Goal: Transaction & Acquisition: Purchase product/service

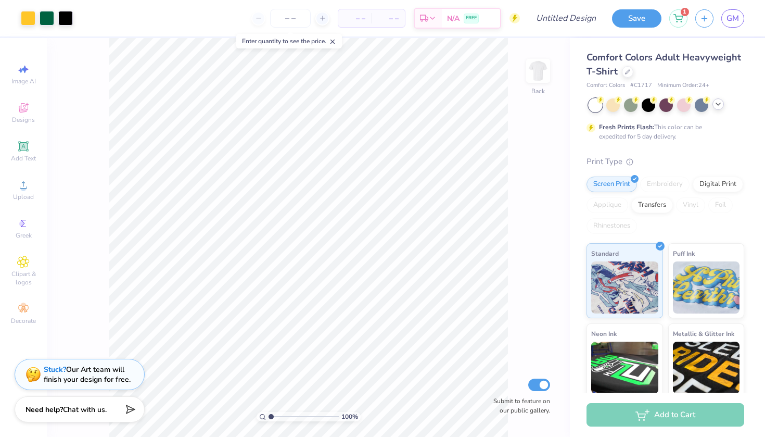
click at [721, 109] on div at bounding box center [718, 103] width 11 height 11
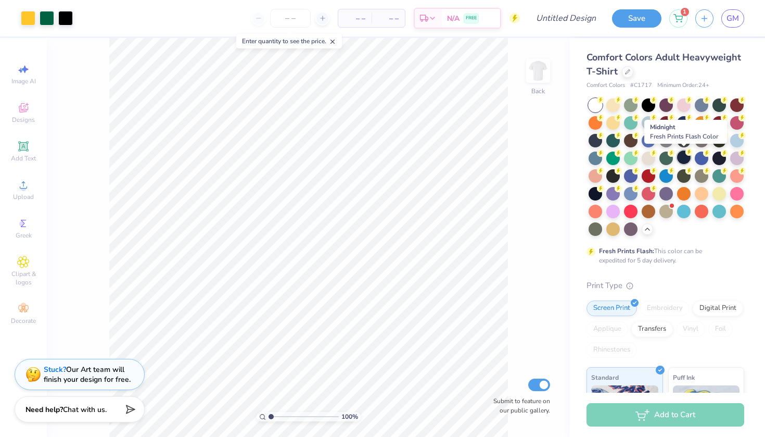
click at [684, 155] on div at bounding box center [684, 157] width 14 height 14
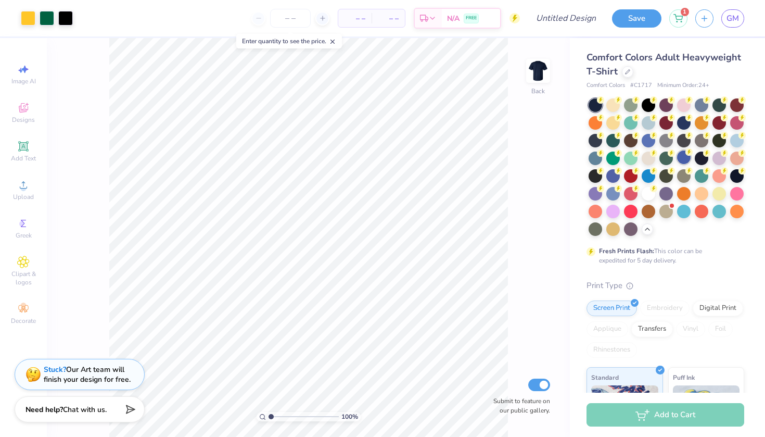
click at [682, 156] on div at bounding box center [684, 157] width 14 height 14
click at [624, 68] on div at bounding box center [627, 70] width 11 height 11
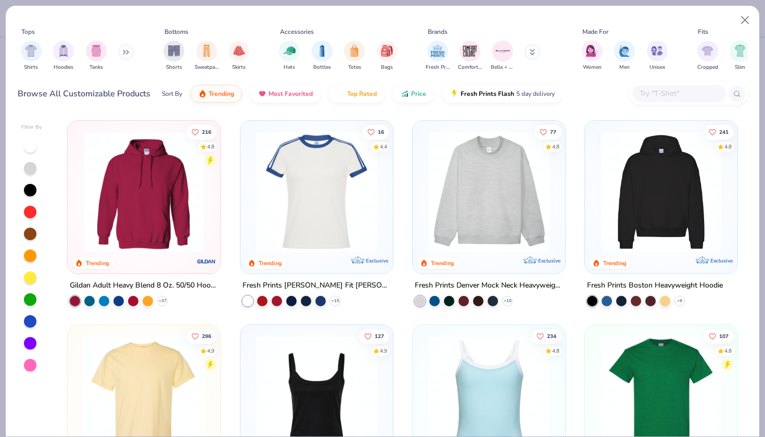
click at [166, 375] on img at bounding box center [144, 395] width 132 height 121
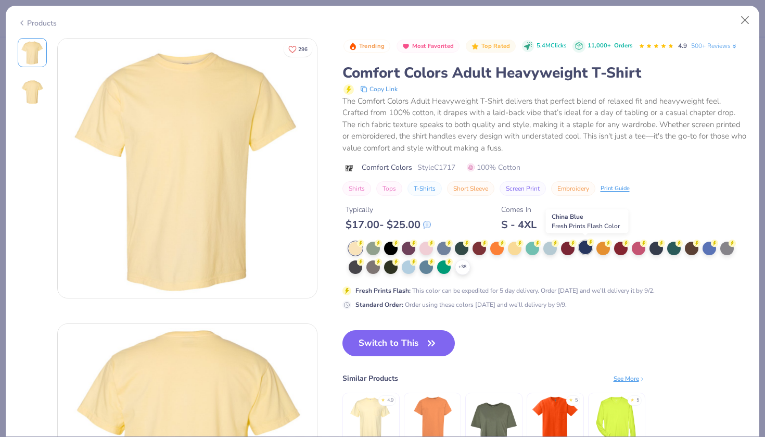
click at [580, 245] on div at bounding box center [586, 248] width 14 height 14
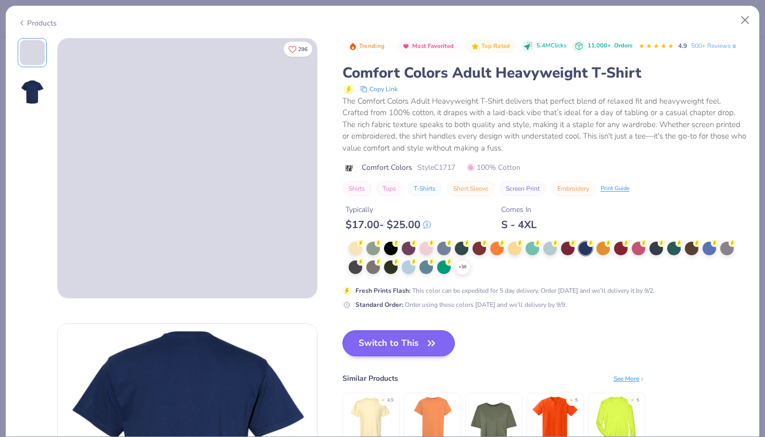
click at [380, 334] on button "Switch to This" at bounding box center [399, 343] width 113 height 26
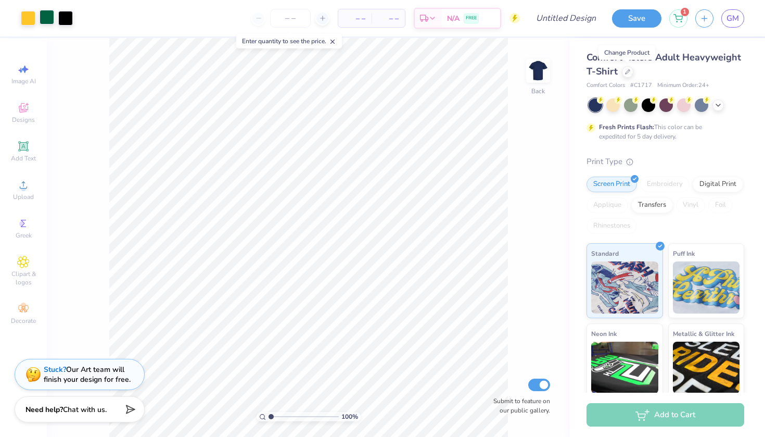
click at [46, 20] on div at bounding box center [47, 17] width 15 height 15
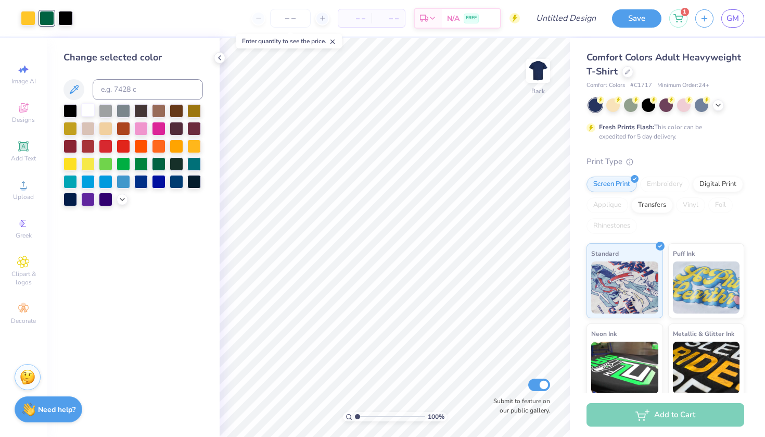
click at [84, 115] on div at bounding box center [88, 110] width 14 height 14
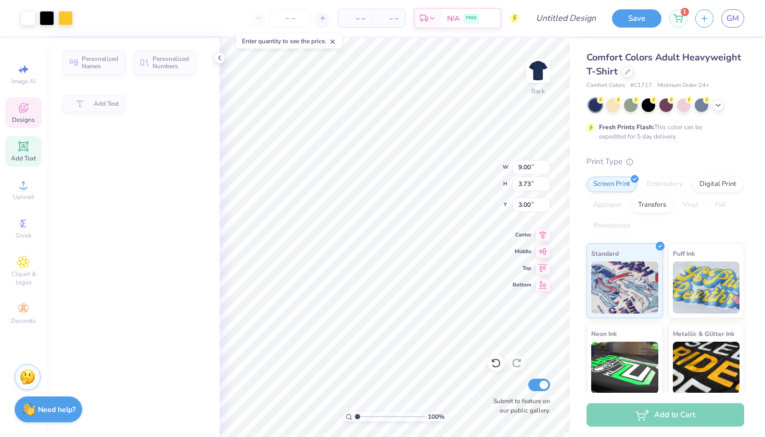
type input "3.73"
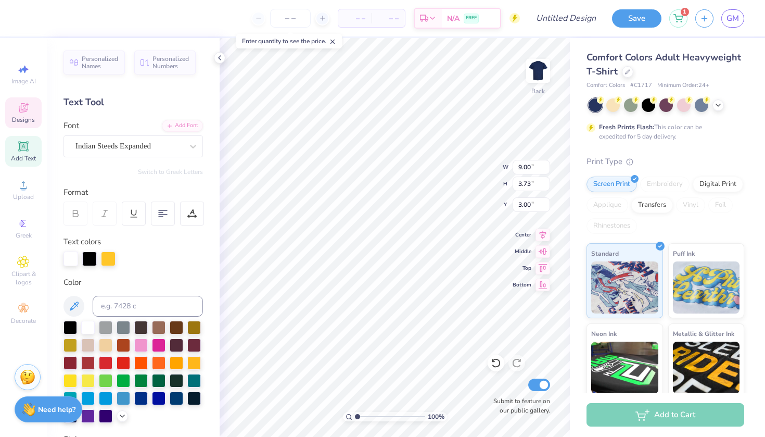
type textarea "saint mary"
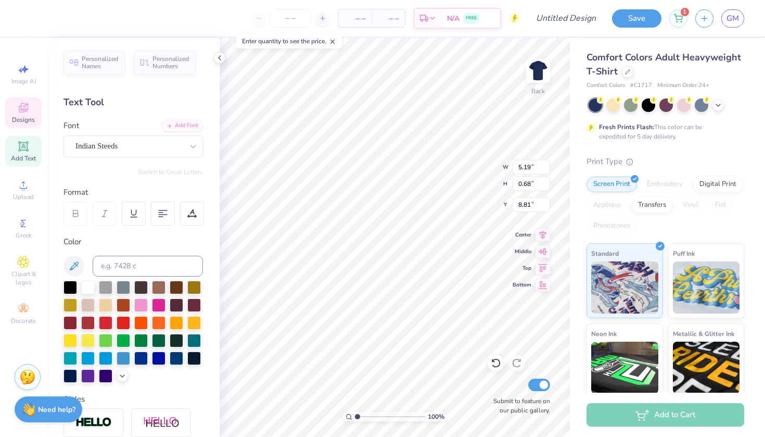
scroll to position [0, 1]
type textarea "wrestling"
click at [546, 235] on icon at bounding box center [543, 233] width 15 height 12
type input "10.22"
type input "6.39"
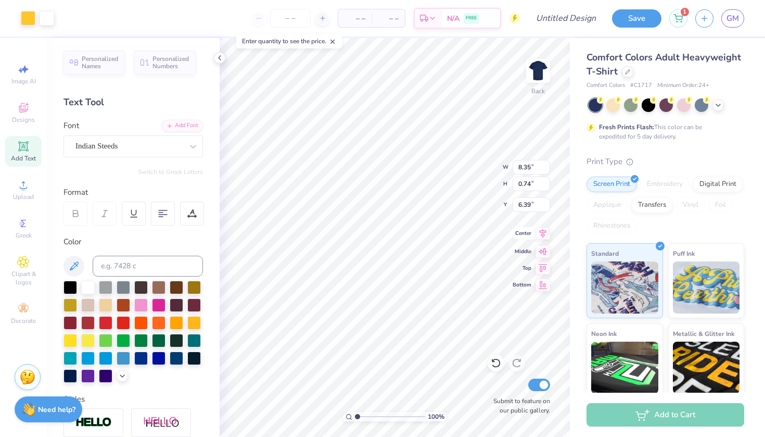
click at [539, 235] on icon at bounding box center [543, 233] width 15 height 12
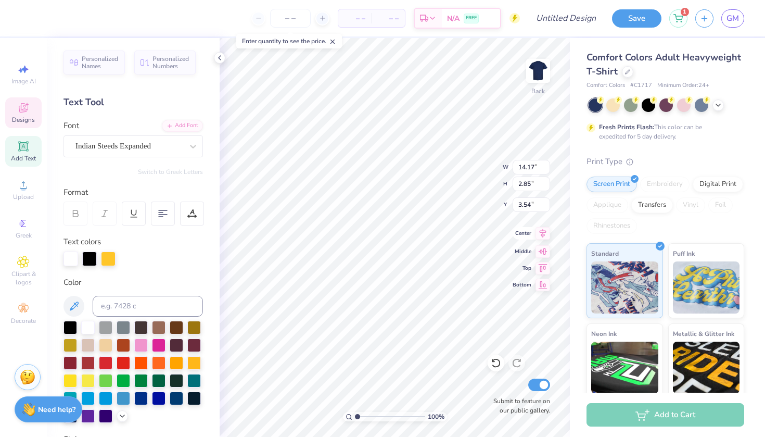
click at [543, 235] on icon at bounding box center [543, 233] width 7 height 9
type input "12.29"
type input "2.48"
type input "3.92"
click at [545, 234] on icon at bounding box center [543, 233] width 15 height 12
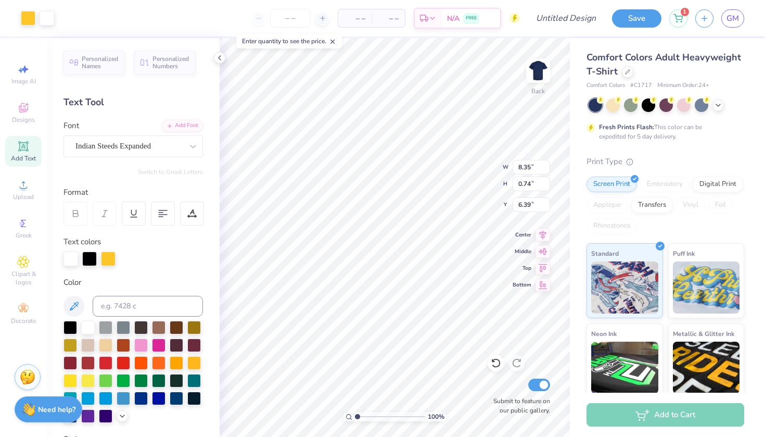
type input "6.02"
click at [32, 258] on div "Clipart & logos" at bounding box center [23, 271] width 36 height 39
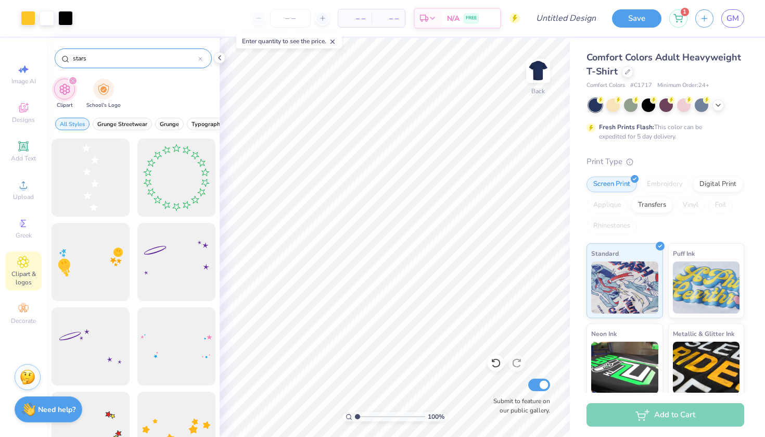
type input "stars"
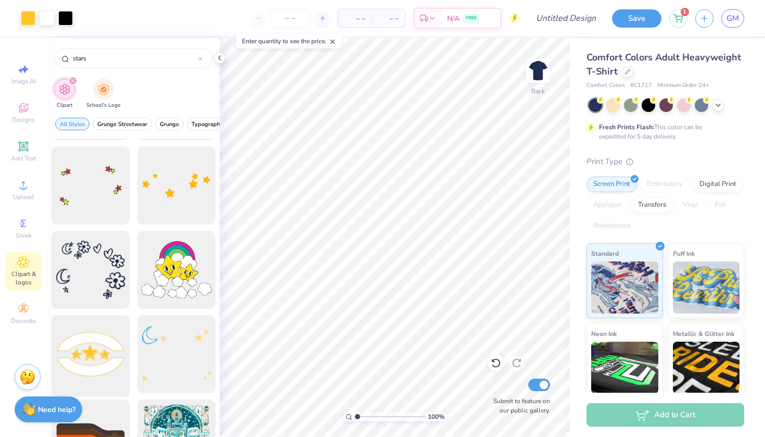
scroll to position [244, 0]
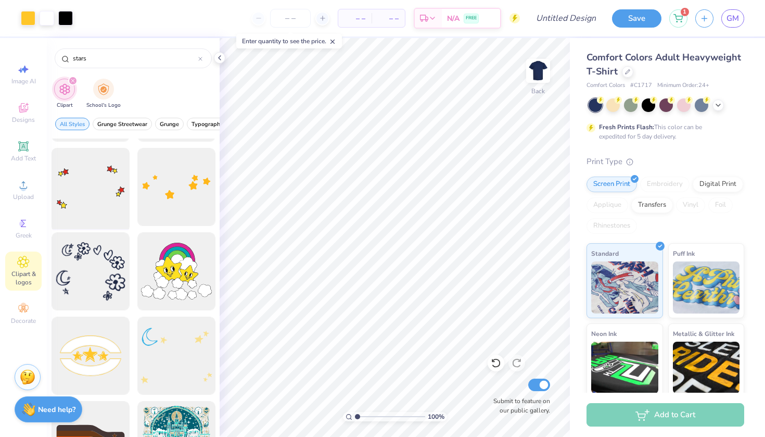
click at [108, 196] on div at bounding box center [90, 187] width 86 height 86
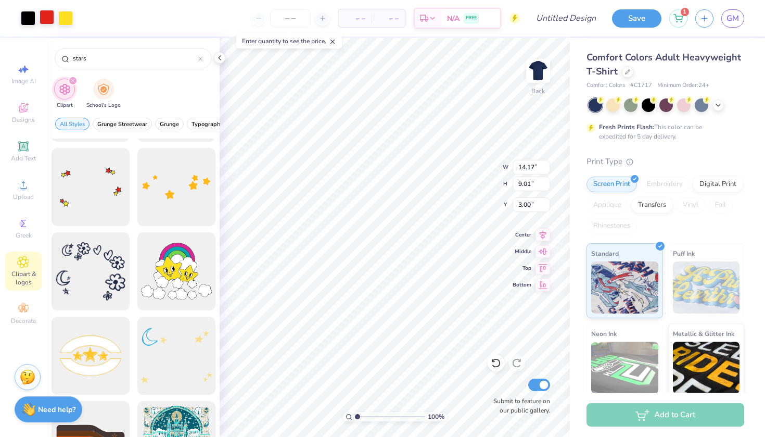
click at [41, 13] on div at bounding box center [47, 17] width 15 height 15
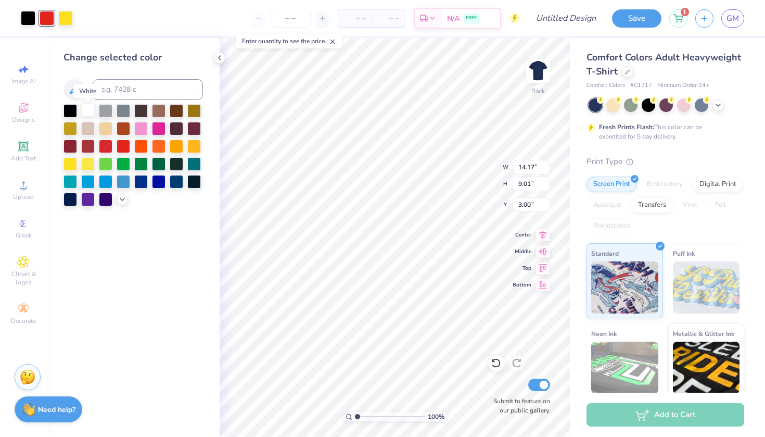
click at [87, 110] on div at bounding box center [88, 110] width 14 height 14
type input "10.54"
type input "6.70"
type input "2.44"
type input "10.63"
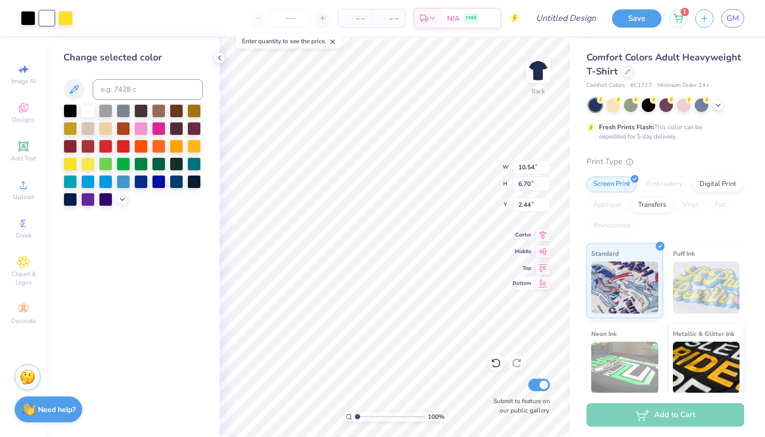
type input "6.75"
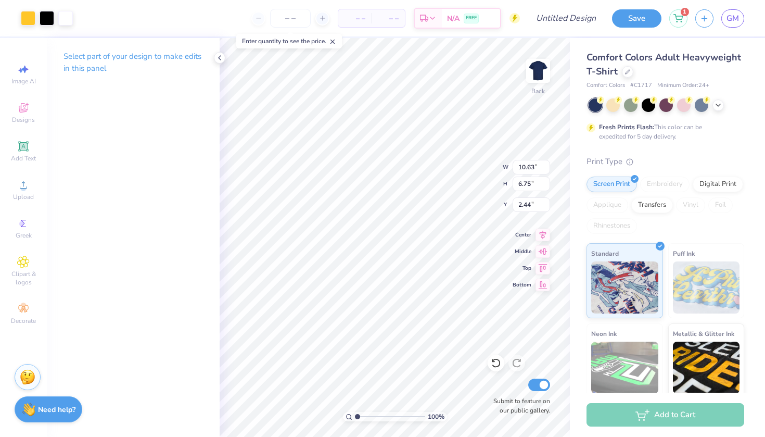
type input "2.32"
click at [495, 362] on icon at bounding box center [494, 361] width 2 height 2
click at [493, 357] on div at bounding box center [496, 363] width 17 height 17
type input "8.68"
type input "9.08"
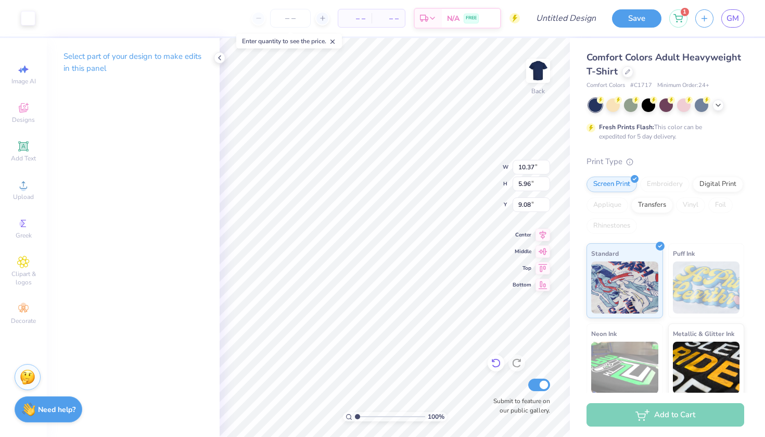
click at [495, 365] on icon at bounding box center [496, 363] width 10 height 10
type input "12.97"
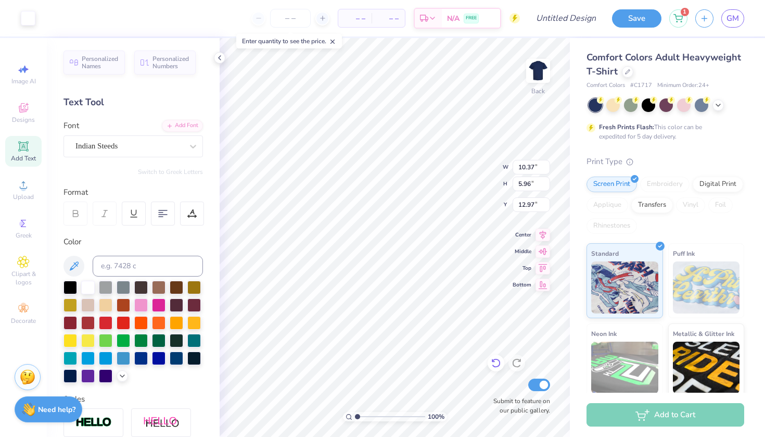
click at [491, 365] on div at bounding box center [496, 363] width 17 height 17
type input "13.11"
type input "10.03"
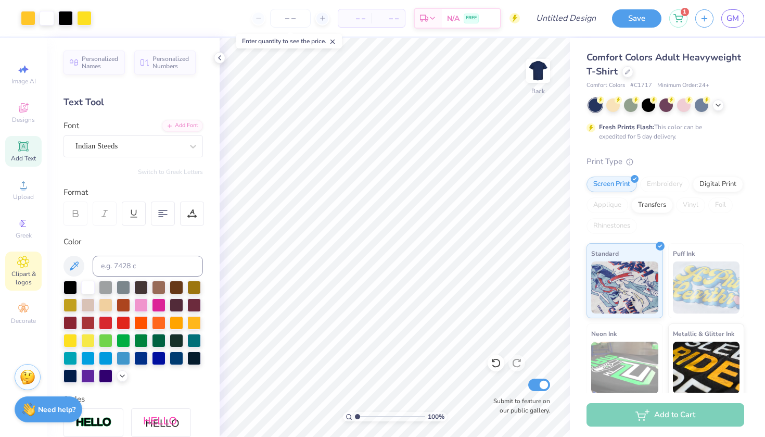
click at [25, 255] on div "Clipart & logos" at bounding box center [23, 271] width 36 height 39
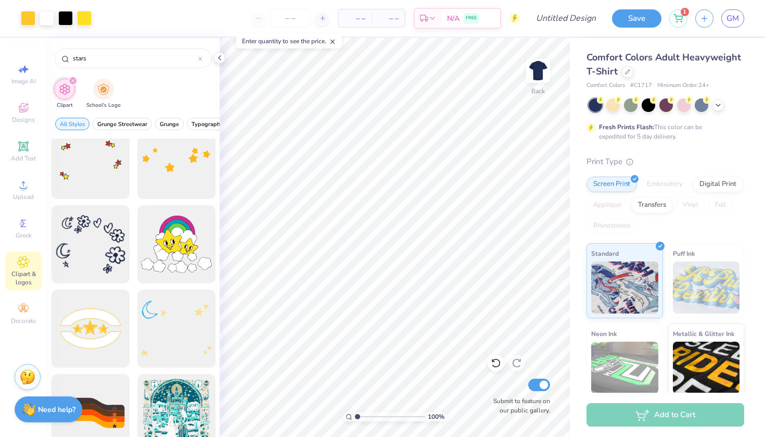
scroll to position [273, 0]
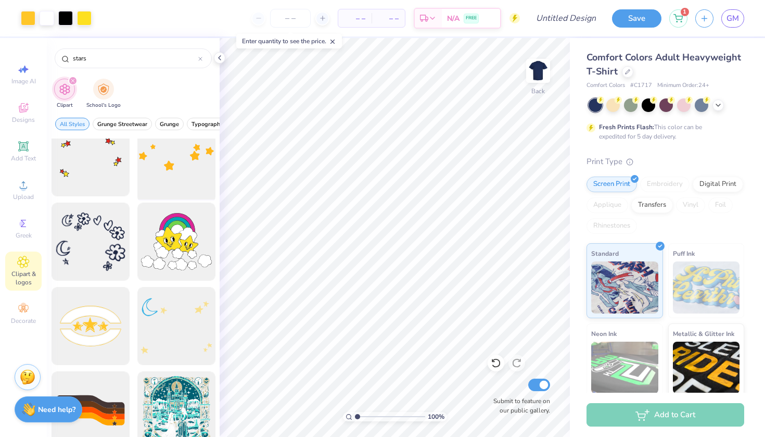
click at [186, 174] on div at bounding box center [176, 158] width 86 height 86
click at [34, 20] on div at bounding box center [28, 17] width 15 height 15
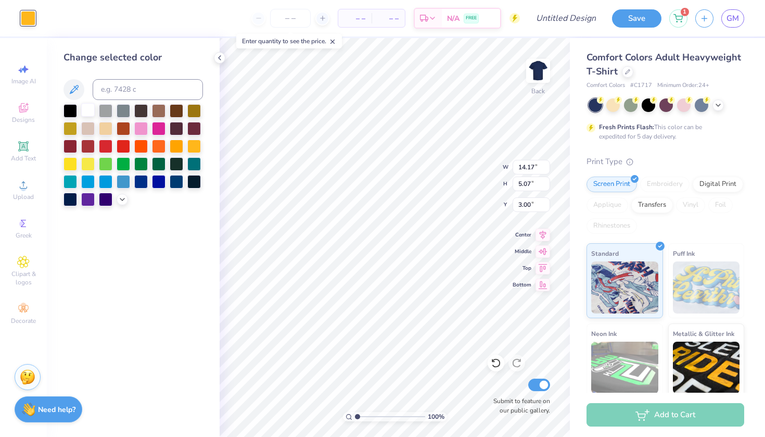
click at [87, 108] on div at bounding box center [88, 110] width 14 height 14
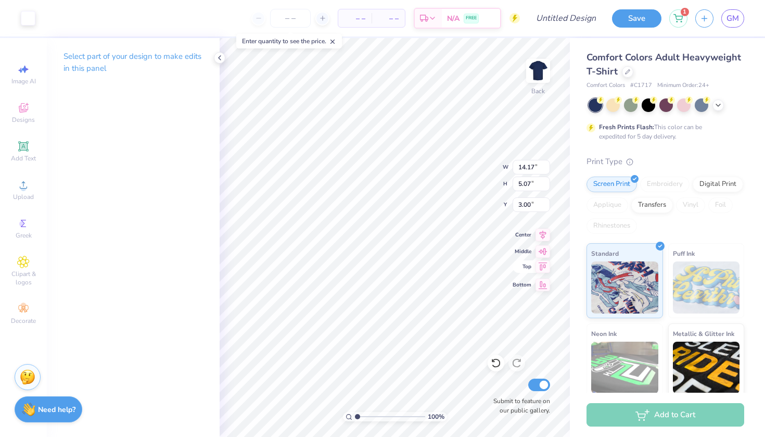
click at [538, 269] on icon at bounding box center [543, 266] width 15 height 12
type input "0.50"
click at [541, 257] on div "100 % Back W 14.17 14.17 " H 5.07 5.07 " Y 0.50 0.50 " Center Middle Top Bottom…" at bounding box center [395, 237] width 350 height 399
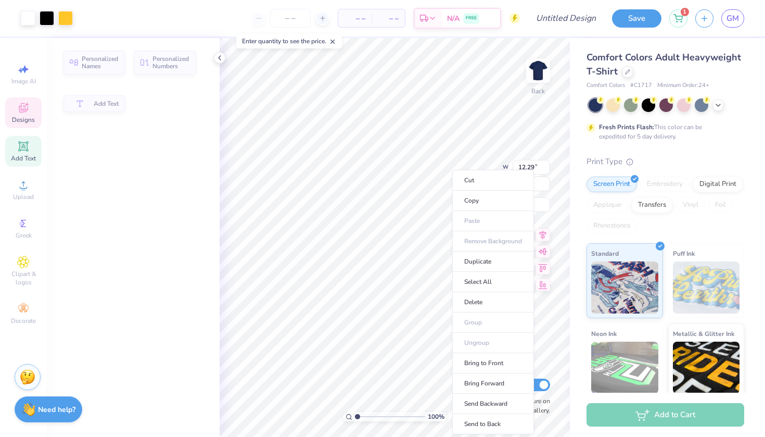
type input "12.29"
type input "2.48"
type input "3.92"
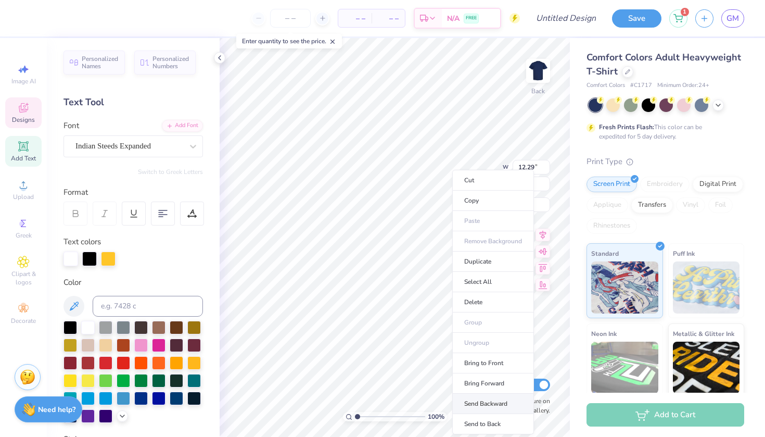
click at [485, 402] on li "Send Backward" at bounding box center [494, 404] width 82 height 20
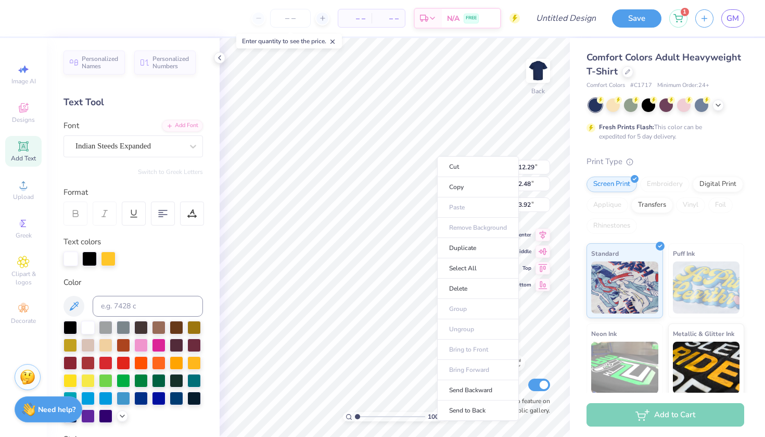
type input "14.17"
type input "5.07"
click at [466, 389] on li "Send Backward" at bounding box center [478, 390] width 82 height 20
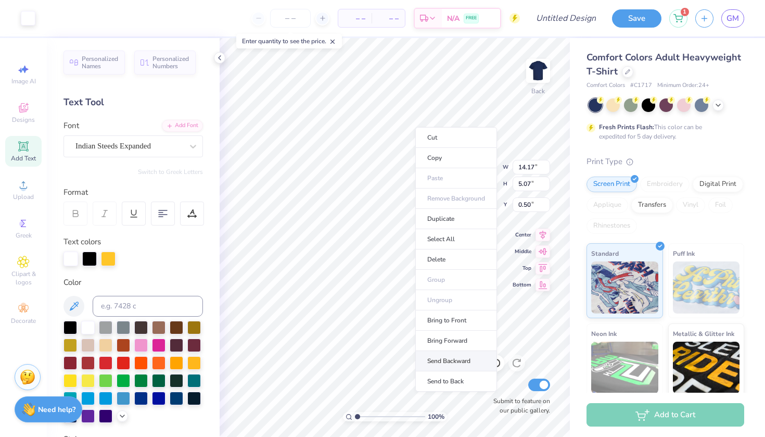
click at [443, 357] on li "Send Backward" at bounding box center [457, 361] width 82 height 20
type input "2.62"
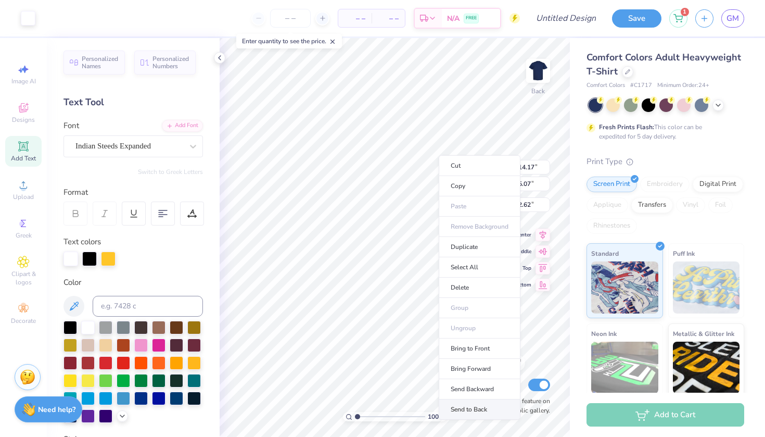
click at [474, 404] on li "Send to Back" at bounding box center [480, 409] width 82 height 20
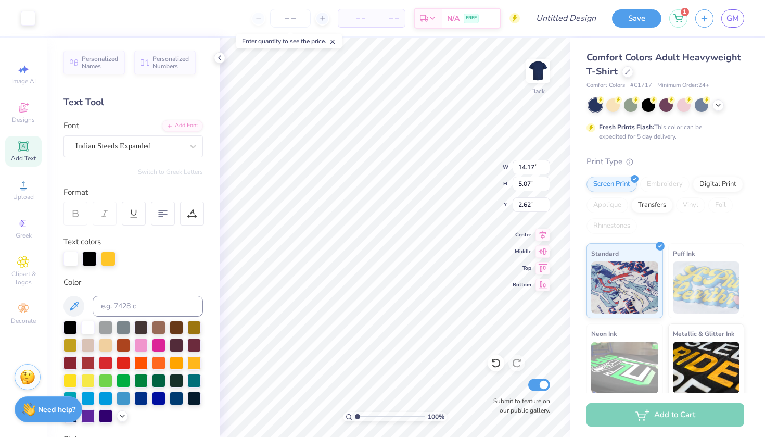
type input "9.63"
type input "6.06"
type input "10.60"
type input "14.17"
type input "5.07"
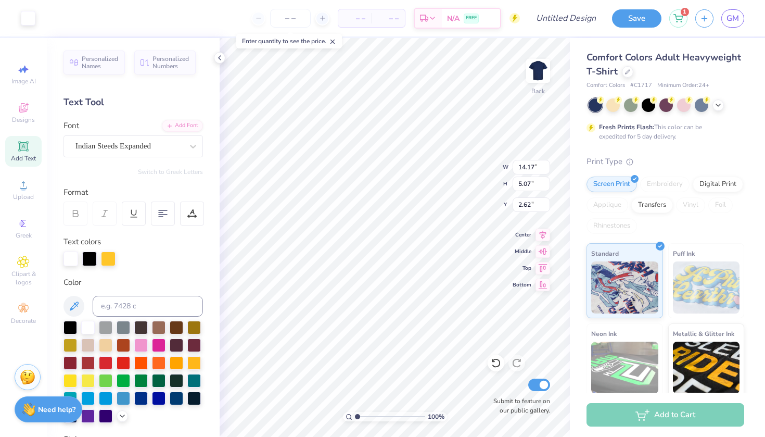
type input "3.00"
type input "6.34"
type input "0.68"
type input "6.08"
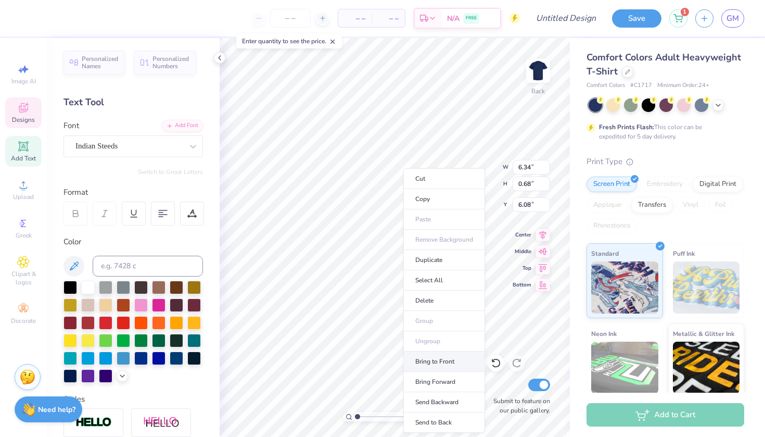
click at [448, 366] on li "Bring to Front" at bounding box center [445, 361] width 82 height 20
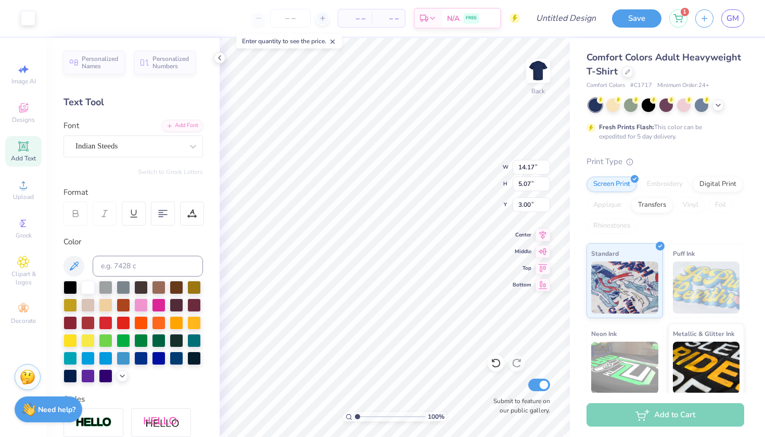
type input "4.23"
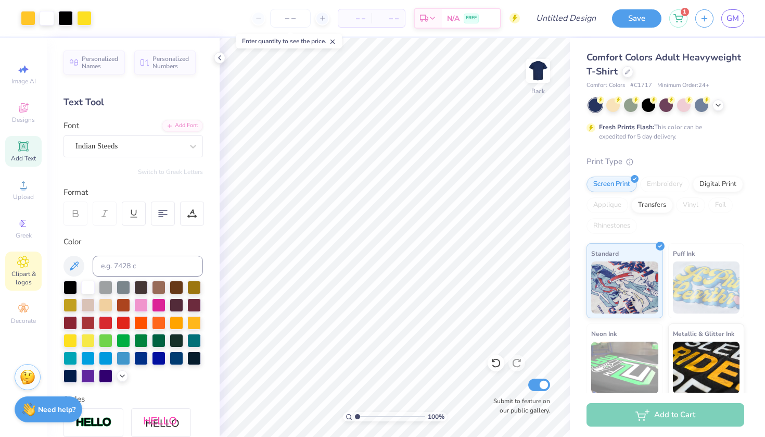
click at [30, 257] on div "Clipart & logos" at bounding box center [23, 271] width 36 height 39
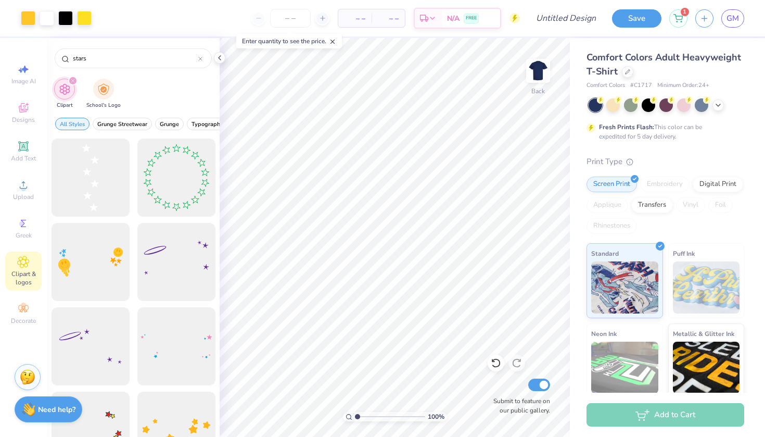
scroll to position [0, 0]
click at [446, 322] on ul "Cut Copy Paste Remove Background Duplicate Select All Delete Group Ungroup Brin…" at bounding box center [468, 302] width 82 height 265
click at [443, 299] on ul "Cut Copy Paste Remove Background Duplicate Select All Delete Group Ungroup Brin…" at bounding box center [468, 302] width 82 height 265
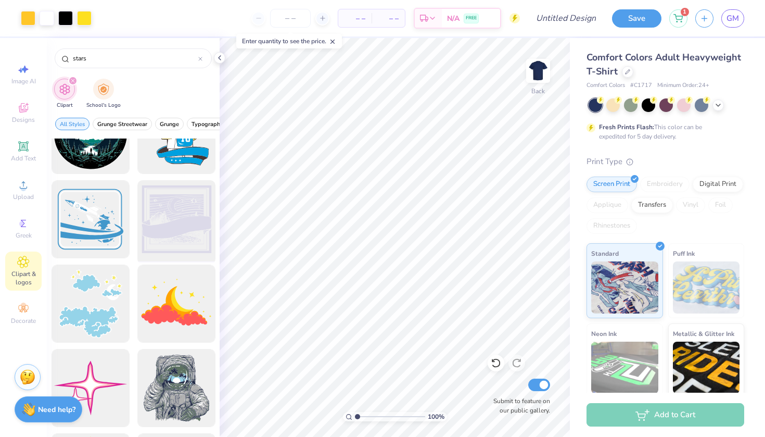
scroll to position [947, 0]
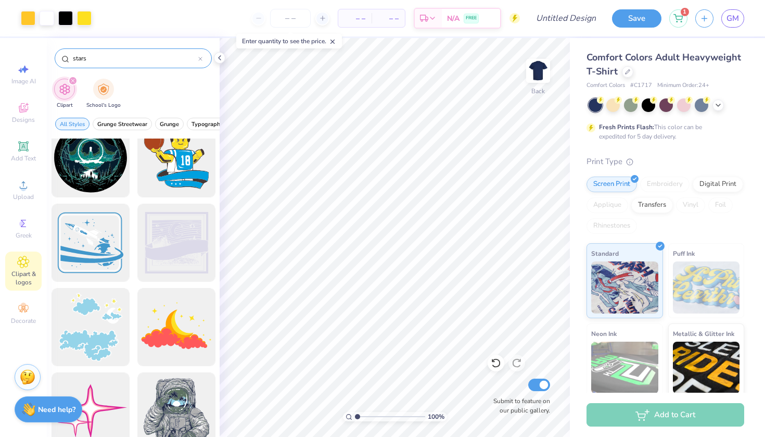
click at [91, 55] on input "stars" at bounding box center [135, 58] width 127 height 10
click at [83, 56] on input "stars" at bounding box center [135, 58] width 127 height 10
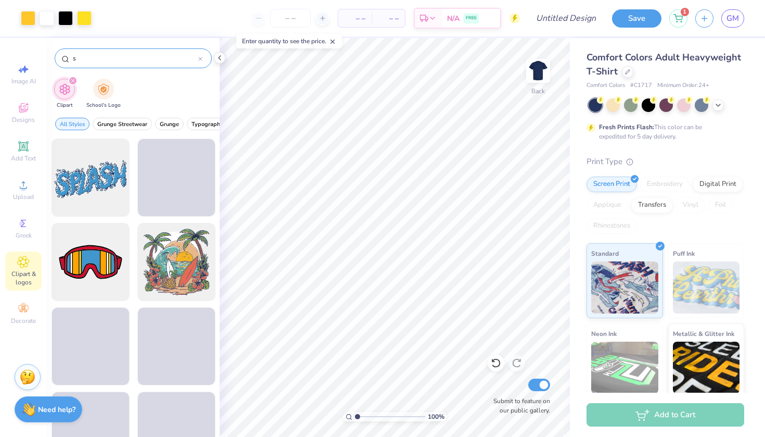
click at [84, 61] on input "s" at bounding box center [135, 58] width 127 height 10
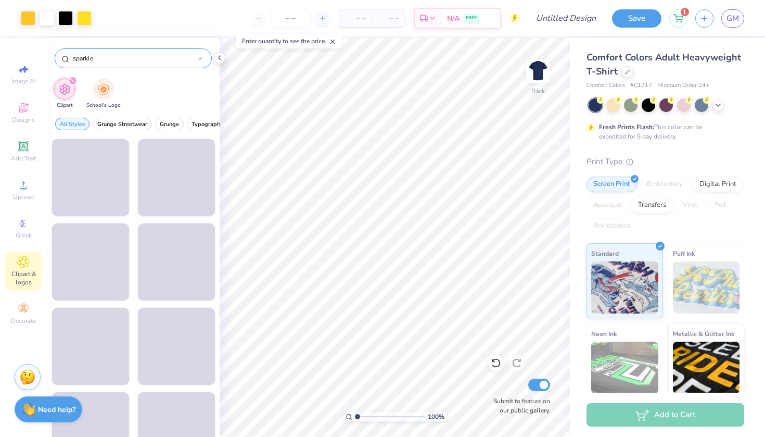
type input "sparkle"
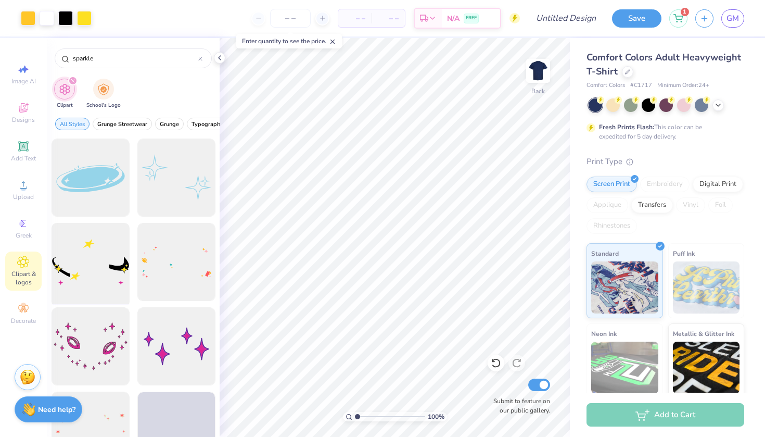
click at [114, 267] on div at bounding box center [90, 262] width 86 height 86
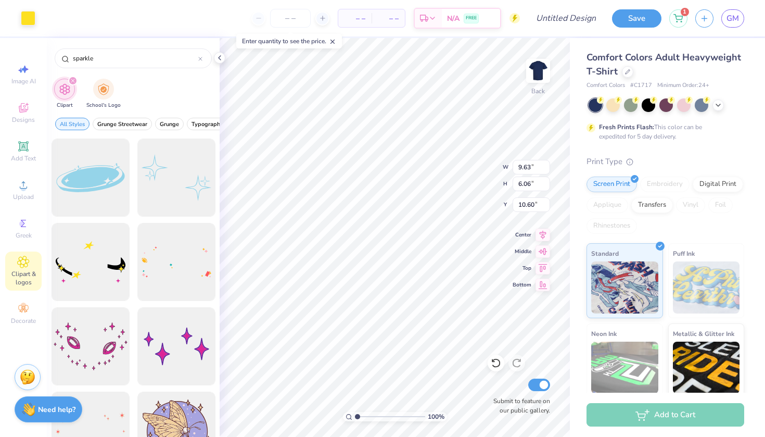
type input "14.17"
type input "8.50"
type input "1.83"
type input "9.63"
type input "6.06"
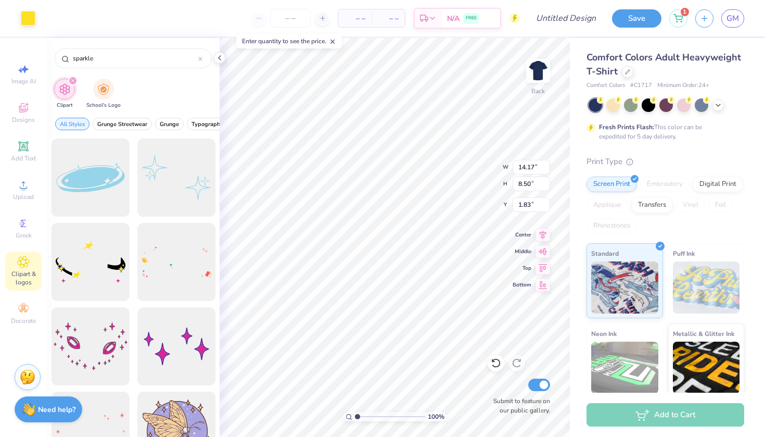
type input "10.60"
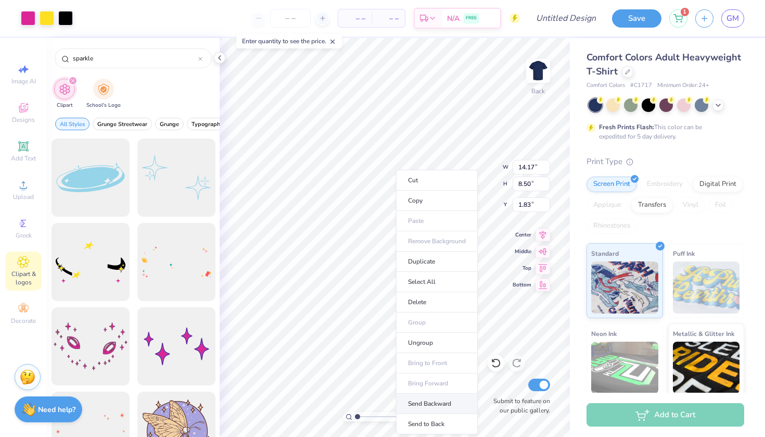
click at [425, 407] on li "Send Backward" at bounding box center [437, 404] width 82 height 20
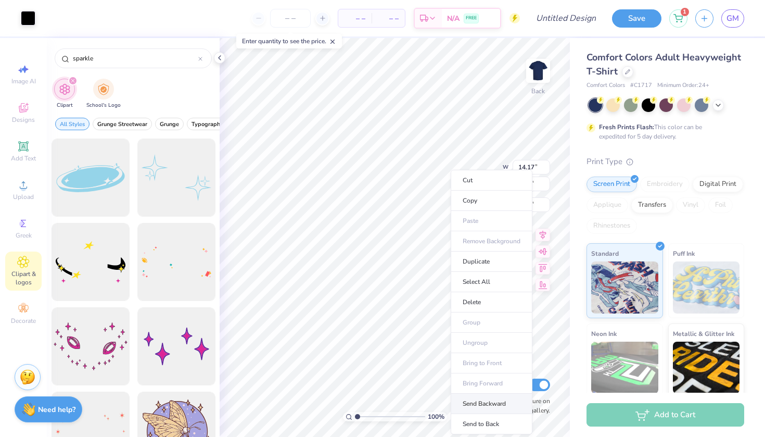
click at [475, 401] on li "Send Backward" at bounding box center [492, 404] width 82 height 20
click at [482, 418] on li "Send to Back" at bounding box center [501, 424] width 82 height 20
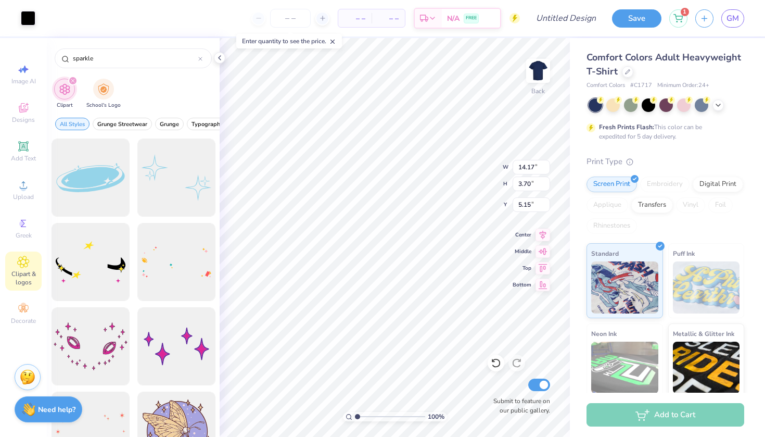
type input "4.91"
type input "13.64"
type input "1.68"
click at [496, 365] on icon at bounding box center [496, 363] width 10 height 10
type input "6.42"
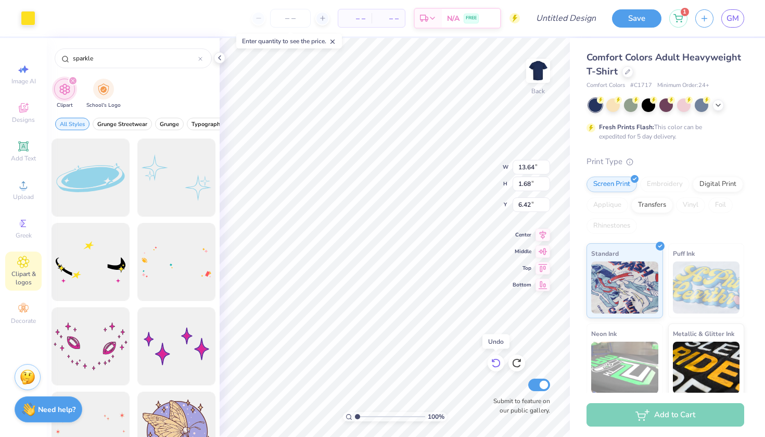
click at [502, 367] on div at bounding box center [496, 363] width 17 height 17
click at [501, 363] on icon at bounding box center [496, 363] width 10 height 10
type input "4.91"
click at [32, 21] on div at bounding box center [28, 17] width 15 height 15
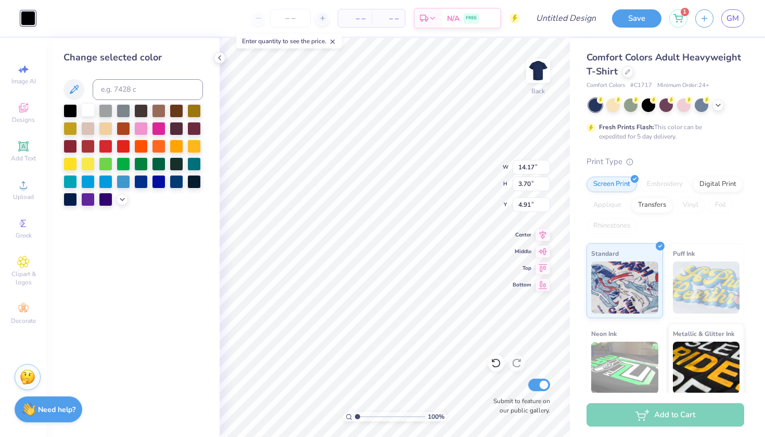
click at [85, 114] on div at bounding box center [88, 110] width 14 height 14
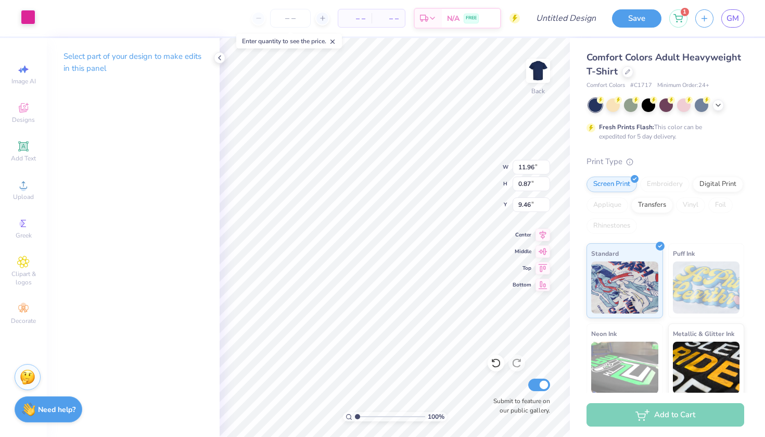
click at [28, 24] on div at bounding box center [28, 17] width 15 height 15
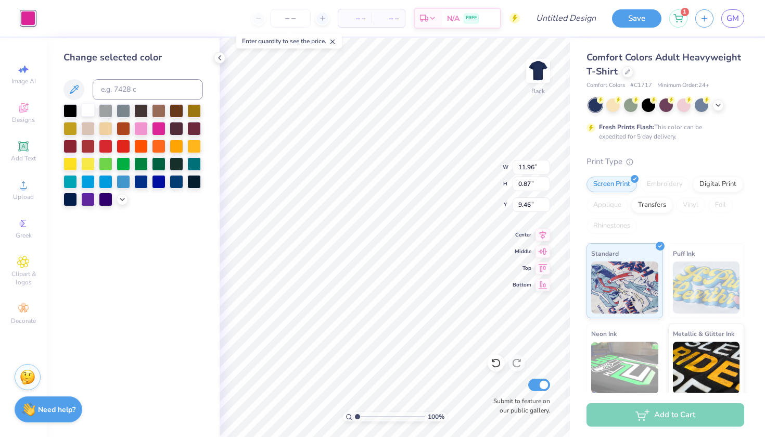
click at [92, 107] on div at bounding box center [88, 110] width 14 height 14
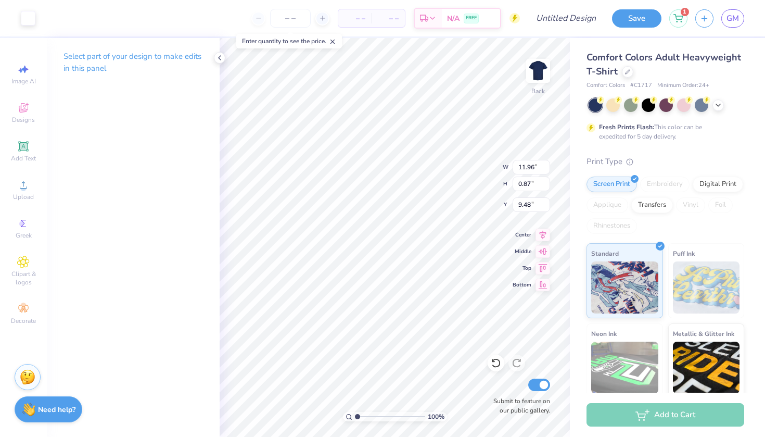
type input "3.48"
type input "6.34"
type input "0.68"
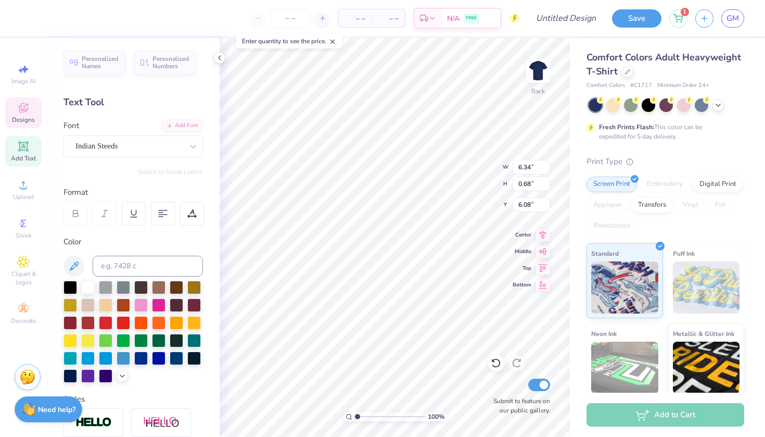
type input "6.16"
type input "5.66"
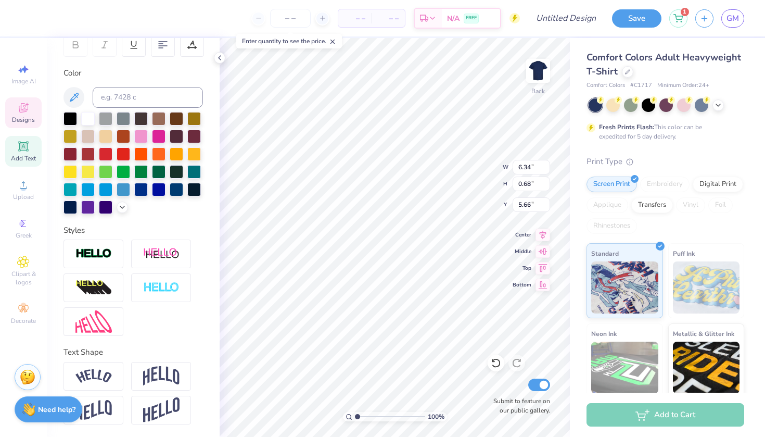
scroll to position [169, 0]
click at [105, 389] on div at bounding box center [94, 376] width 60 height 29
type input "7.30"
type input "1.57"
type input "5.21"
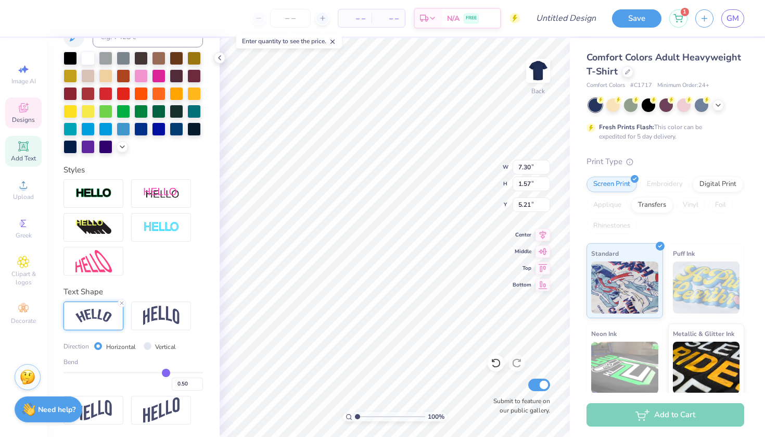
scroll to position [230, 0]
type input "0.46"
type input "0.44"
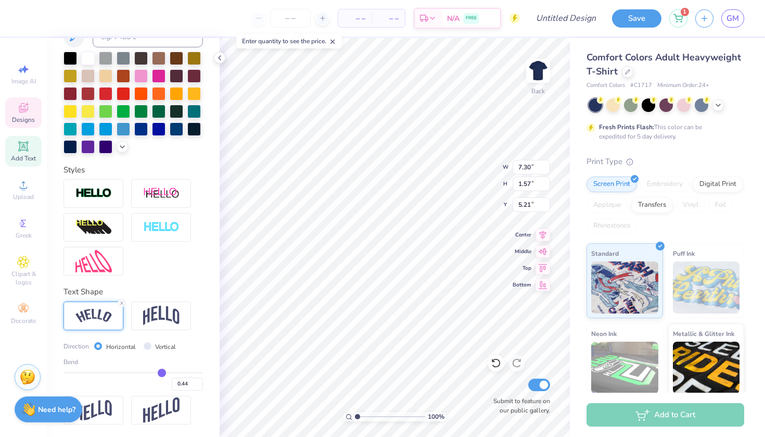
type input "0.4"
type input "0.40"
type input "0.37"
type input "0.33"
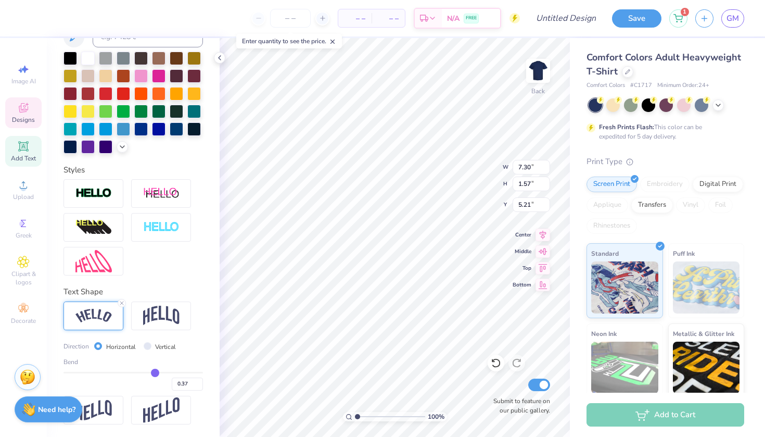
type input "0.33"
type input "0.31"
type input "0.29"
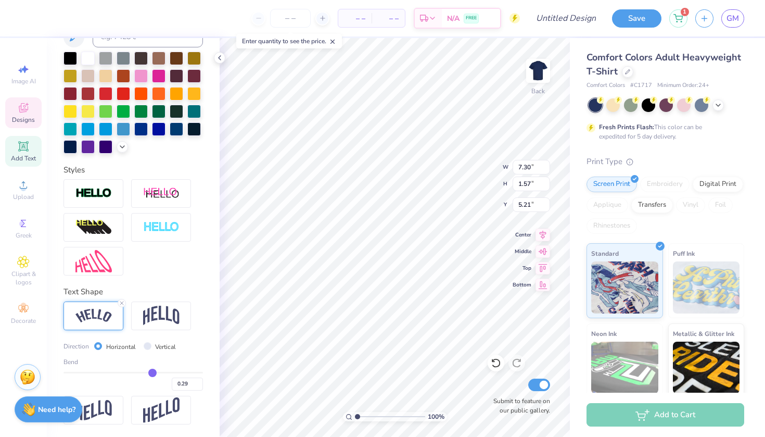
type input "0.27"
type input "0.25"
type input "0.21"
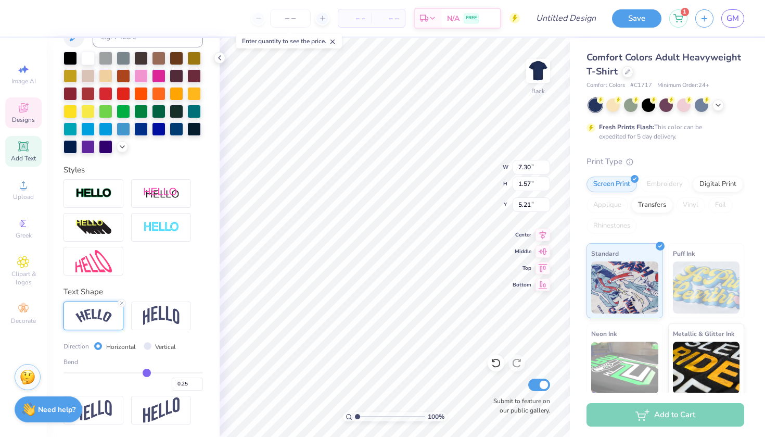
type input "0.21"
type input "0.18"
type input "0.16"
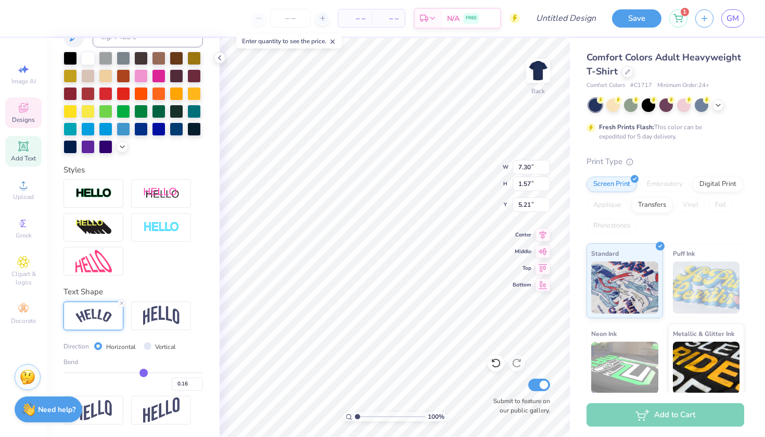
type input "0.15"
type input "0.14"
type input "0.13"
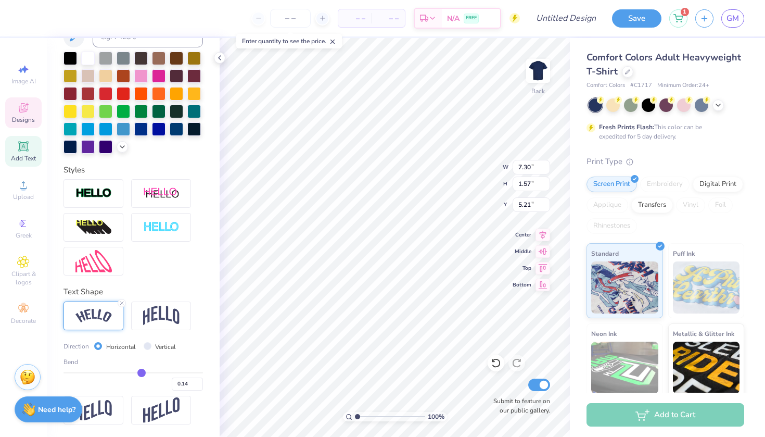
type input "0.13"
type input "0.12"
type input "0.1"
type input "0.10"
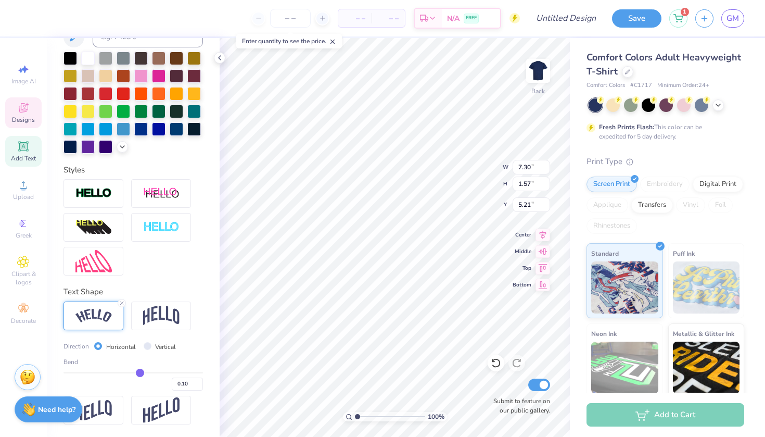
type input "0.09"
type input "0.08"
type input "0.07"
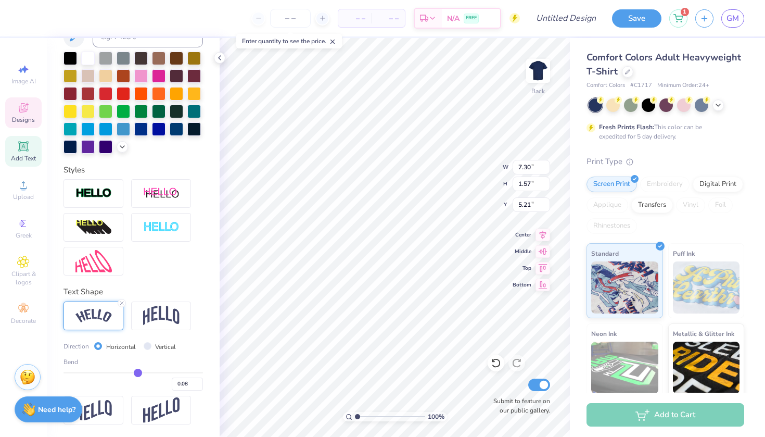
type input "0.07"
type input "0.06"
type input "0.05"
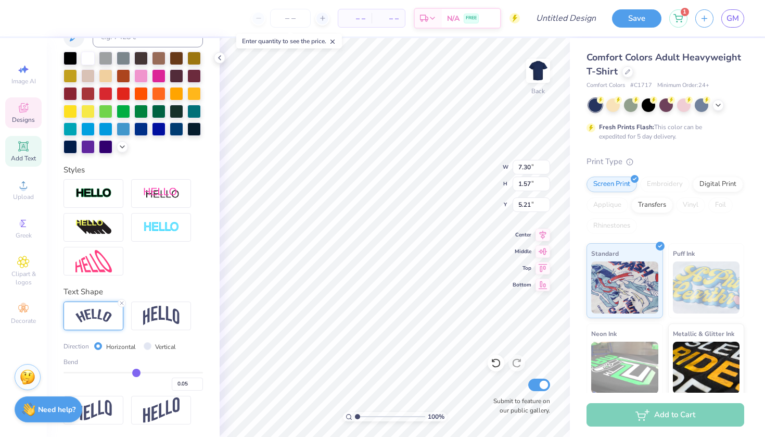
type input "0.03"
type input "0.02"
type input "0.01"
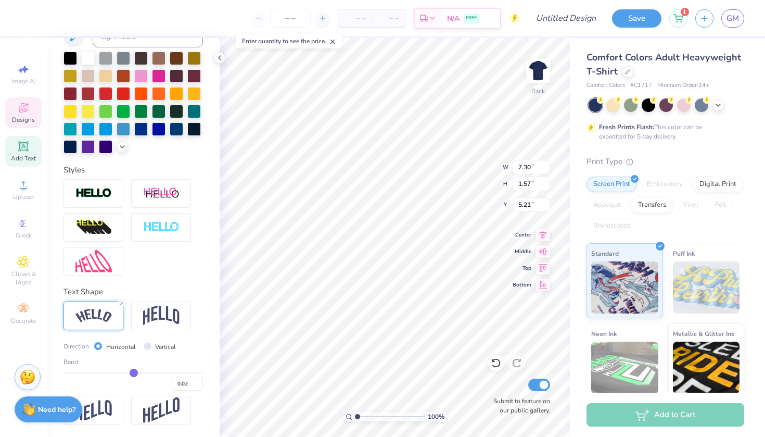
type input "0.01"
type input "0"
type input "0.00"
type input "-0.02"
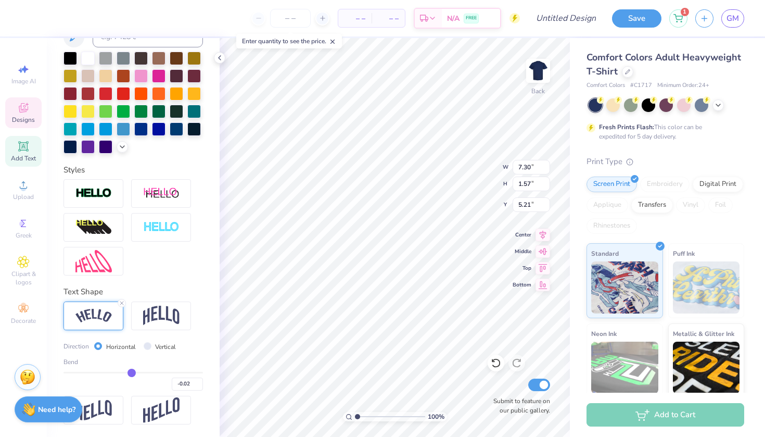
type input "-0.06"
type input "-0.1"
type input "-0.10"
type input "-0.13"
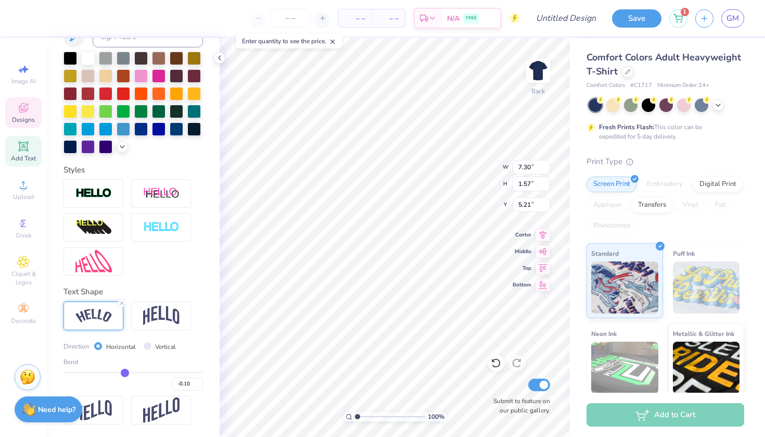
type input "-0.13"
type input "-0.17"
type input "-0.19"
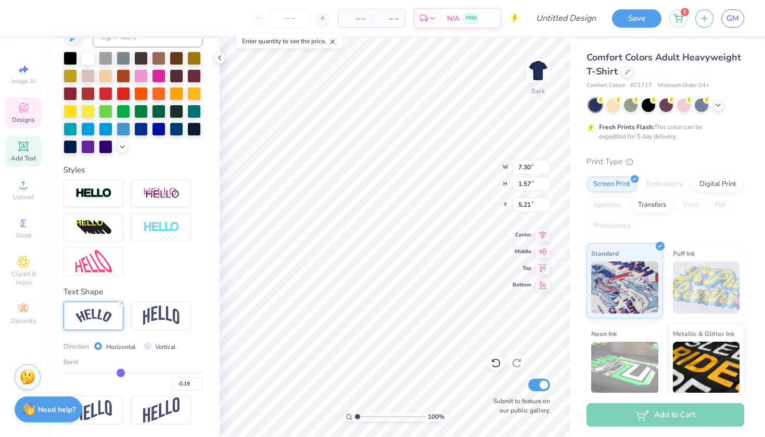
type input "-0.22"
type input "-0.25"
type input "-0.27"
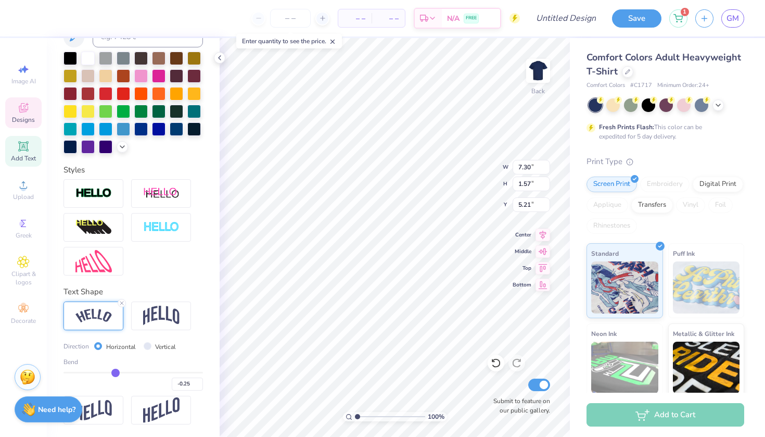
type input "-0.27"
type input "-0.29"
type input "-0.3"
type input "-0.30"
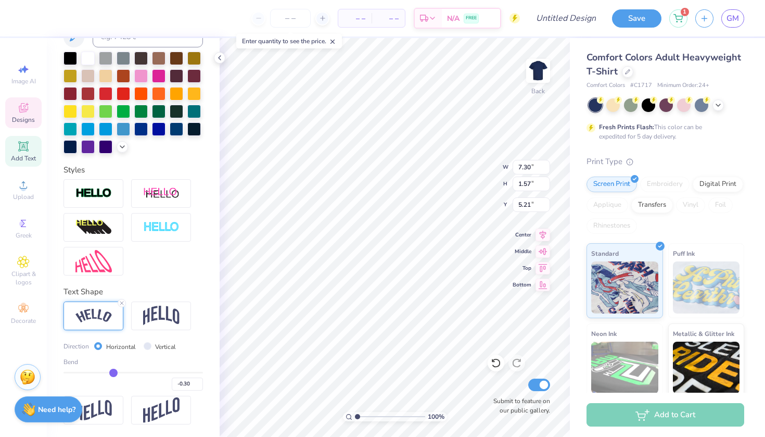
type input "-0.32"
type input "-0.34"
type input "-0.38"
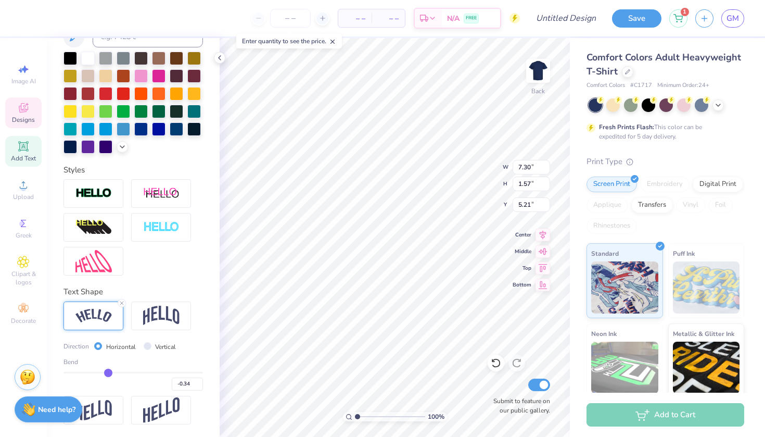
type input "-0.38"
type input "-0.42"
type input "-0.44"
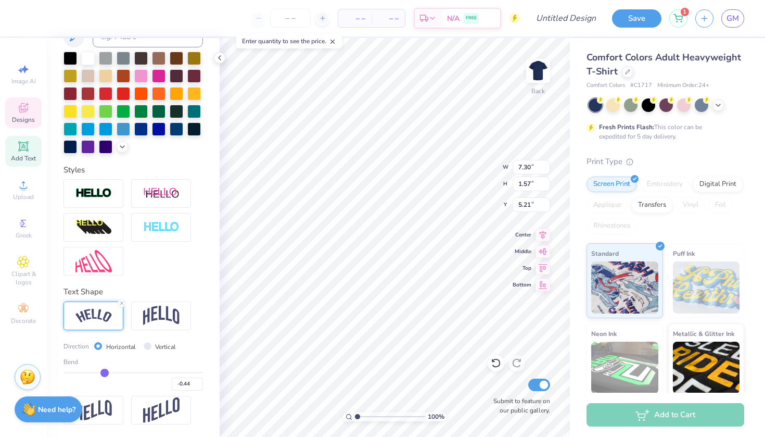
type input "-0.46"
type input "-0.47"
type input "-0.48"
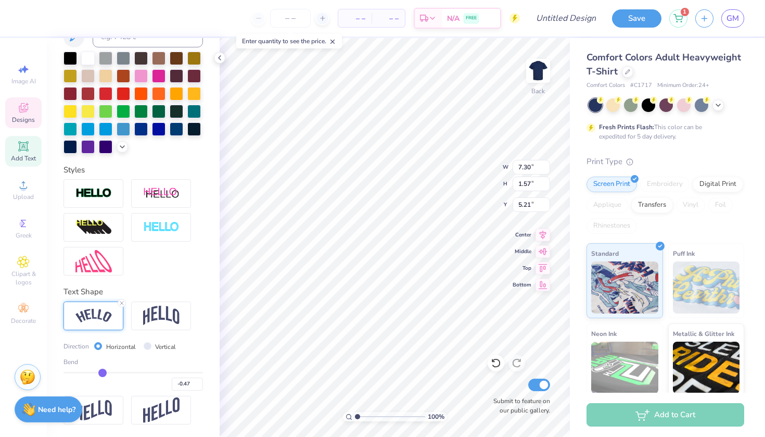
type input "-0.48"
type input "-0.49"
type input "-0.5"
type input "-0.50"
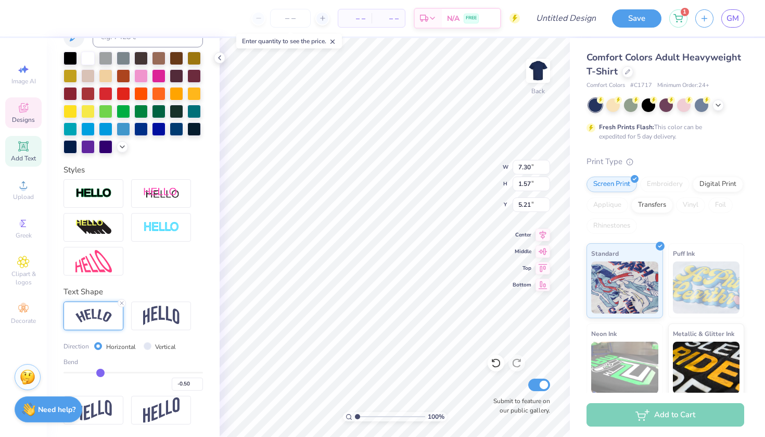
type input "-0.51"
type input "-0.52"
drag, startPoint x: 164, startPoint y: 372, endPoint x: 99, endPoint y: 373, distance: 64.1
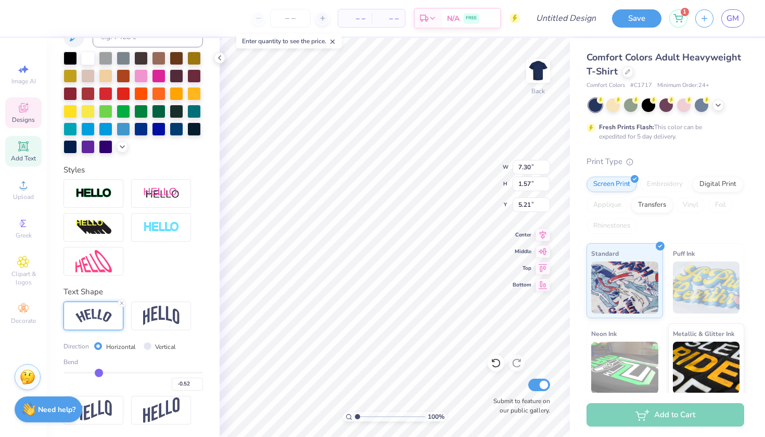
type input "-0.52"
click at [99, 373] on input "range" at bounding box center [134, 373] width 140 height 2
type input "7.08"
type input "1.67"
type input "5.16"
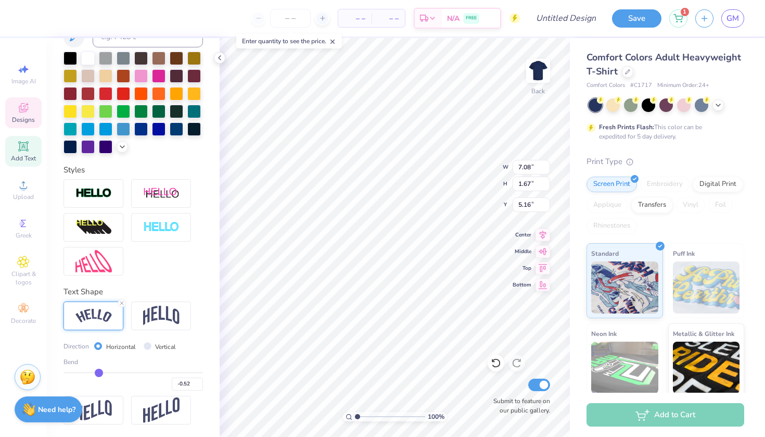
type input "-0.53"
type input "-0.52"
type input "-0.48"
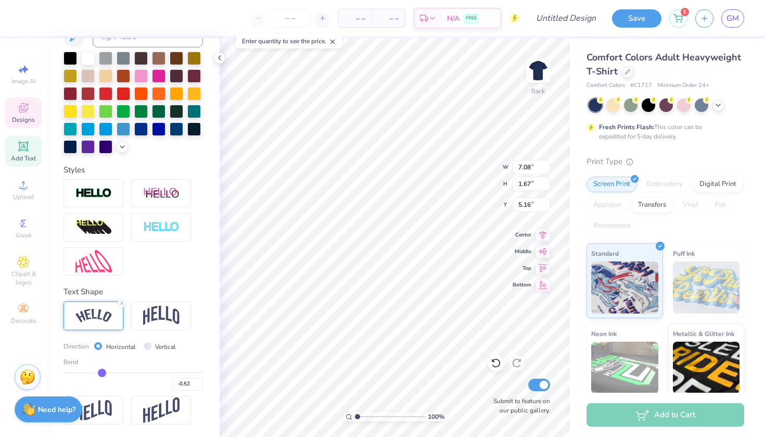
type input "-0.48"
type input "-0.43"
type input "-0.37"
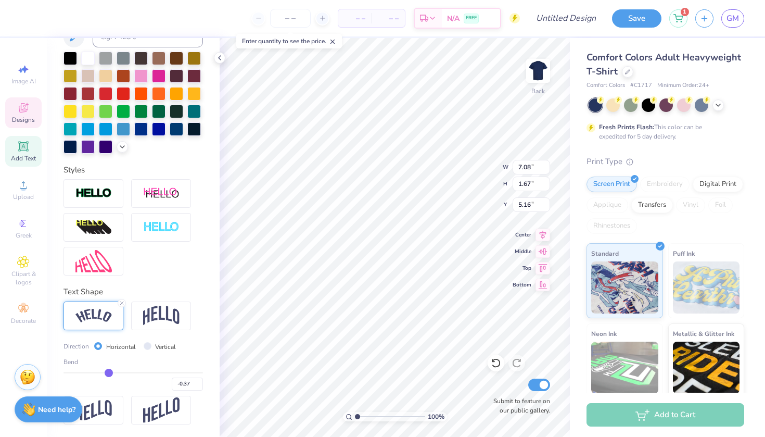
type input "-0.32"
type input "-0.29"
type input "-0.27"
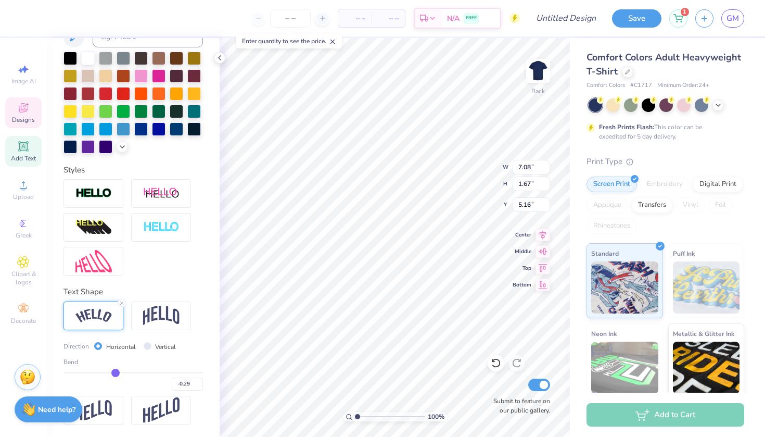
type input "-0.27"
type input "-0.26"
type input "-0.25"
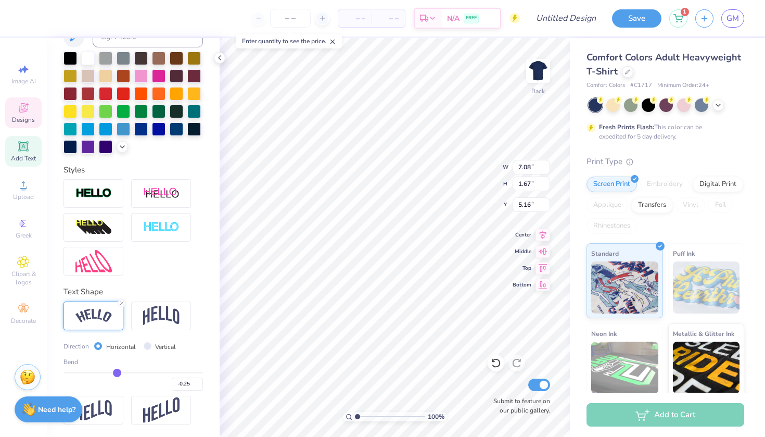
type input "-0.24"
drag, startPoint x: 98, startPoint y: 371, endPoint x: 118, endPoint y: 371, distance: 19.3
type input "-0.24"
click at [118, 372] on input "range" at bounding box center [134, 373] width 140 height 2
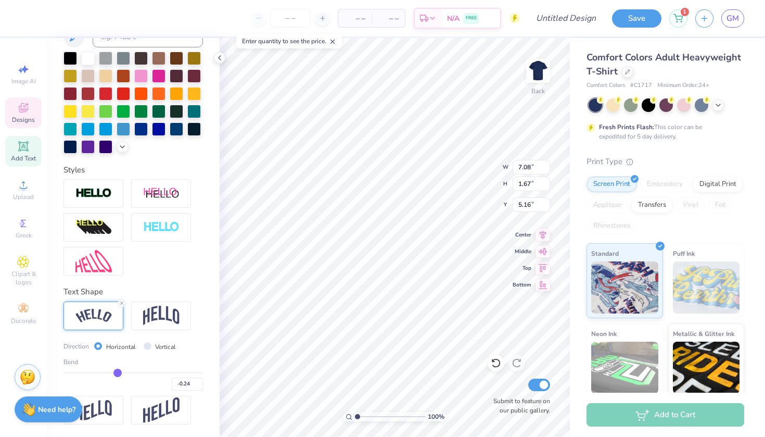
type input "6.59"
type input "0.90"
type input "5.55"
type input "-0.23"
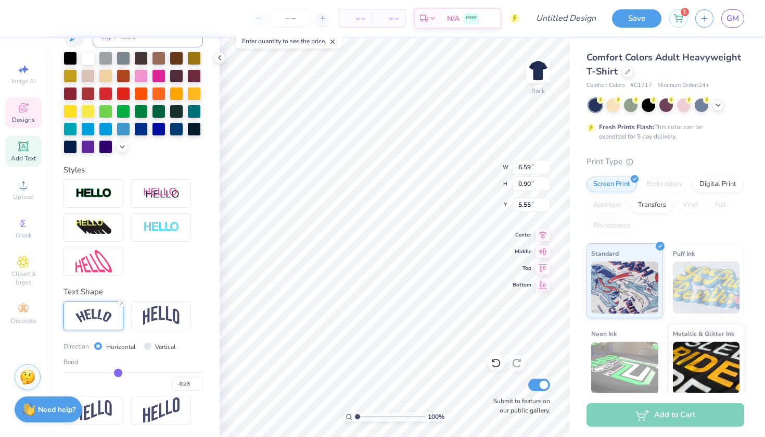
type input "-0.22"
type input "-0.21"
type input "-0.2"
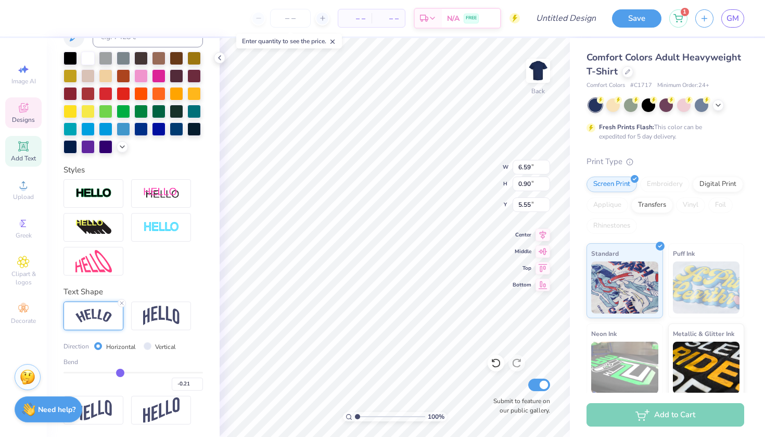
type input "-0.20"
type input "-0.19"
type input "-0.18"
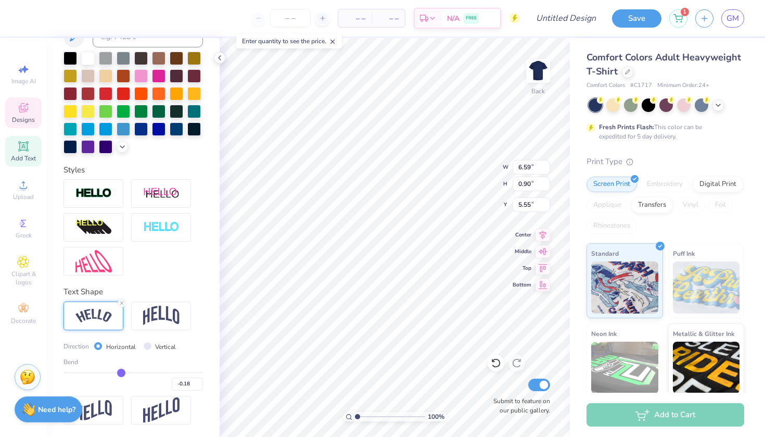
type input "-0.17"
drag, startPoint x: 118, startPoint y: 372, endPoint x: 129, endPoint y: 372, distance: 10.9
click at [129, 372] on input "range" at bounding box center [134, 373] width 140 height 2
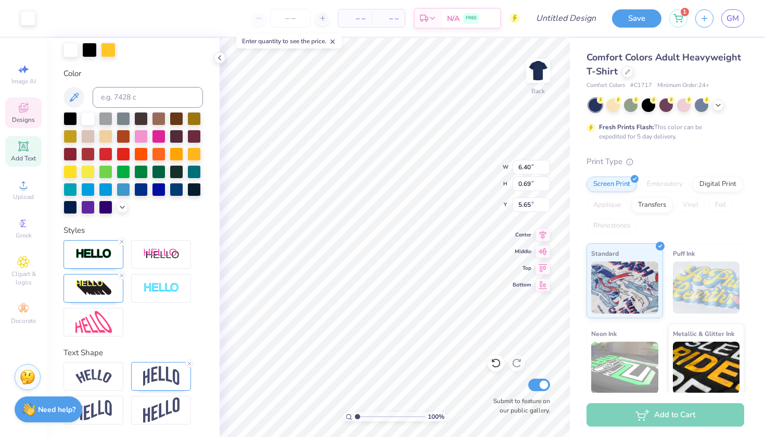
scroll to position [169, 0]
click at [168, 358] on div "Text Shape" at bounding box center [134, 385] width 140 height 78
click at [164, 364] on div at bounding box center [161, 376] width 60 height 29
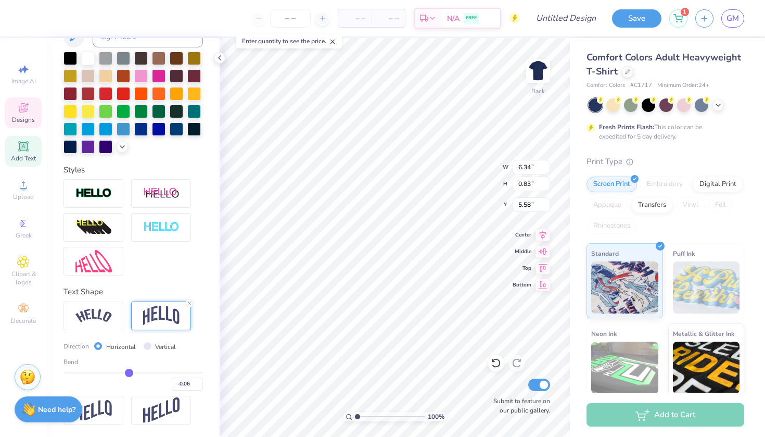
scroll to position [230, 0]
click at [136, 372] on input "range" at bounding box center [134, 373] width 140 height 2
drag, startPoint x: 136, startPoint y: 371, endPoint x: 143, endPoint y: 371, distance: 6.8
click at [143, 372] on input "range" at bounding box center [134, 373] width 140 height 2
click at [138, 372] on input "range" at bounding box center [134, 373] width 140 height 2
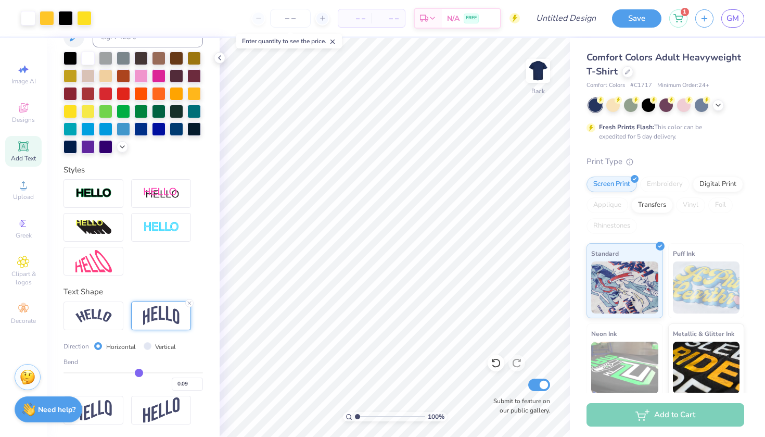
click at [139, 372] on input "range" at bounding box center [134, 373] width 140 height 2
click at [103, 221] on img at bounding box center [94, 227] width 36 height 17
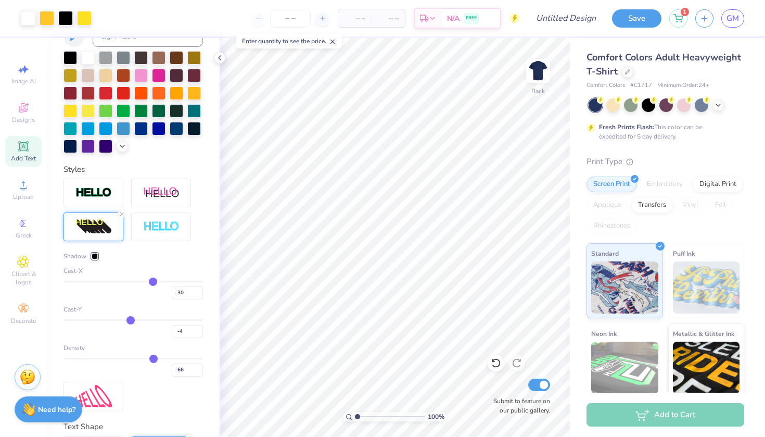
drag, startPoint x: 151, startPoint y: 322, endPoint x: 131, endPoint y: 322, distance: 20.3
click at [131, 321] on input "range" at bounding box center [134, 320] width 140 height 2
drag, startPoint x: 131, startPoint y: 322, endPoint x: 164, endPoint y: 323, distance: 32.8
click at [165, 321] on input "range" at bounding box center [134, 320] width 140 height 2
drag, startPoint x: 164, startPoint y: 323, endPoint x: 173, endPoint y: 323, distance: 9.4
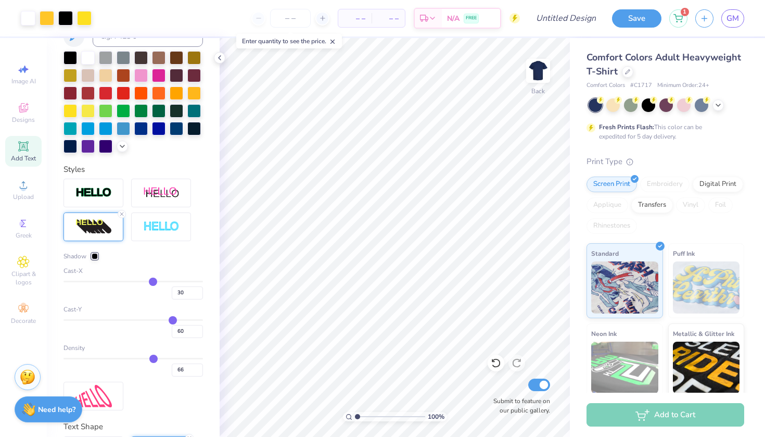
click at [173, 321] on input "range" at bounding box center [134, 320] width 140 height 2
click at [177, 321] on input "range" at bounding box center [134, 320] width 140 height 2
drag, startPoint x: 154, startPoint y: 280, endPoint x: 178, endPoint y: 281, distance: 24.0
click at [178, 281] on input "range" at bounding box center [134, 282] width 140 height 2
drag, startPoint x: 178, startPoint y: 281, endPoint x: 111, endPoint y: 288, distance: 66.6
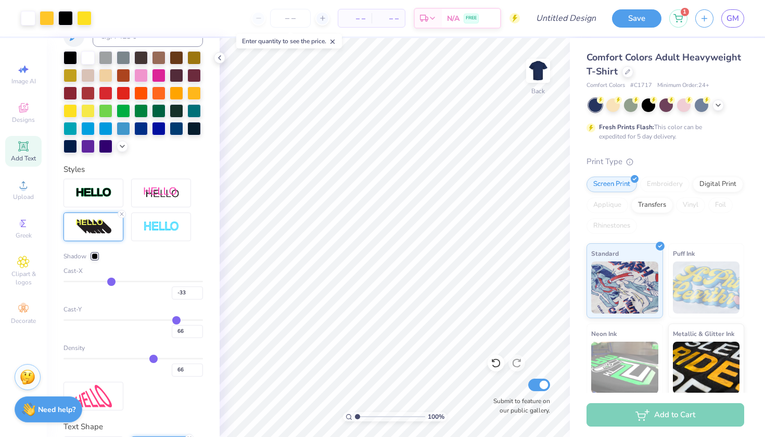
click at [111, 288] on div "-33" at bounding box center [134, 290] width 140 height 19
click at [113, 287] on div "-33" at bounding box center [134, 290] width 140 height 19
drag, startPoint x: 112, startPoint y: 281, endPoint x: 133, endPoint y: 282, distance: 21.4
click at [133, 282] on input "range" at bounding box center [134, 282] width 140 height 2
click at [137, 281] on input "range" at bounding box center [134, 282] width 140 height 2
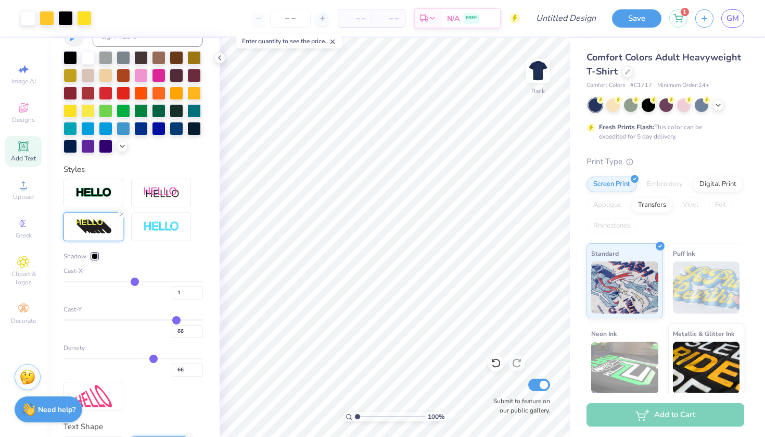
click at [134, 281] on input "range" at bounding box center [134, 282] width 140 height 2
click at [132, 281] on input "range" at bounding box center [134, 282] width 140 height 2
click at [134, 281] on input "range" at bounding box center [134, 282] width 140 height 2
click at [132, 281] on input "range" at bounding box center [134, 282] width 140 height 2
click at [133, 281] on input "range" at bounding box center [134, 282] width 140 height 2
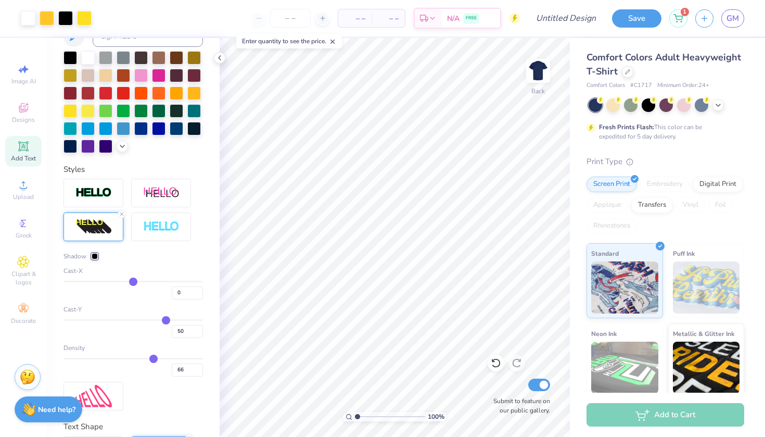
drag, startPoint x: 179, startPoint y: 321, endPoint x: 166, endPoint y: 321, distance: 12.5
click at [166, 321] on input "range" at bounding box center [134, 320] width 140 height 2
drag, startPoint x: 166, startPoint y: 321, endPoint x: 142, endPoint y: 321, distance: 24.5
click at [142, 321] on input "range" at bounding box center [134, 320] width 140 height 2
click at [145, 321] on input "range" at bounding box center [134, 320] width 140 height 2
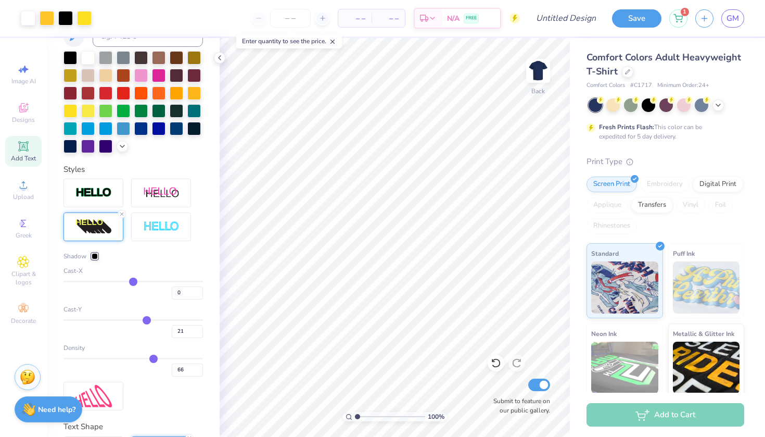
click at [147, 321] on input "range" at bounding box center [134, 320] width 140 height 2
click at [150, 321] on input "range" at bounding box center [134, 320] width 140 height 2
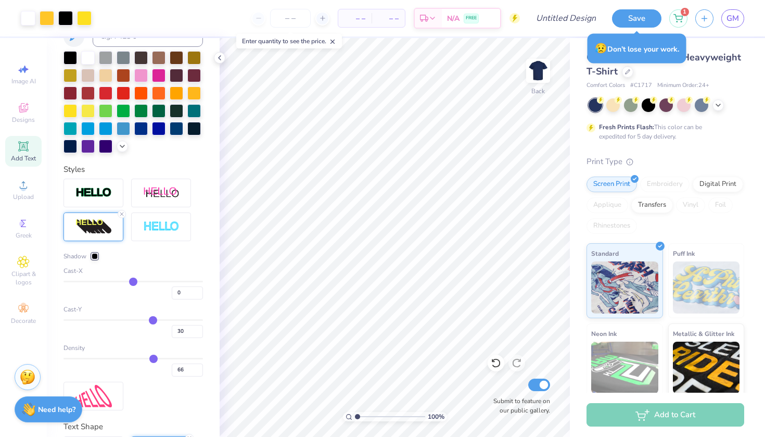
click at [153, 321] on input "range" at bounding box center [134, 320] width 140 height 2
click at [66, 109] on div at bounding box center [71, 110] width 14 height 14
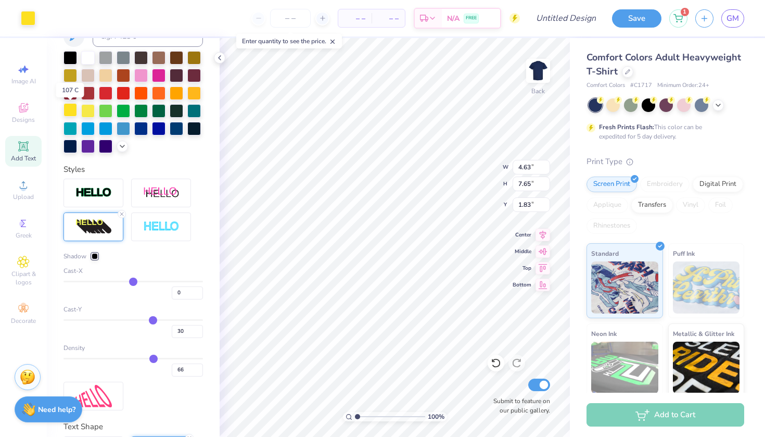
click at [74, 109] on div at bounding box center [71, 110] width 14 height 14
click at [79, 111] on div at bounding box center [134, 102] width 140 height 102
click at [83, 111] on div at bounding box center [88, 110] width 14 height 14
click at [74, 110] on div at bounding box center [71, 110] width 14 height 14
click at [41, 18] on div at bounding box center [47, 17] width 15 height 15
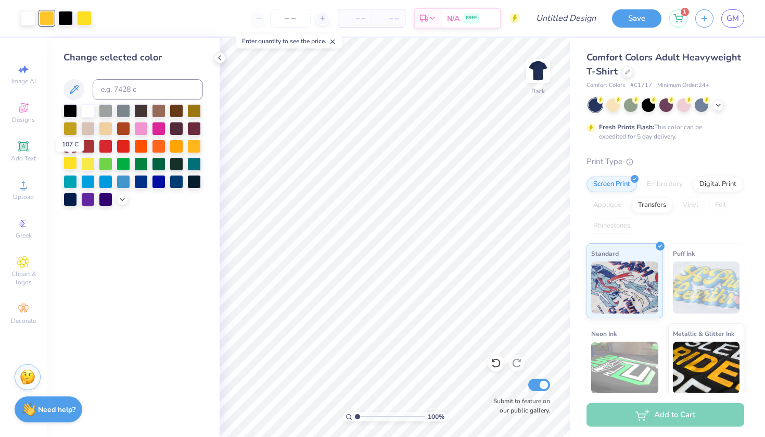
click at [72, 165] on div at bounding box center [71, 163] width 14 height 14
click at [82, 165] on div at bounding box center [88, 163] width 14 height 14
click at [78, 165] on div at bounding box center [134, 155] width 140 height 102
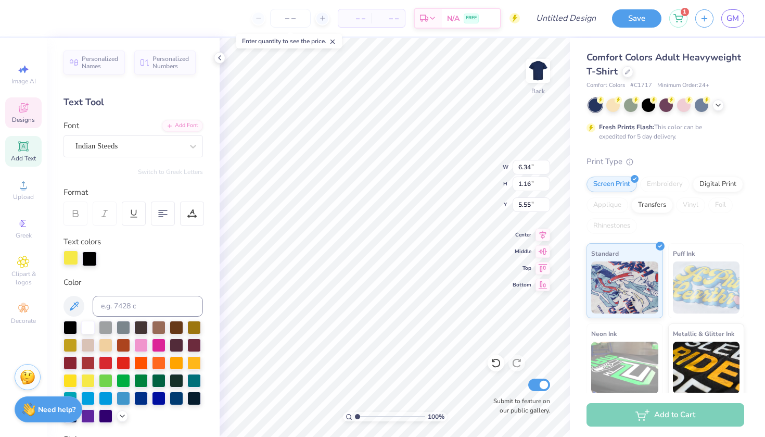
click at [78, 254] on div at bounding box center [71, 257] width 15 height 15
click at [91, 329] on div at bounding box center [88, 327] width 14 height 14
click at [546, 236] on icon at bounding box center [543, 233] width 15 height 12
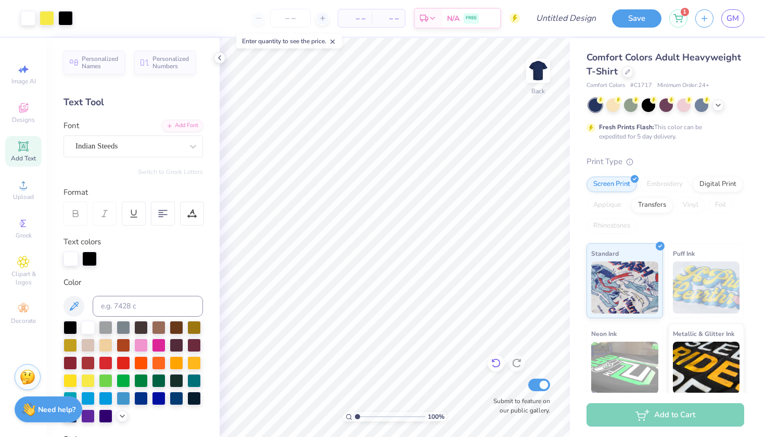
click at [493, 367] on icon at bounding box center [496, 363] width 10 height 10
click at [498, 367] on icon at bounding box center [496, 363] width 9 height 9
click at [514, 363] on icon at bounding box center [517, 363] width 10 height 10
click at [577, 28] on input "Design Title" at bounding box center [579, 18] width 51 height 21
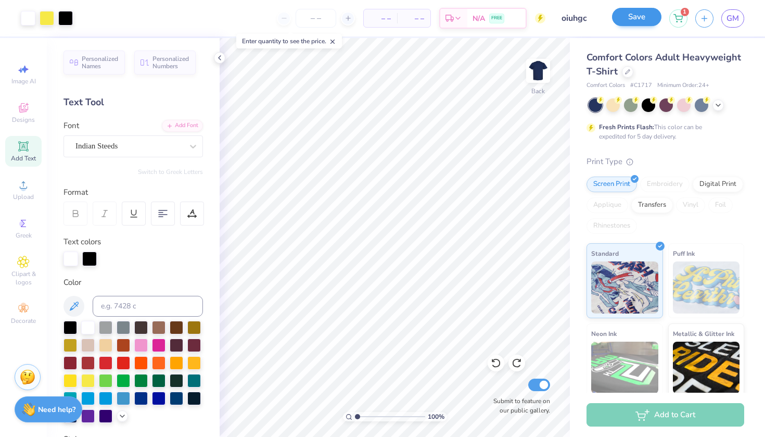
click at [652, 18] on button "Save" at bounding box center [636, 17] width 49 height 18
click at [652, 18] on div "Save" at bounding box center [636, 18] width 49 height 18
click at [727, 21] on span "GM" at bounding box center [733, 18] width 12 height 12
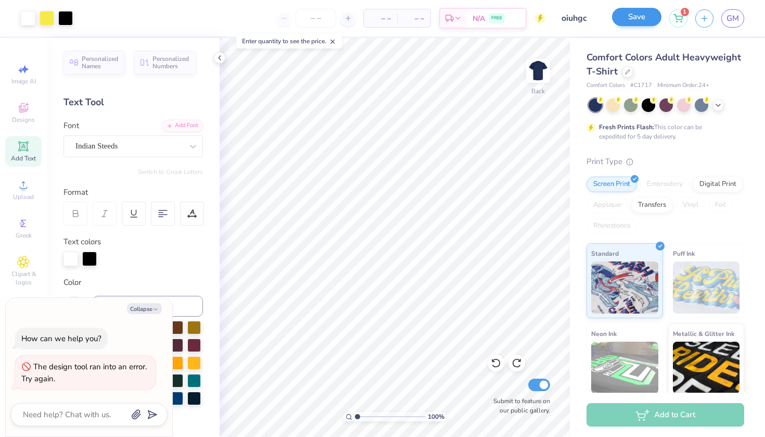
click at [626, 11] on button "Save" at bounding box center [636, 17] width 49 height 18
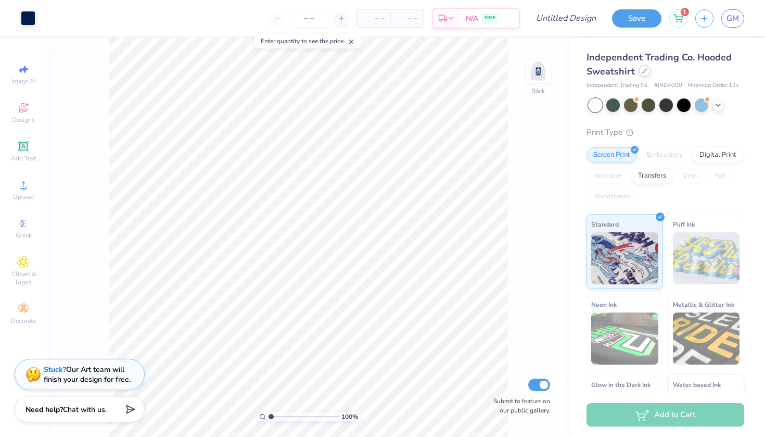
click at [646, 75] on div at bounding box center [644, 70] width 11 height 11
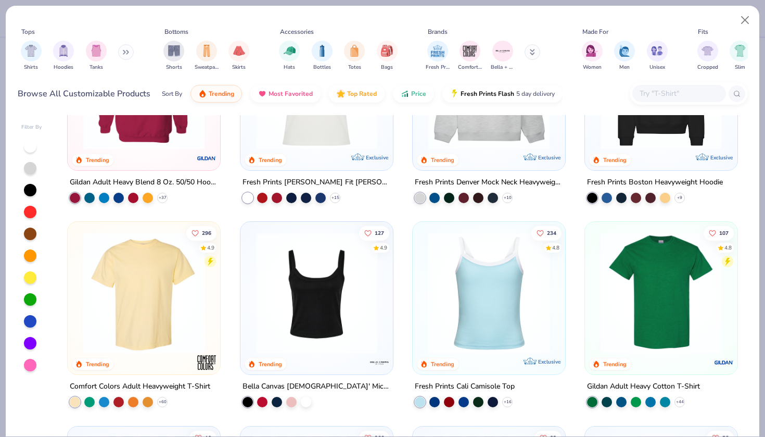
scroll to position [104, 0]
click at [142, 274] on img at bounding box center [144, 292] width 132 height 121
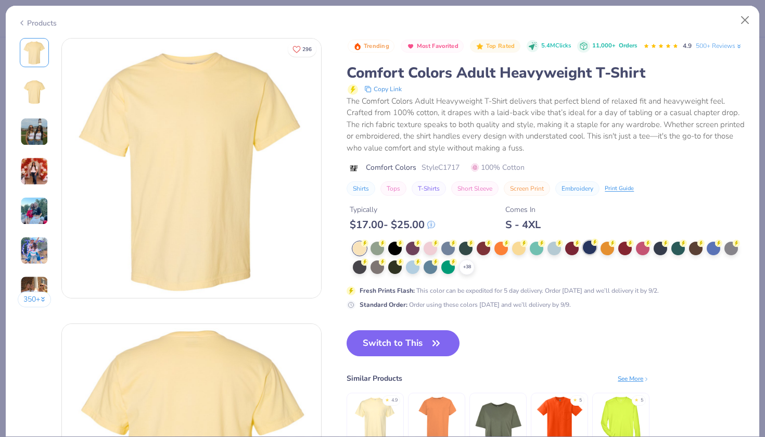
click at [594, 246] on div at bounding box center [590, 248] width 14 height 14
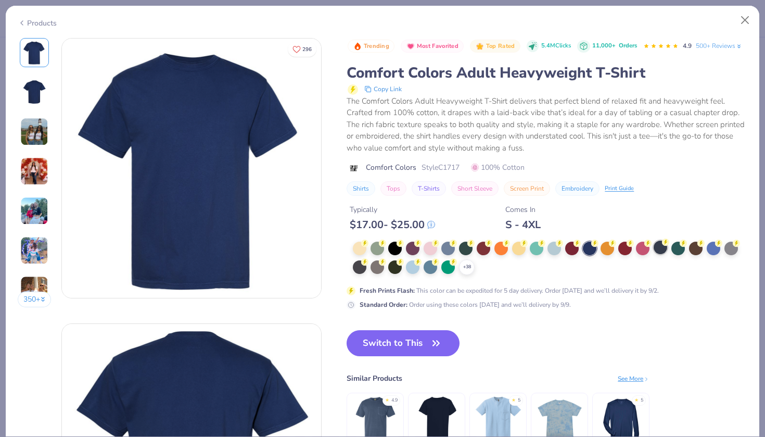
click at [656, 245] on div at bounding box center [661, 248] width 14 height 14
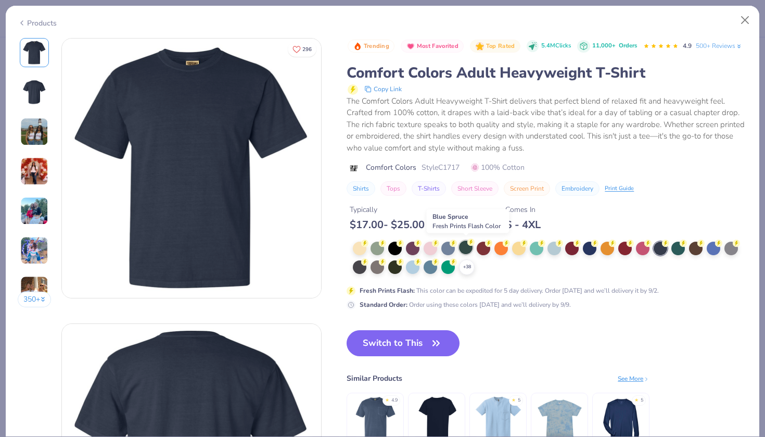
click at [469, 245] on div at bounding box center [466, 248] width 14 height 14
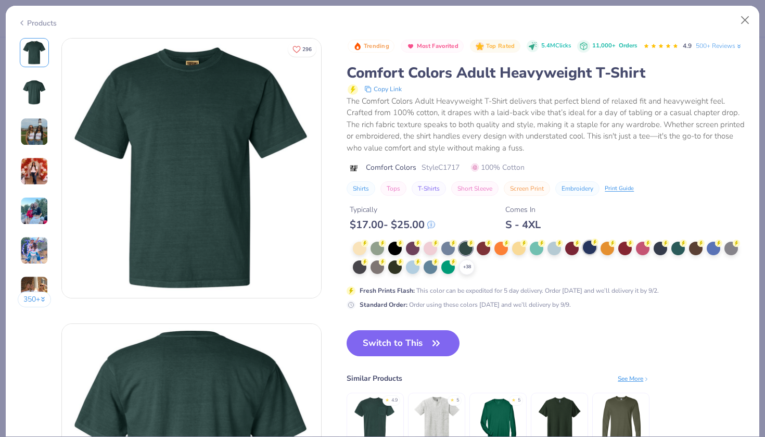
click at [369, 244] on circle at bounding box center [364, 243] width 7 height 7
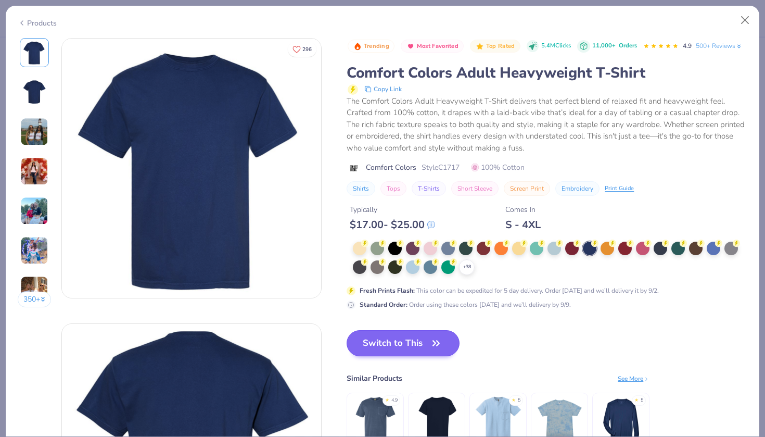
click at [416, 346] on button "Switch to This" at bounding box center [403, 343] width 113 height 26
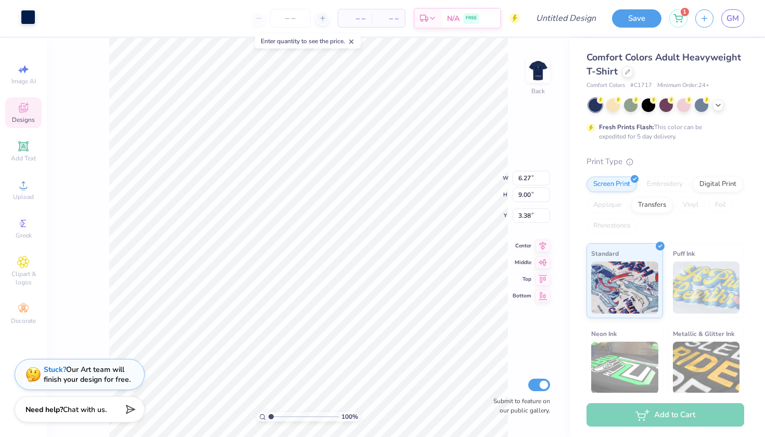
click at [33, 15] on div at bounding box center [28, 17] width 15 height 15
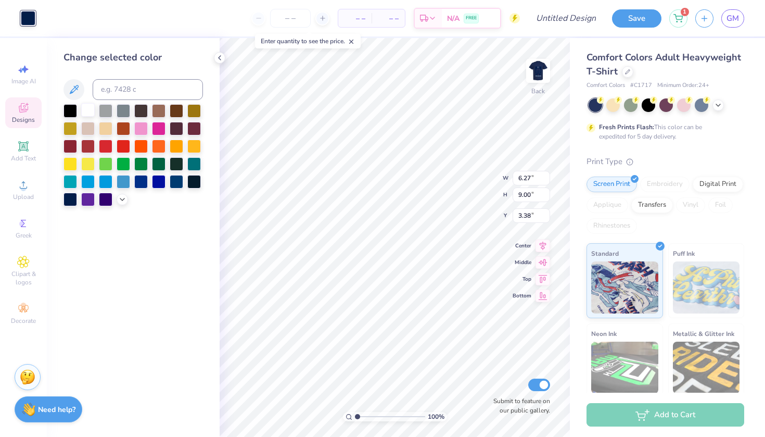
click at [85, 108] on div at bounding box center [88, 110] width 14 height 14
type input "8.71"
type input "12.50"
type input "3.00"
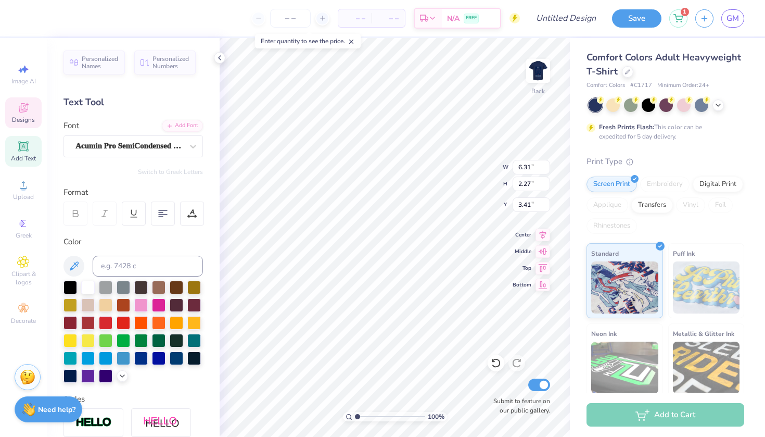
type textarea "u"
type textarea "University of S"
click at [496, 365] on icon at bounding box center [496, 363] width 10 height 10
type input "3.11"
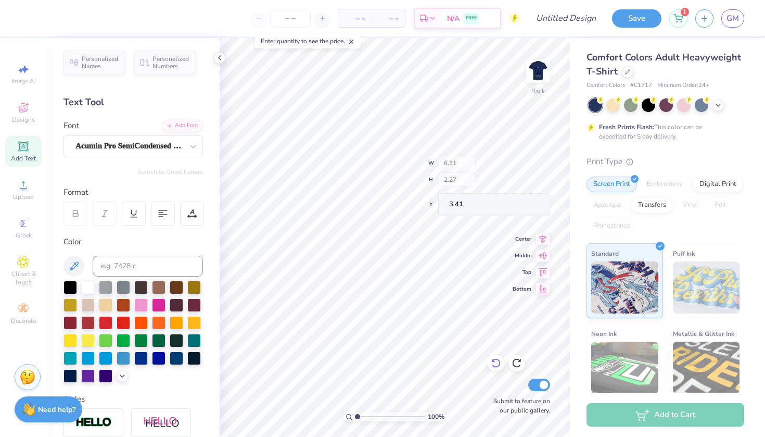
type input "1.15"
type input "3.97"
type textarea "C"
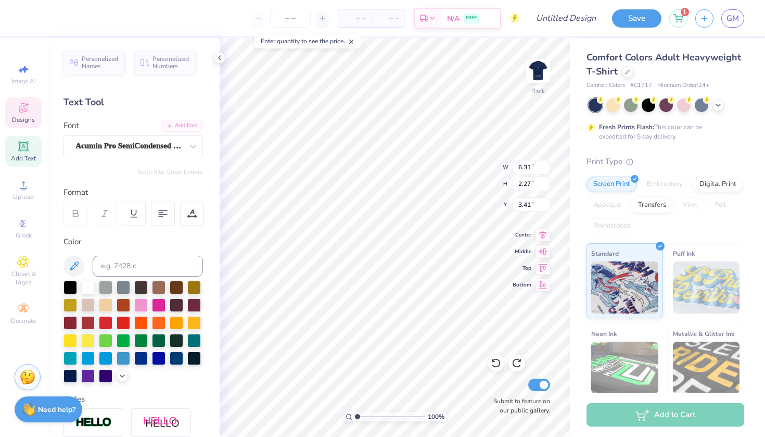
type textarea "UNIVERSITY OF SAINT MARY WRESTLING"
type input "0.73"
type input "1.16"
type input "4.23"
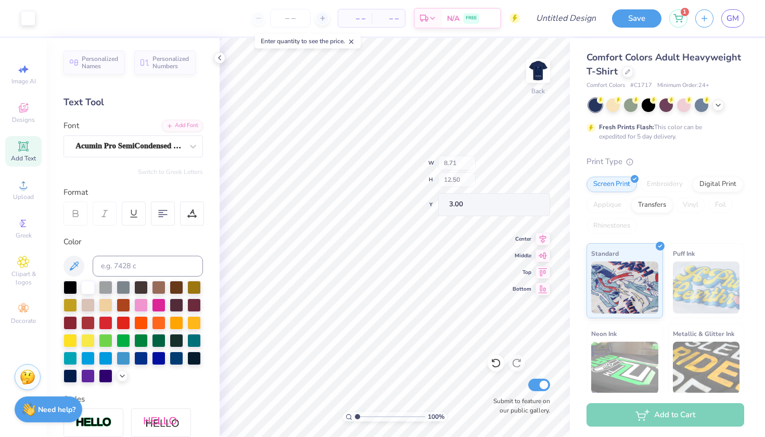
click at [462, 177] on div "100 % Back W 8.71 H 12.50 Y 3.00 Center Middle Top Bottom Submit to feature on …" at bounding box center [395, 237] width 350 height 399
type input "3.68"
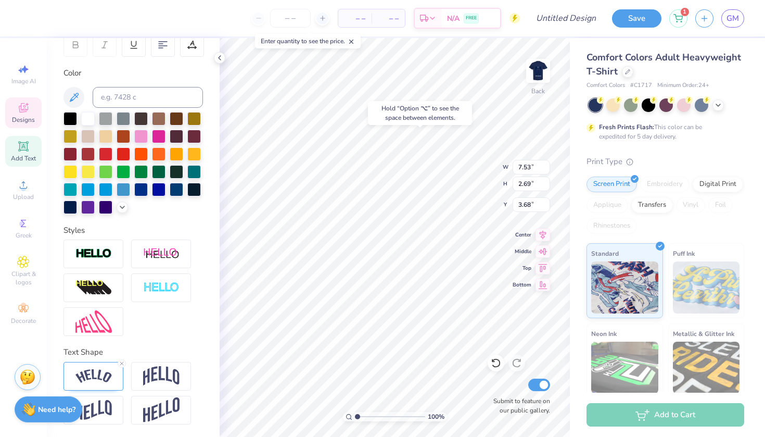
scroll to position [169, 0]
click at [104, 362] on div at bounding box center [94, 376] width 60 height 29
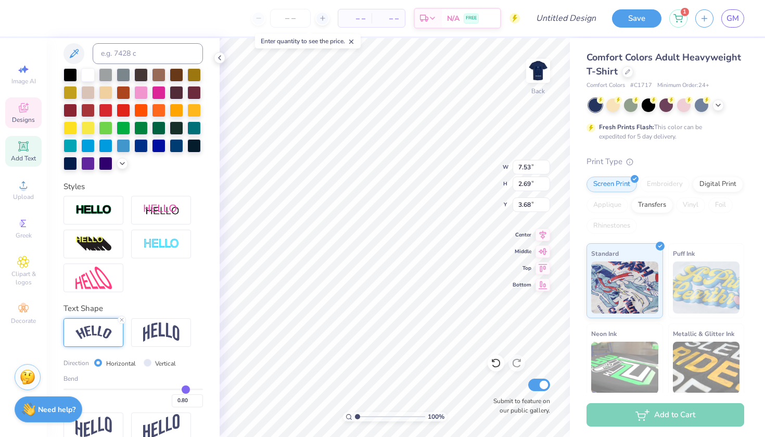
scroll to position [223, 0]
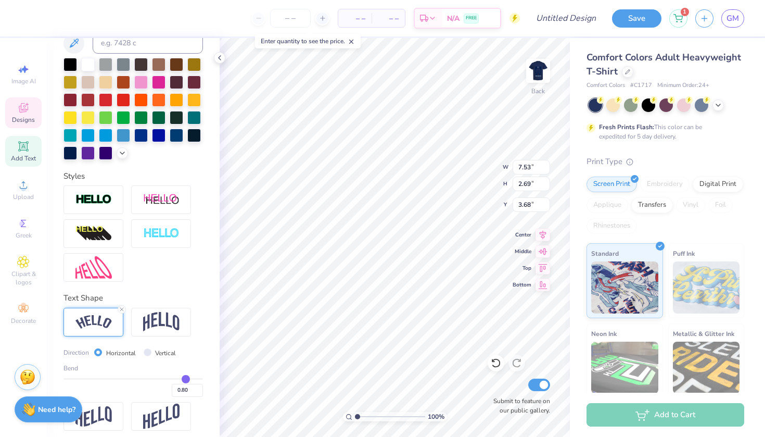
type input "0.83"
type input "0.84"
type input "0.85"
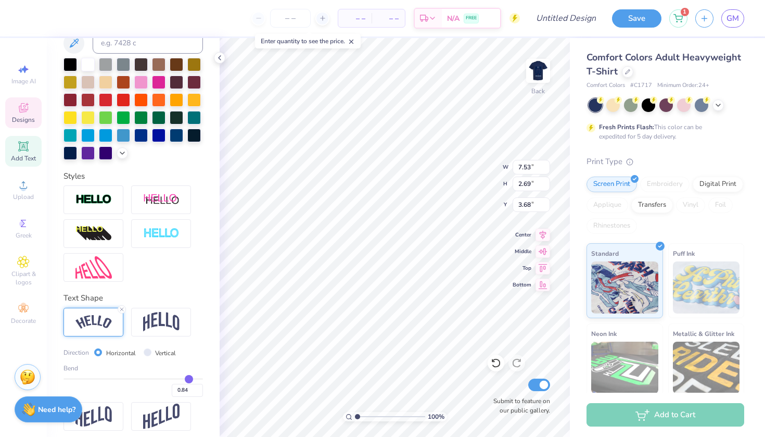
type input "0.85"
type input "0.86"
type input "0.87"
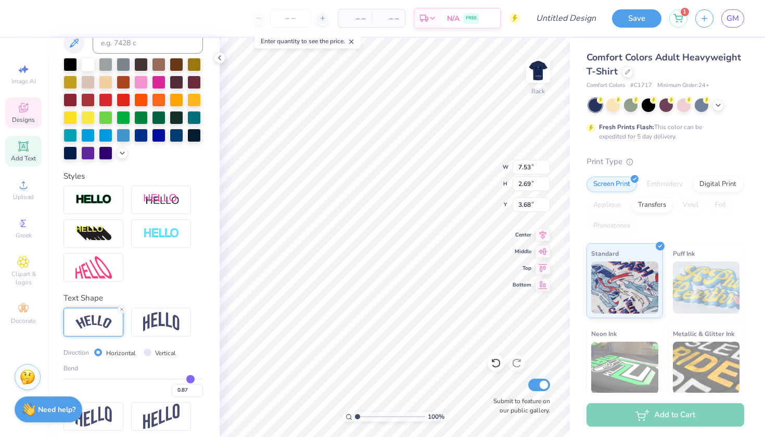
type input "0.87"
click at [191, 380] on input "range" at bounding box center [134, 379] width 140 height 2
type input "7.55"
type input "3.07"
type input "3.49"
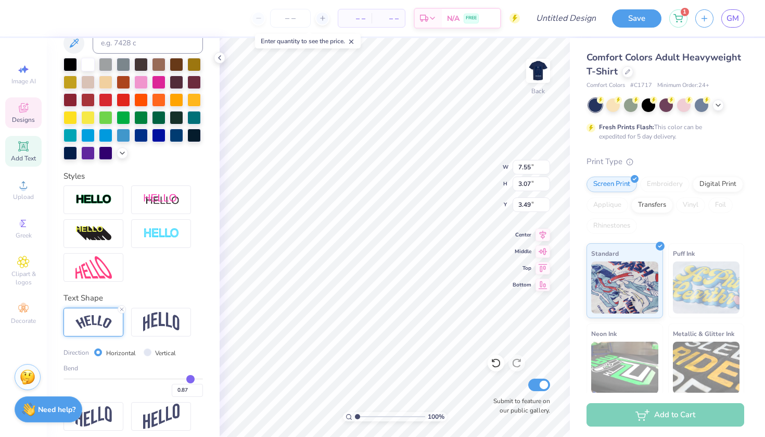
type input "0.88"
type input "0.89"
type input "0.9"
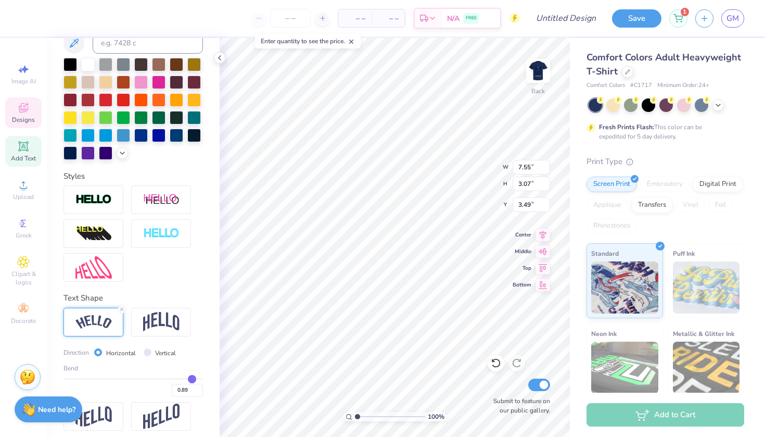
type input "0.90"
type input "0.91"
click at [193, 380] on input "range" at bounding box center [134, 379] width 140 height 2
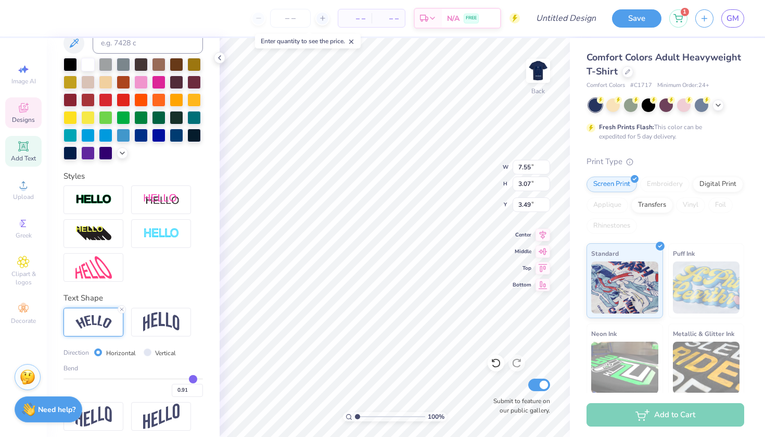
type input "7.56"
type input "3.29"
type input "3.38"
type input "0.92"
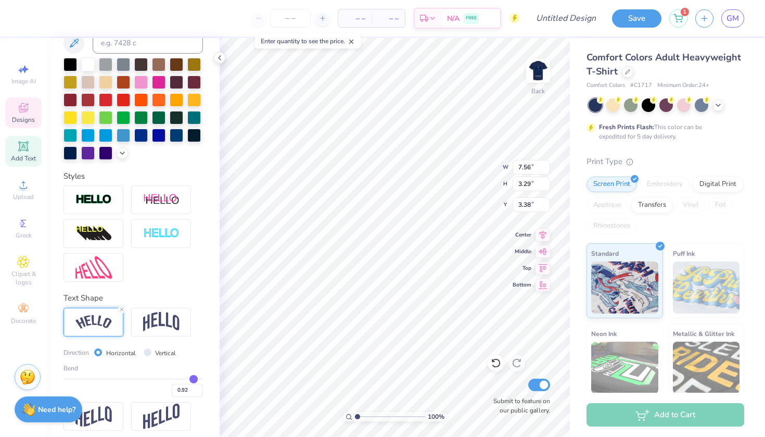
type input "0.93"
type input "0.94"
type input "0.96"
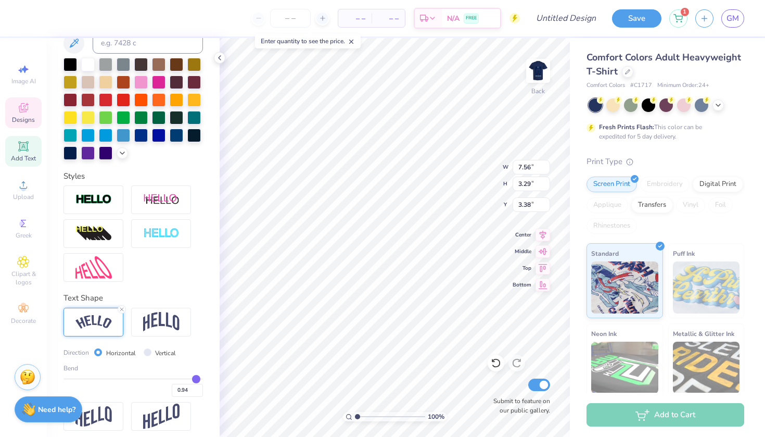
type input "0.96"
click at [196, 379] on input "range" at bounding box center [134, 379] width 140 height 2
type input "7.57"
type input "3.57"
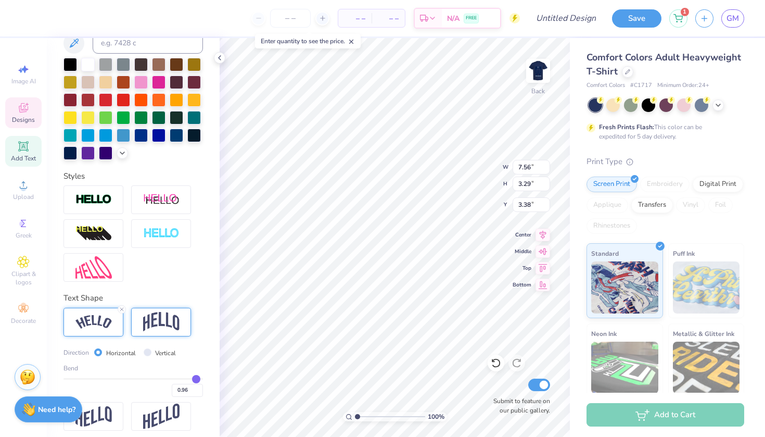
type input "3.24"
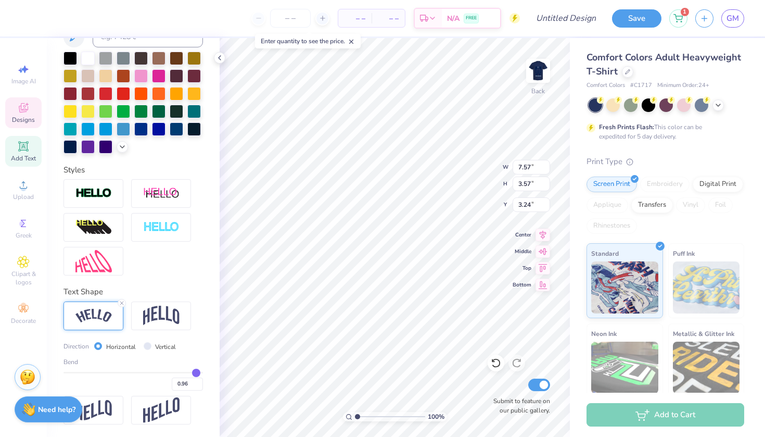
scroll to position [230, 0]
type input "7.12"
type input "3.35"
type input "3.45"
click at [537, 233] on icon at bounding box center [543, 233] width 15 height 12
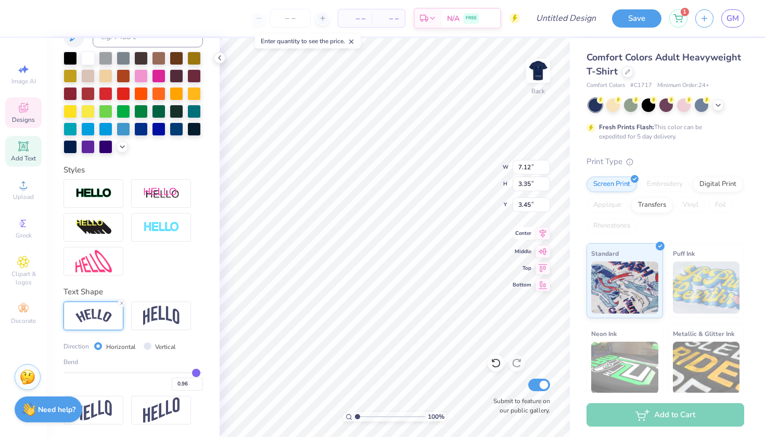
type input "8.71"
type input "12.50"
type input "3.00"
click at [547, 234] on icon at bounding box center [543, 233] width 15 height 12
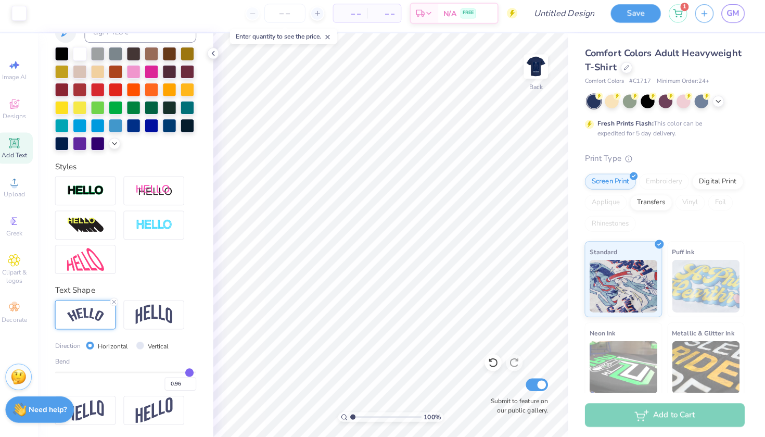
type input "0.95"
type input "0.94"
type input "0.93"
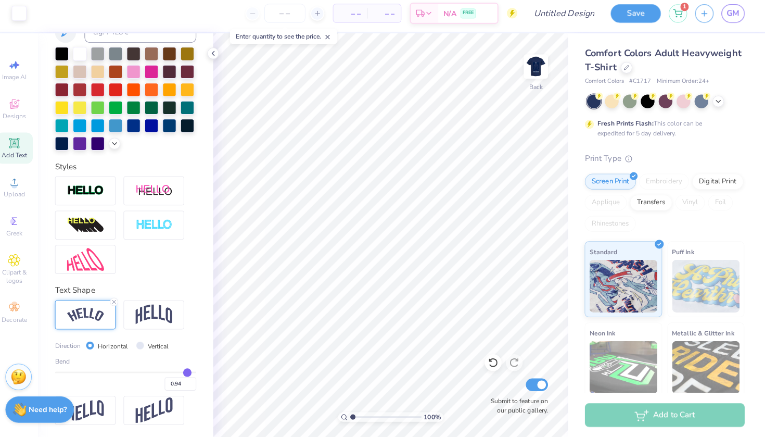
type input "0.93"
click at [185, 372] on input "range" at bounding box center [134, 373] width 140 height 2
type input "0.92"
type input "0.91"
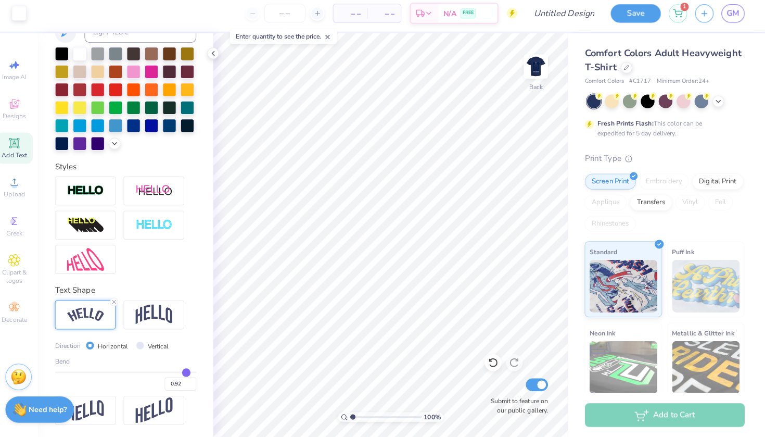
type input "0.91"
type input "0.9"
type input "0.90"
type input "0.89"
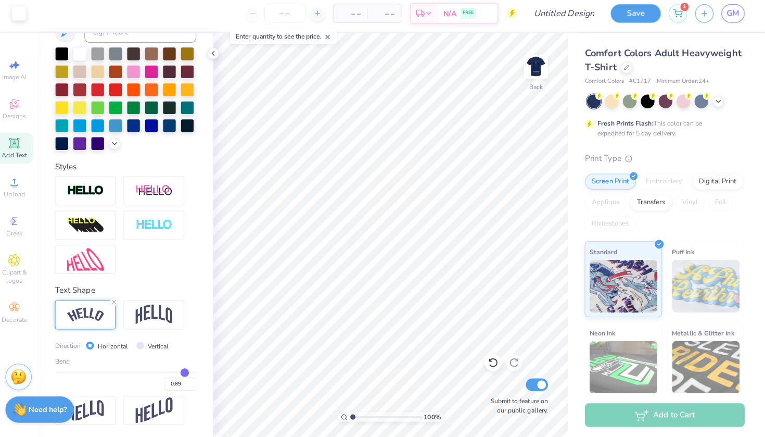
type input "0.88"
type input "0.87"
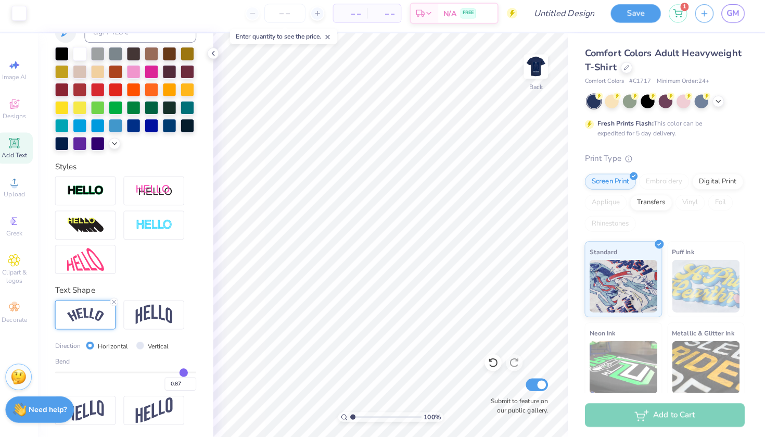
click at [181, 372] on input "range" at bounding box center [134, 373] width 140 height 2
type input "3.45"
type input "7.02"
type input "2.85"
type input "3.41"
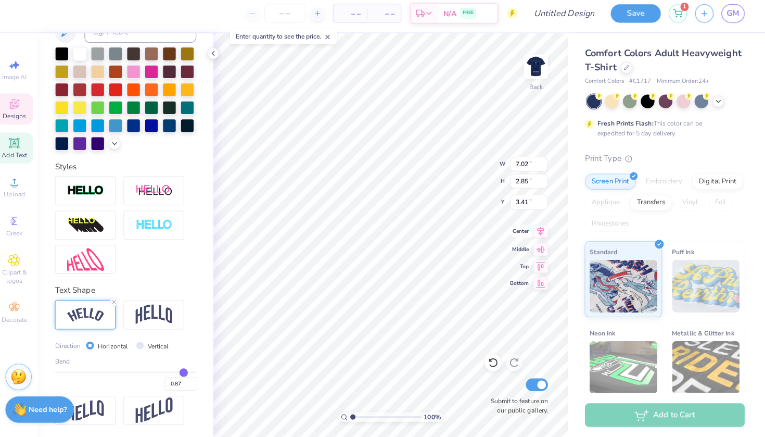
click at [540, 230] on icon at bounding box center [543, 233] width 7 height 9
click at [622, 68] on div at bounding box center [627, 70] width 11 height 11
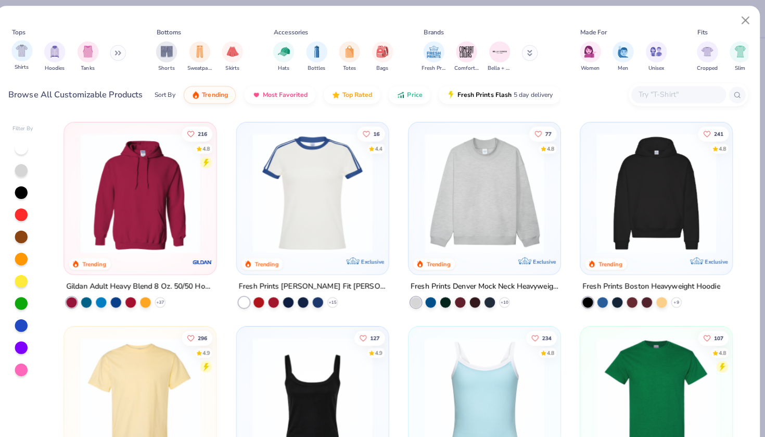
click at [28, 59] on div "Shirts" at bounding box center [31, 55] width 21 height 31
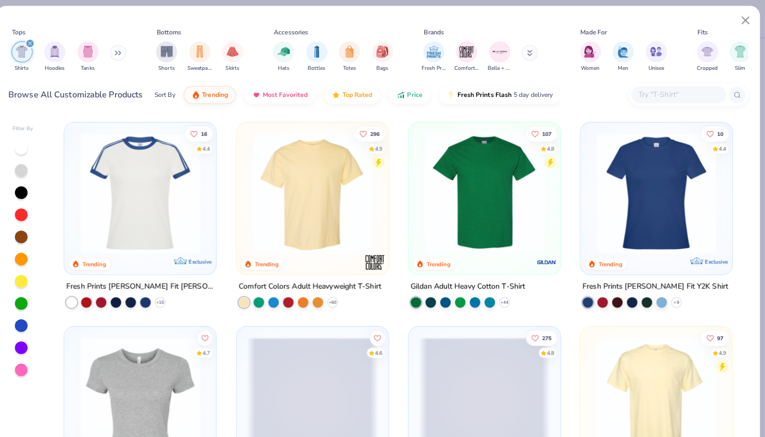
click at [646, 99] on input "text" at bounding box center [679, 93] width 80 height 12
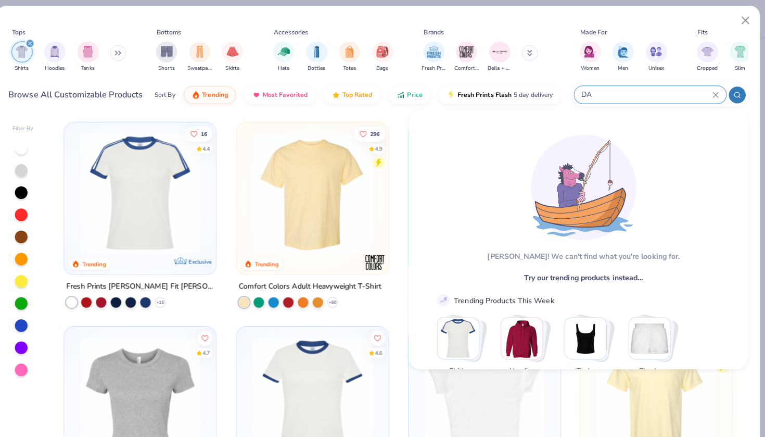
type input "D"
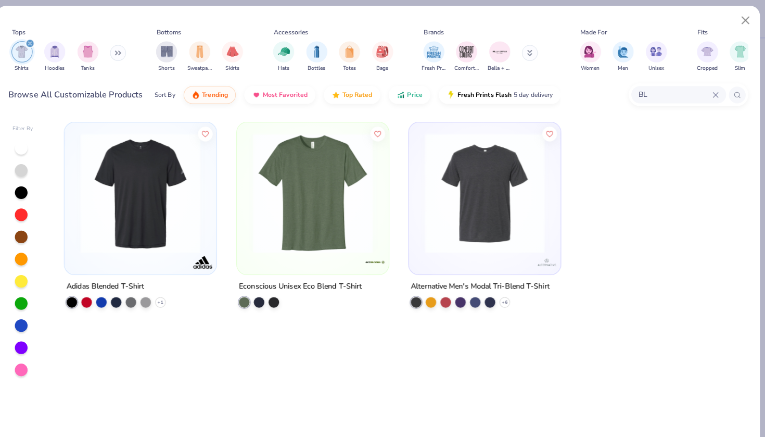
type input "B"
click at [26, 326] on div at bounding box center [31, 256] width 21 height 232
click at [24, 322] on div at bounding box center [30, 321] width 12 height 12
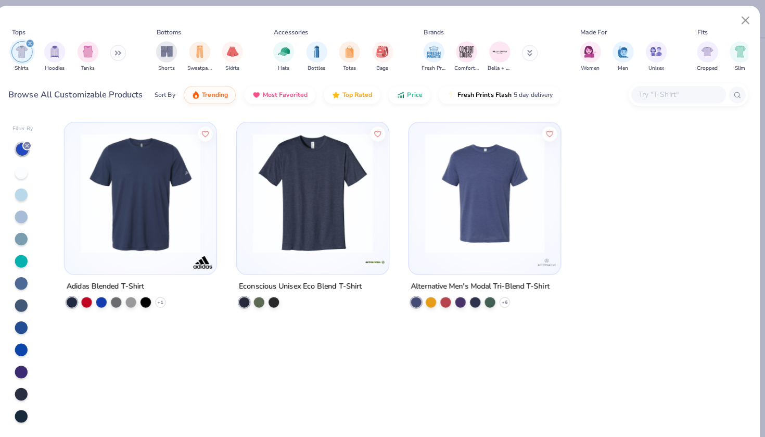
click at [24, 366] on div at bounding box center [30, 367] width 12 height 12
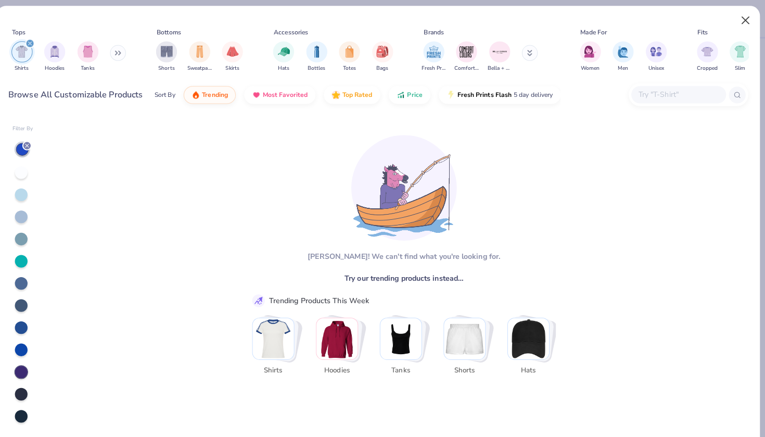
click at [736, 18] on button "Close" at bounding box center [746, 20] width 20 height 20
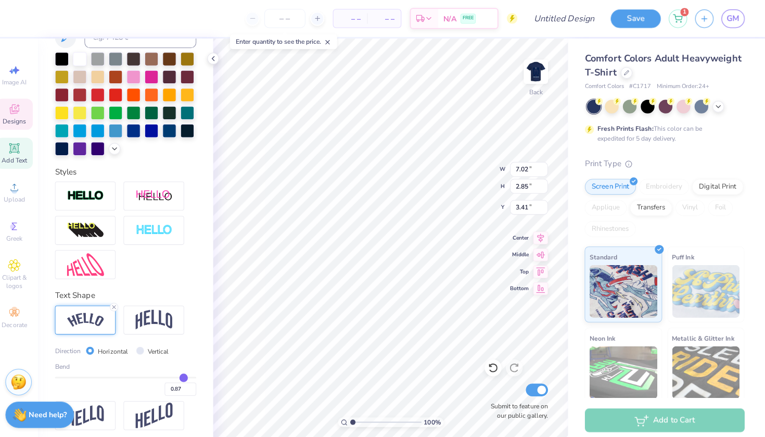
type input "7.10"
type input "2.89"
type input "3.37"
click at [157, 299] on div "Text Shape Direction Horizontal Vertical Bend 0.87" at bounding box center [134, 355] width 140 height 139
click at [156, 306] on img at bounding box center [161, 316] width 36 height 20
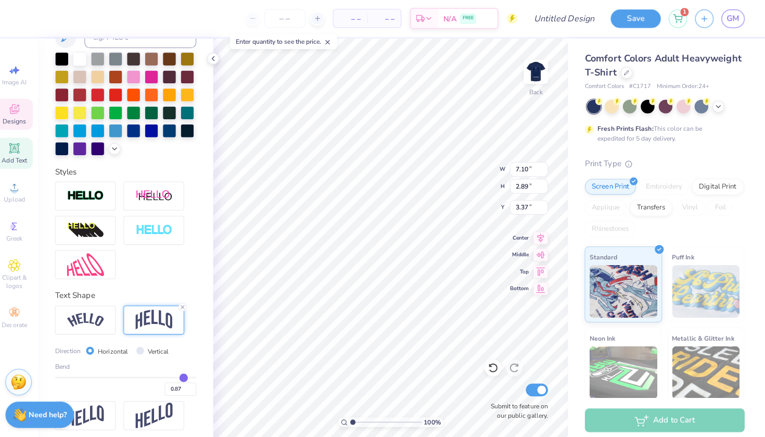
type input "6.66"
type input "2.94"
type input "3.35"
type input "0.85"
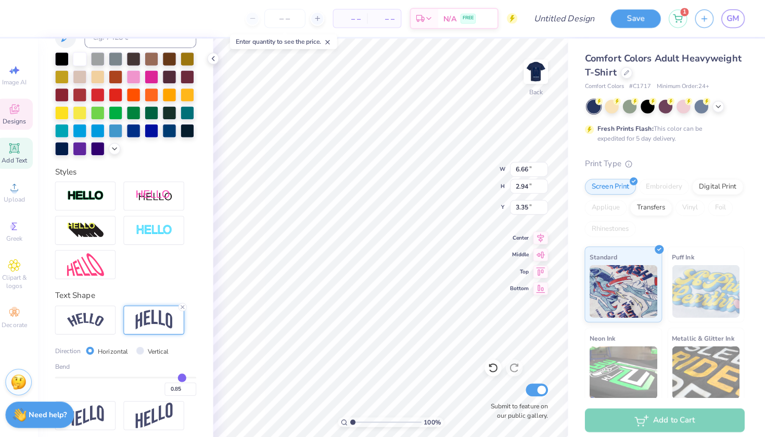
type input "0.84"
type input "0.83"
type input "0.82"
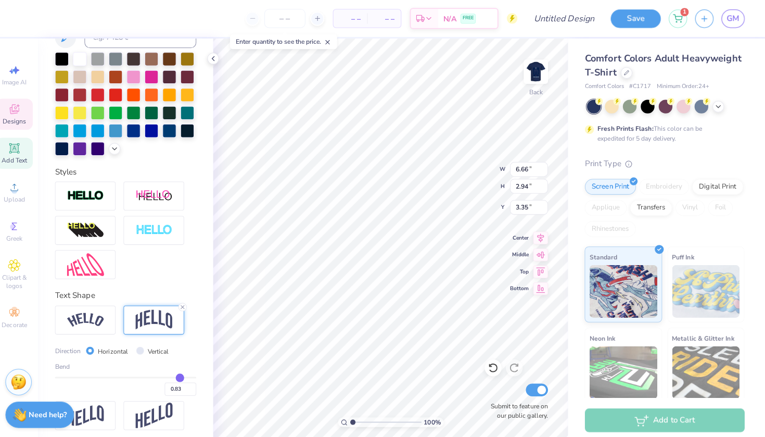
type input "0.82"
type input "0.81"
type input "0.8"
type input "0.80"
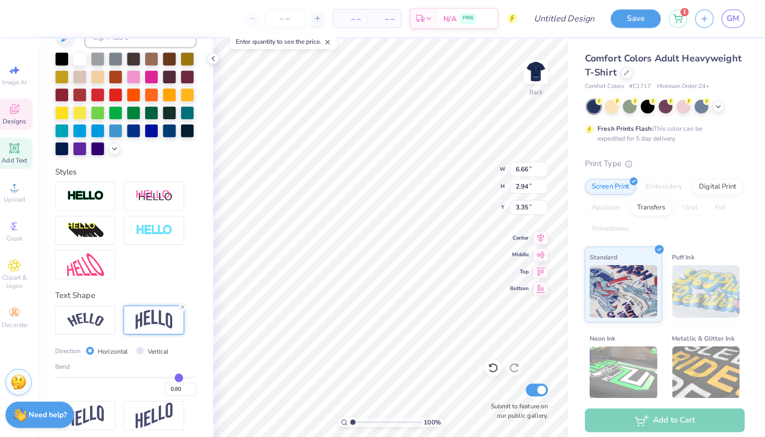
type input "0.79"
type input "0.78"
type input "0.77"
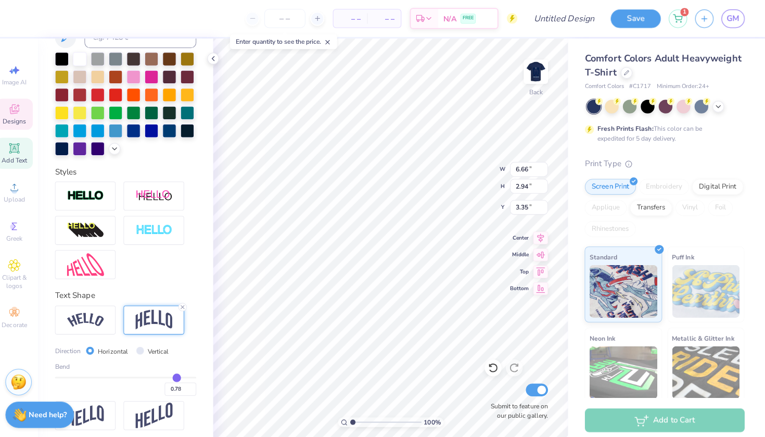
type input "0.77"
type input "0.76"
drag, startPoint x: 180, startPoint y: 370, endPoint x: 174, endPoint y: 368, distance: 6.1
type input "0.76"
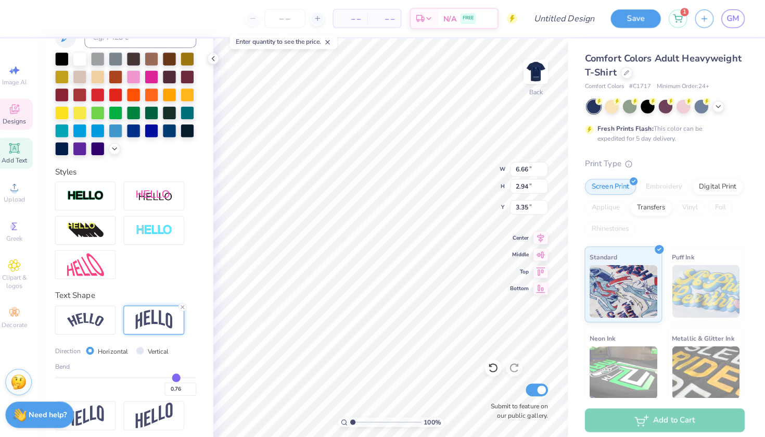
click at [174, 372] on input "range" at bounding box center [134, 373] width 140 height 2
type input "2.49"
type input "3.57"
type textarea "SAINT MARY WRESTLING"
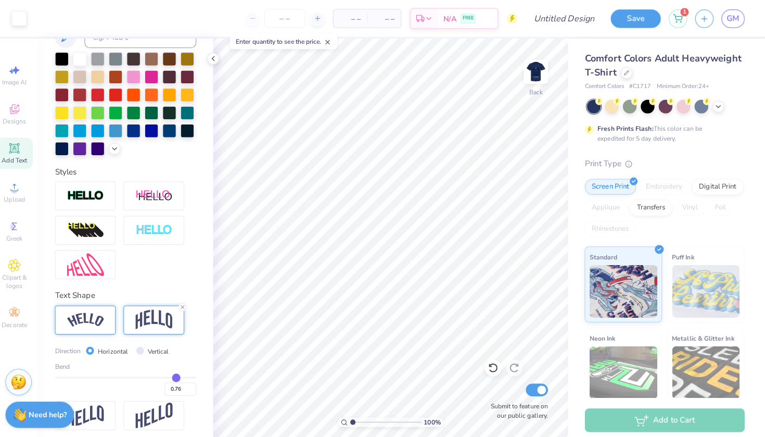
click at [77, 301] on div at bounding box center [94, 315] width 60 height 29
type input "3.34"
type input "4.94"
type input "1.69"
type input "0.72"
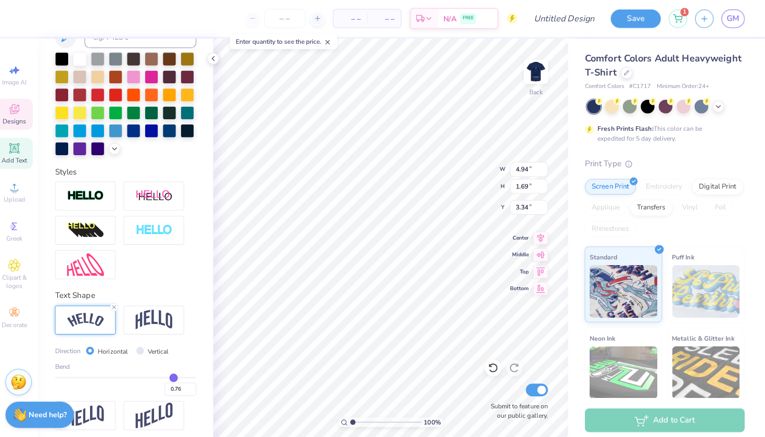
type input "0.72"
type input "0.71"
type input "0.7"
type input "0.70"
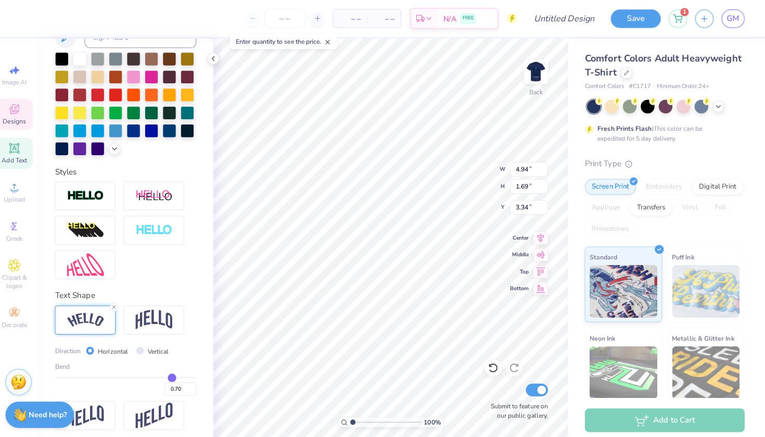
type input "0.69"
click at [169, 372] on input "range" at bounding box center [134, 373] width 140 height 2
type input "4.91"
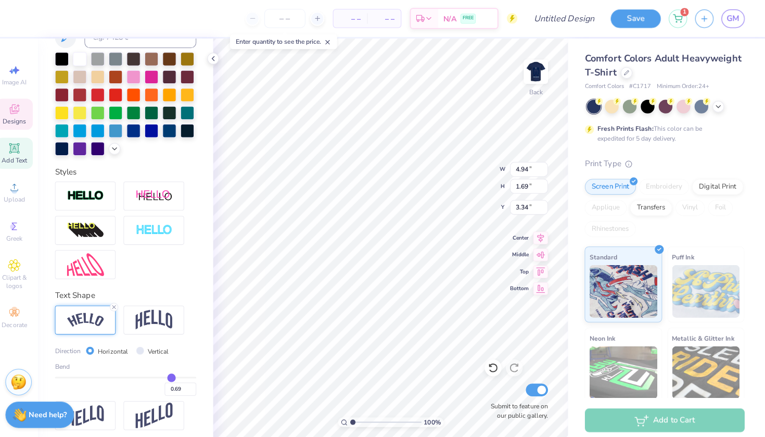
type input "1.46"
type input "3.46"
type input "3.30"
type input "0.65"
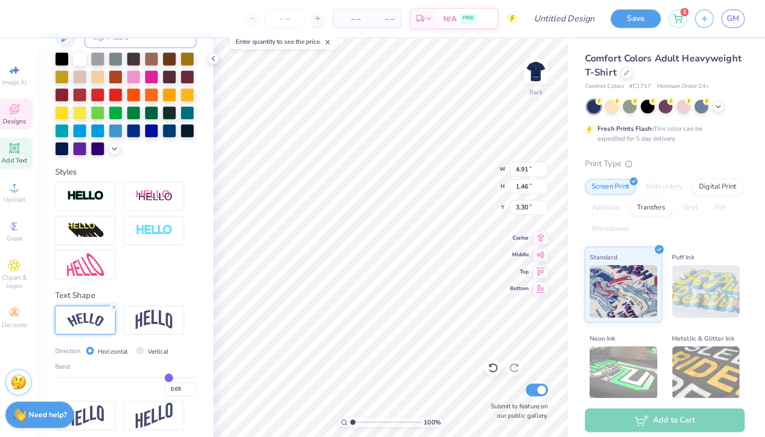
type input "0.64"
type input "0.63"
type input "0.62"
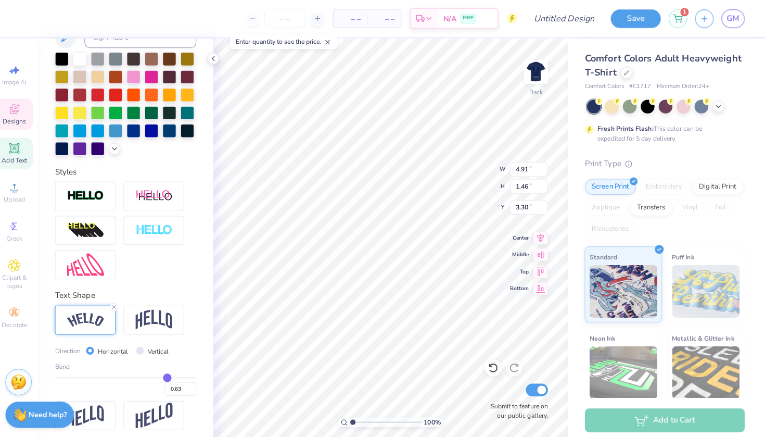
type input "0.62"
click at [164, 372] on input "range" at bounding box center [134, 373] width 140 height 2
type input "4.88"
type input "1.25"
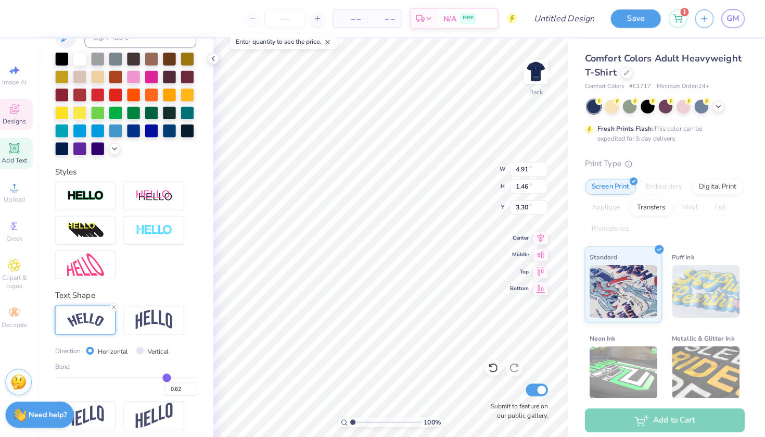
type input "3.40"
type input "3.32"
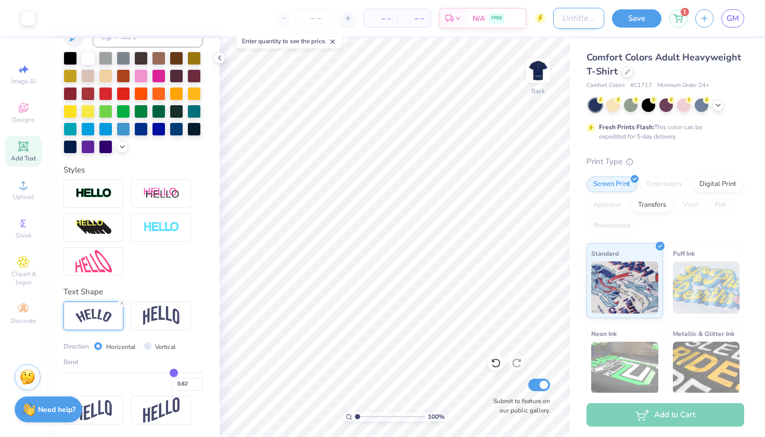
click at [573, 24] on input "Design Title" at bounding box center [579, 18] width 51 height 21
type input "asdfghjk"
click at [630, 23] on button "Save" at bounding box center [636, 17] width 49 height 18
click at [650, 65] on div "Comfort Colors Adult Heavyweight T-Shirt" at bounding box center [666, 65] width 158 height 28
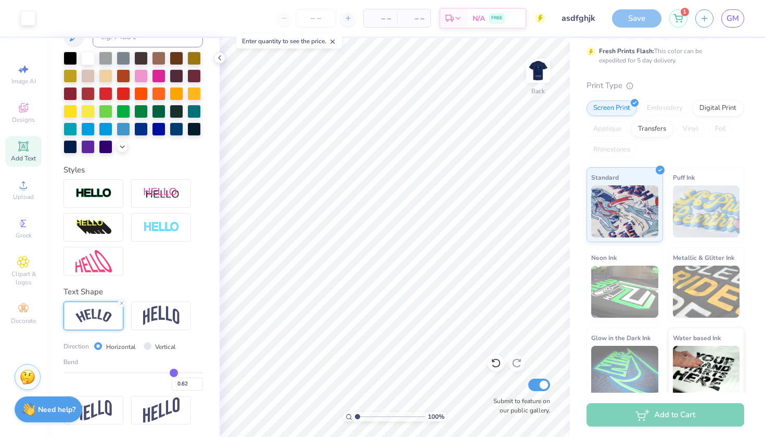
click at [621, 12] on div "Save" at bounding box center [636, 18] width 49 height 18
click at [733, 22] on span "GM" at bounding box center [733, 18] width 12 height 12
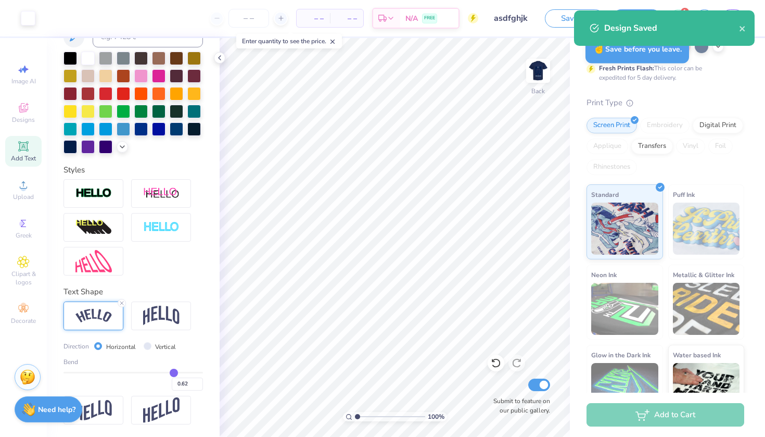
click at [742, 16] on div "Design Saved" at bounding box center [664, 27] width 181 height 35
click at [737, 16] on div "Design Saved" at bounding box center [664, 27] width 181 height 35
click at [743, 24] on icon "close" at bounding box center [742, 28] width 7 height 8
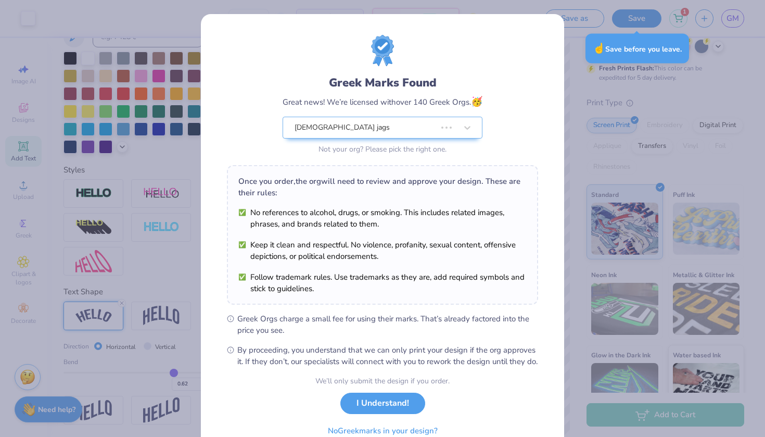
click at [740, 20] on div "Design Saved" at bounding box center [664, 31] width 185 height 47
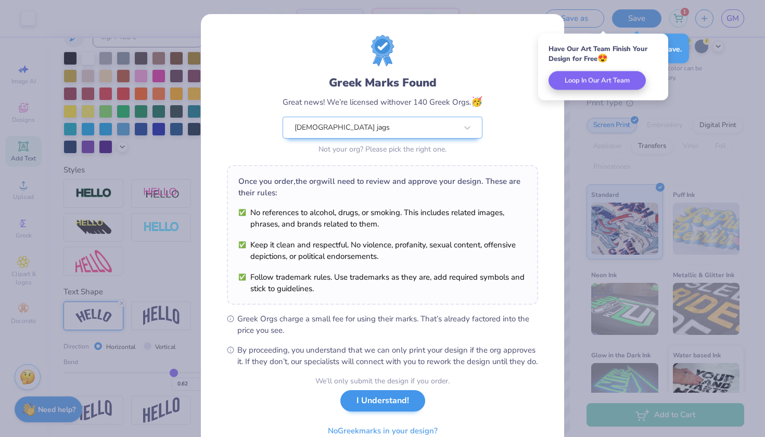
click at [380, 409] on button "I Understand!" at bounding box center [383, 400] width 85 height 21
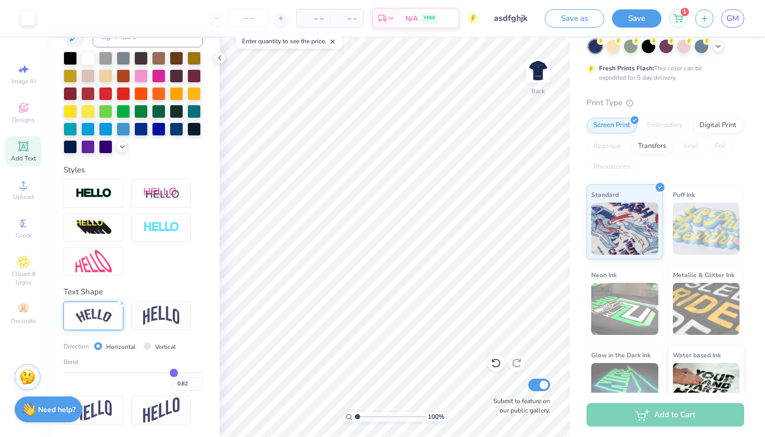
click at [646, 6] on div "Save as Save 1 GM" at bounding box center [655, 18] width 220 height 36
click at [737, 21] on span "GM" at bounding box center [733, 18] width 12 height 12
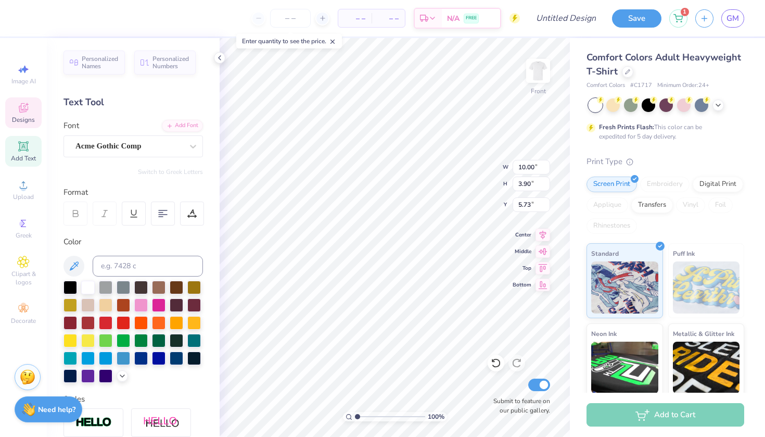
type textarea "w"
type textarea "WRESTLING"
type textarea "SAINT MARY"
type input "3.75"
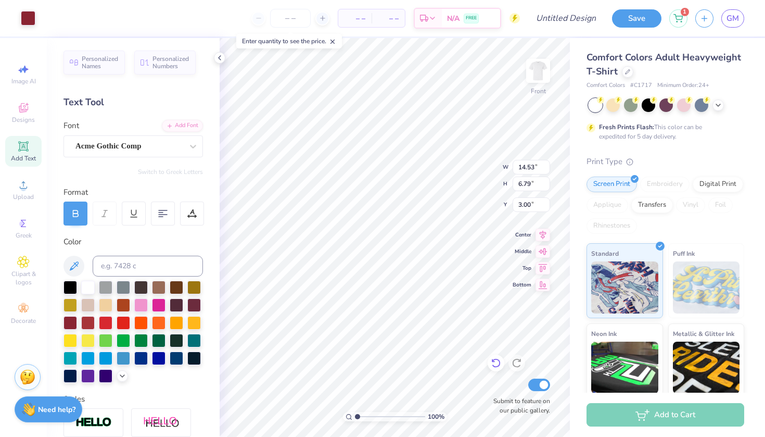
click at [496, 361] on icon at bounding box center [496, 363] width 10 height 10
type input "9.89"
type input "5.68"
type input "5.66"
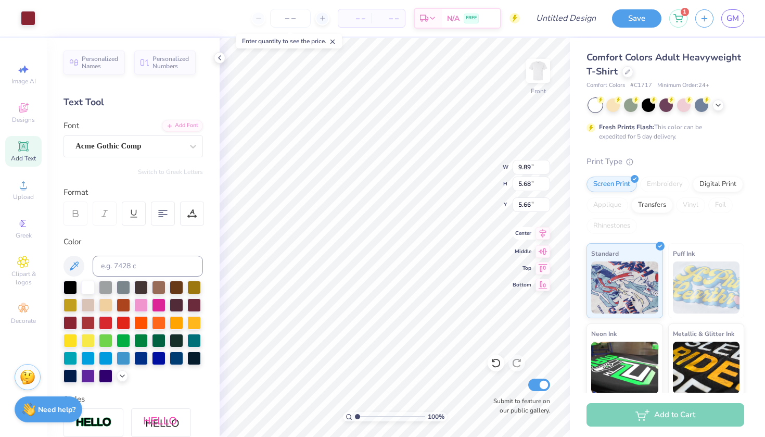
click at [538, 232] on icon at bounding box center [543, 233] width 15 height 12
type input "6.73"
type input "2.54"
type input "1.23"
type input "6.20"
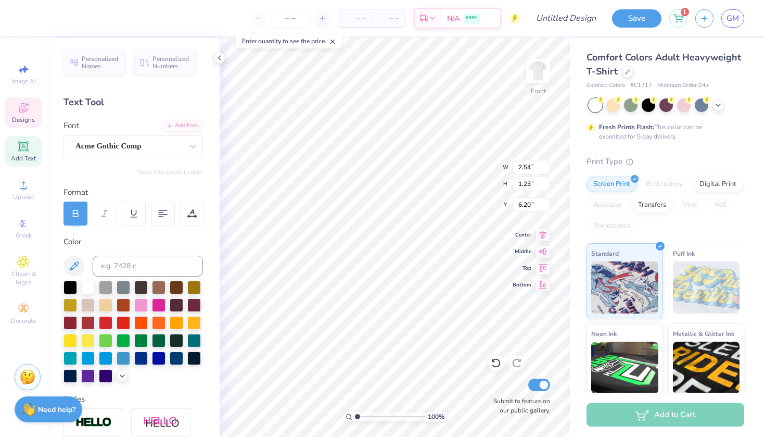
scroll to position [0, 1]
type textarea "SAINT MARY"
type input "4.77"
type input "6.36"
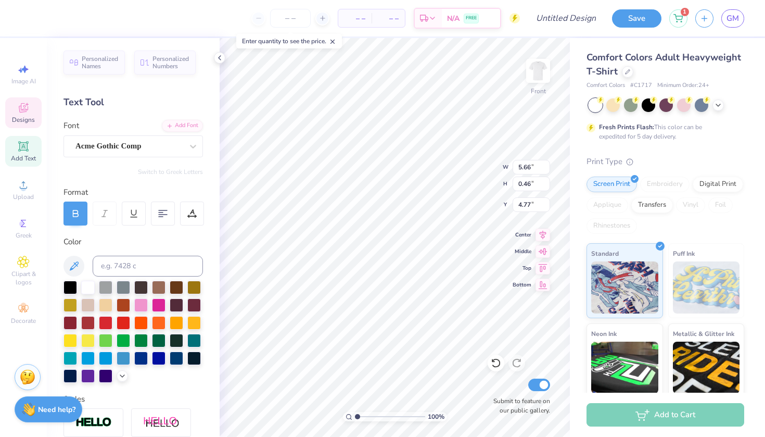
type input "1.23"
click at [545, 236] on icon at bounding box center [543, 233] width 15 height 12
type input "6.17"
type input "6.84"
type input "6.73"
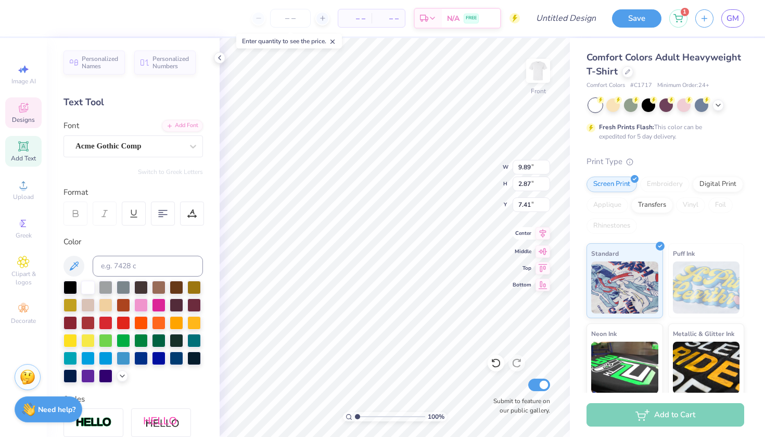
click at [544, 238] on icon at bounding box center [543, 233] width 15 height 12
type textarea "26"
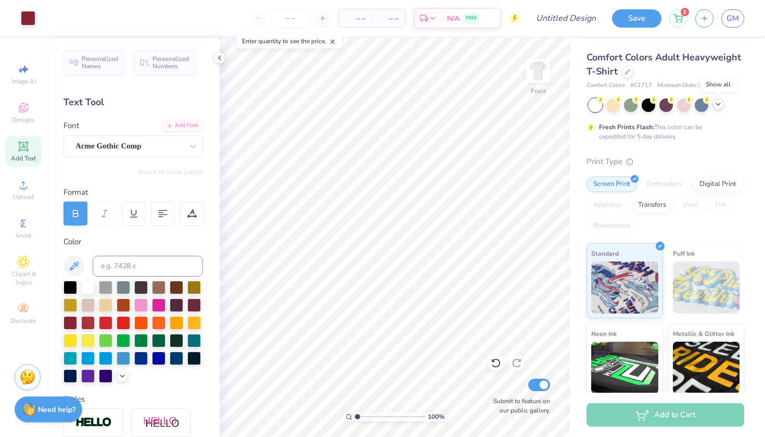
click at [722, 104] on icon at bounding box center [718, 104] width 8 height 8
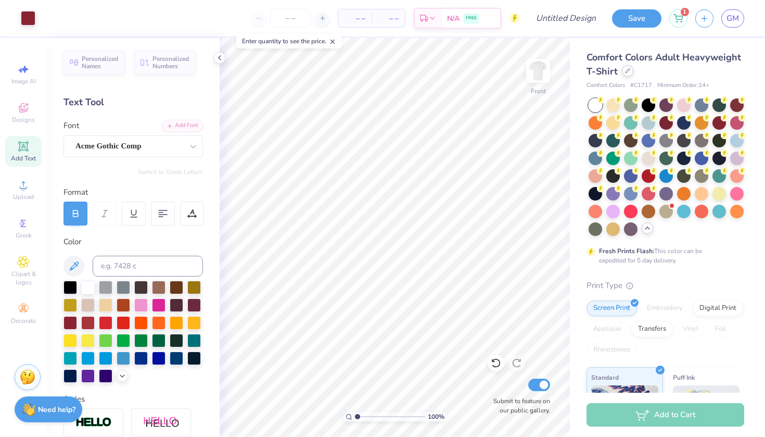
click at [631, 76] on div "Comfort Colors Adult Heavyweight T-Shirt" at bounding box center [666, 65] width 158 height 28
click at [626, 73] on icon at bounding box center [627, 70] width 5 height 5
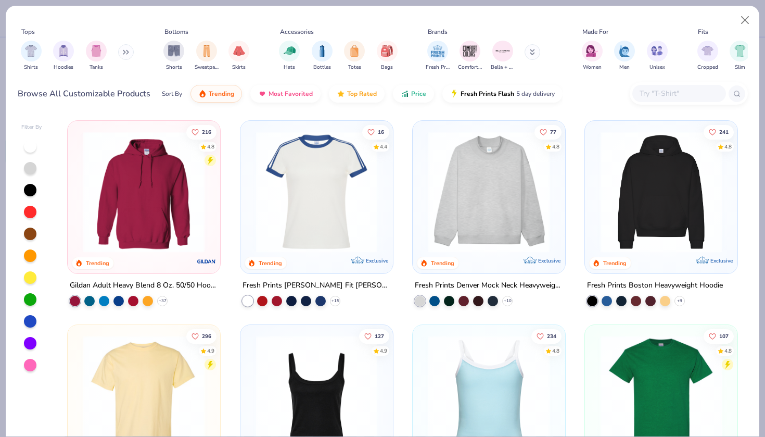
click at [37, 326] on div at bounding box center [31, 256] width 21 height 232
click at [34, 320] on div at bounding box center [30, 321] width 12 height 12
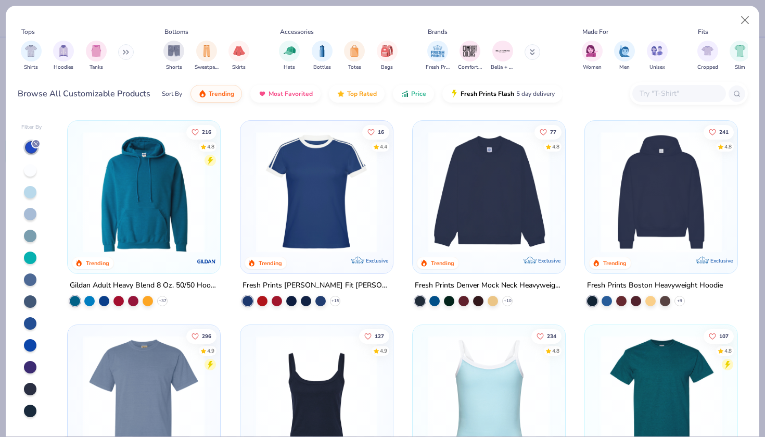
click at [33, 369] on div at bounding box center [30, 367] width 12 height 12
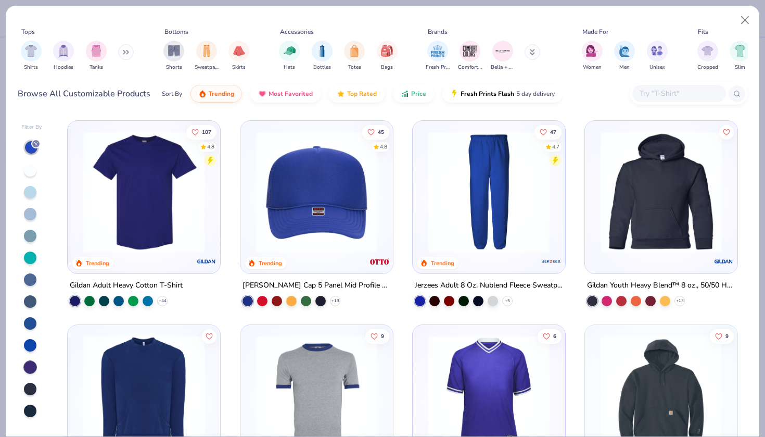
click at [174, 250] on img at bounding box center [144, 191] width 132 height 121
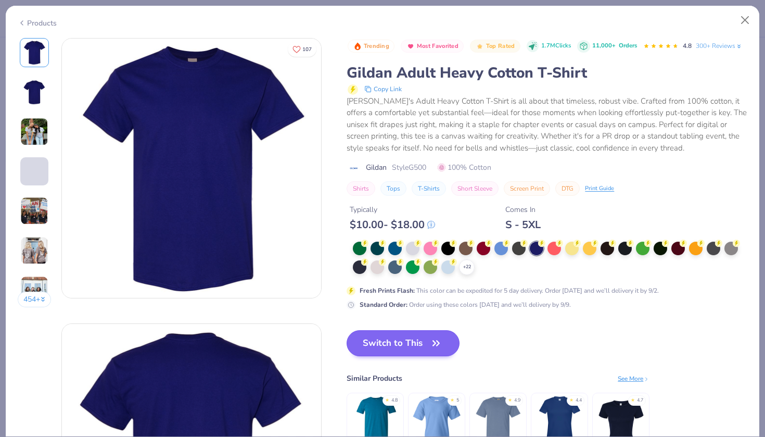
click at [411, 336] on button "Switch to This" at bounding box center [403, 343] width 113 height 26
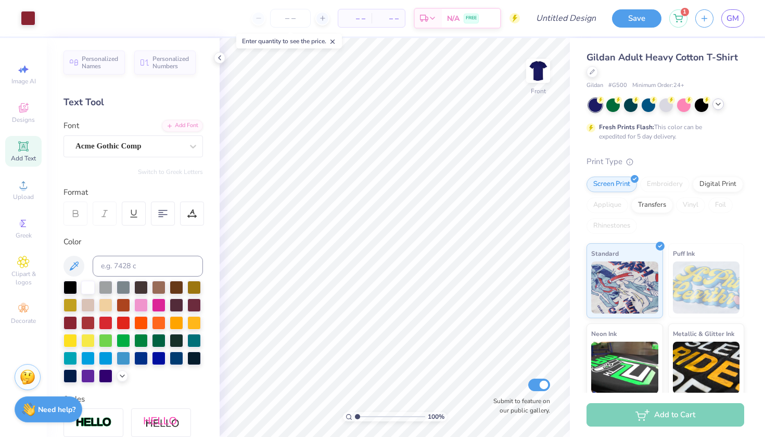
click at [37, 18] on div "Art colors – – Per Item – – Total Est. Delivery N/A FREE Design Title Save 1 GM" at bounding box center [382, 18] width 765 height 36
click at [28, 18] on div at bounding box center [28, 17] width 15 height 15
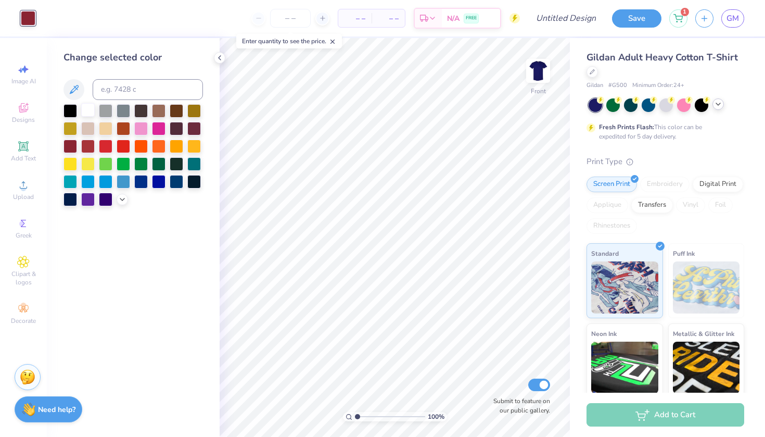
click at [91, 106] on div at bounding box center [88, 110] width 14 height 14
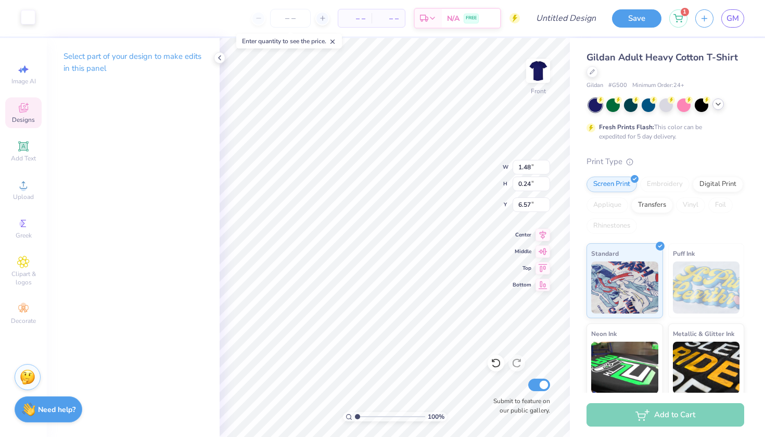
click at [33, 17] on div at bounding box center [28, 17] width 15 height 15
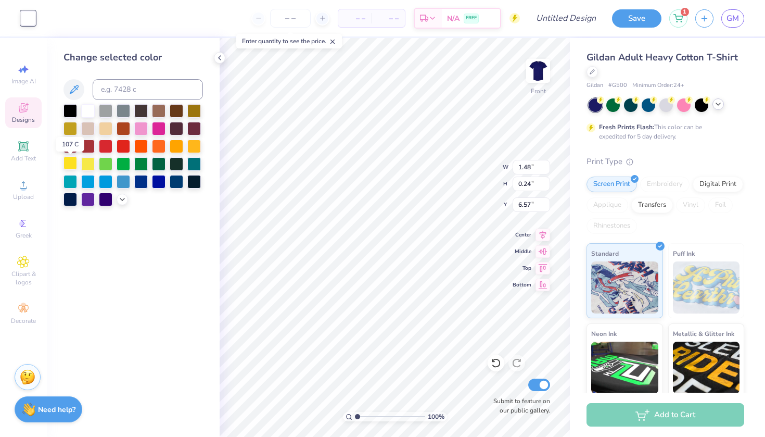
click at [69, 169] on div at bounding box center [71, 163] width 14 height 14
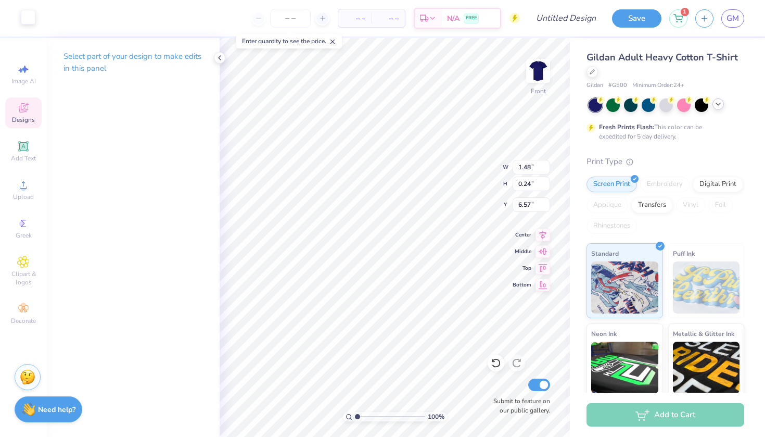
click at [34, 26] on div "Art colors" at bounding box center [17, 18] width 35 height 36
click at [29, 19] on div at bounding box center [28, 17] width 15 height 15
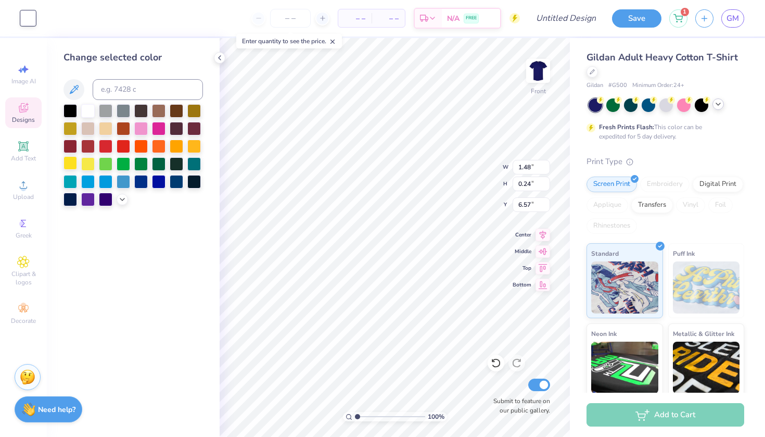
click at [67, 167] on div at bounding box center [71, 163] width 14 height 14
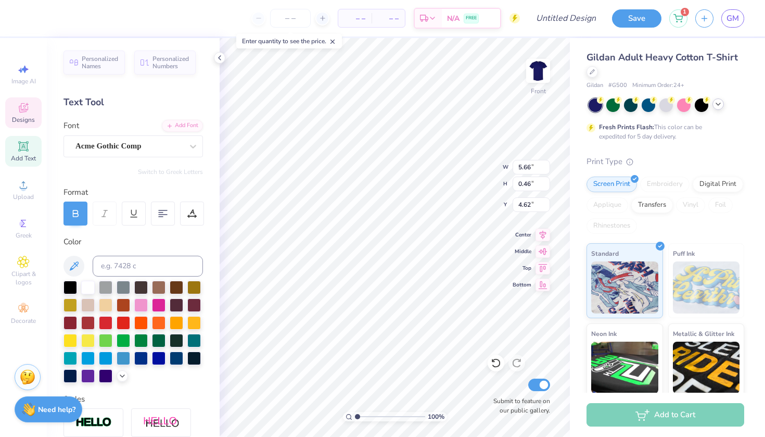
type input "5.16"
click at [544, 238] on icon at bounding box center [543, 233] width 15 height 12
click at [542, 238] on icon at bounding box center [543, 233] width 15 height 12
type input "10.13"
click at [14, 269] on div "Clipart & logos" at bounding box center [23, 271] width 36 height 39
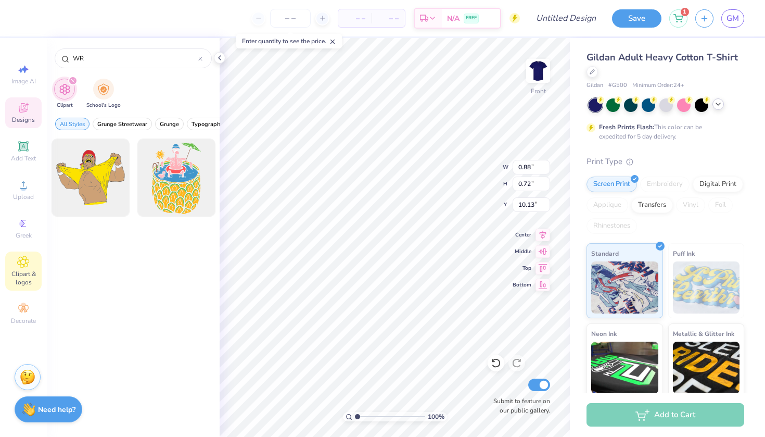
type input "W"
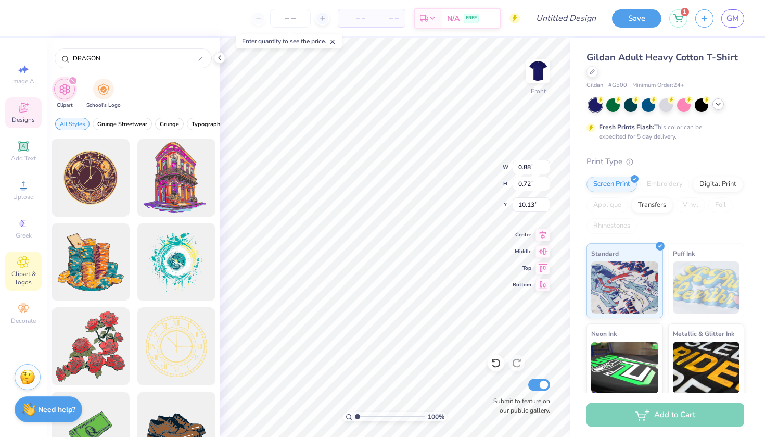
type input "DRAGON"
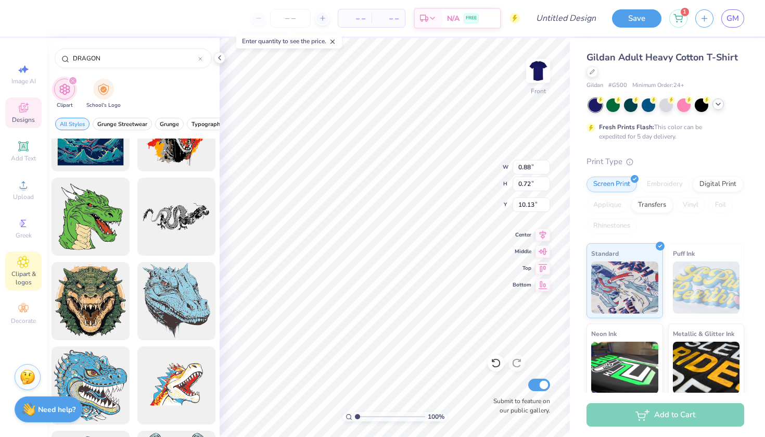
scroll to position [217, 0]
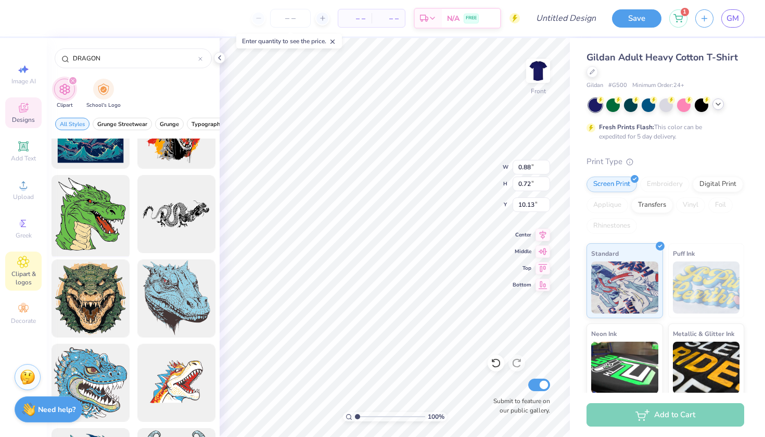
click at [82, 224] on div at bounding box center [90, 214] width 86 height 86
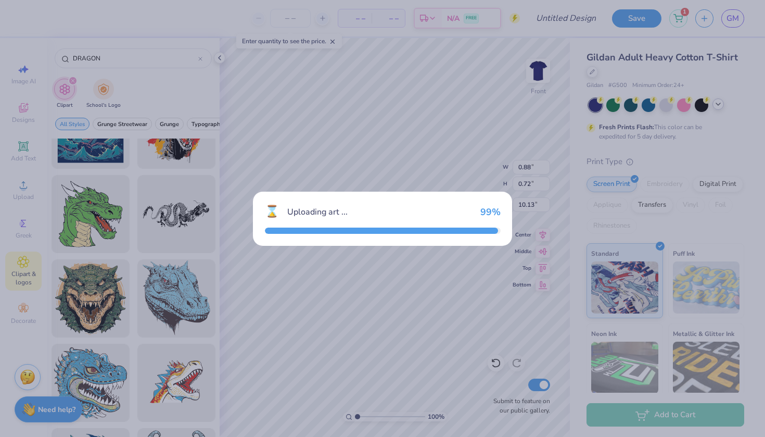
type input "14.65"
type input "15.15"
type input "3.00"
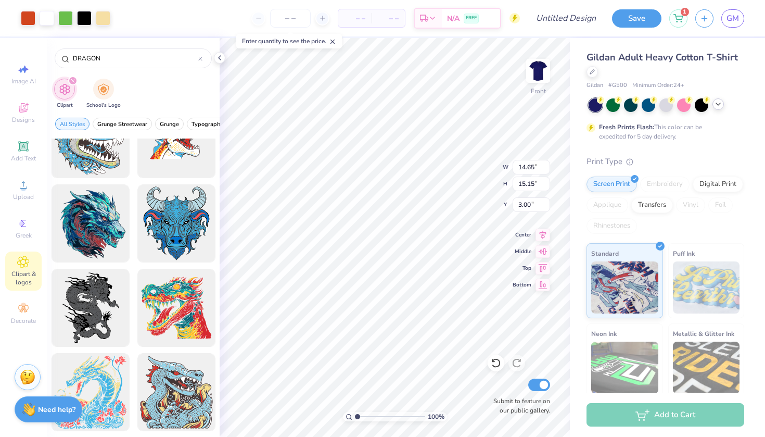
scroll to position [460, 0]
click at [70, 14] on div at bounding box center [65, 17] width 15 height 15
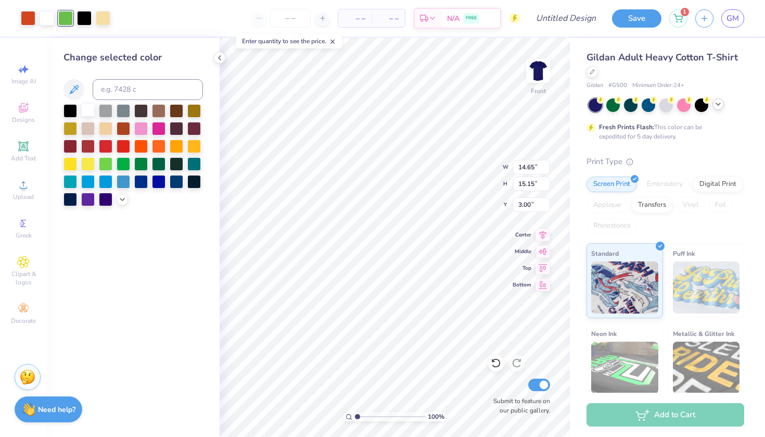
click at [87, 110] on div at bounding box center [88, 110] width 14 height 14
click at [82, 21] on div at bounding box center [84, 17] width 15 height 15
click at [69, 161] on div at bounding box center [71, 163] width 14 height 14
click at [36, 17] on div at bounding box center [56, 18] width 71 height 15
click at [32, 17] on div at bounding box center [28, 17] width 15 height 15
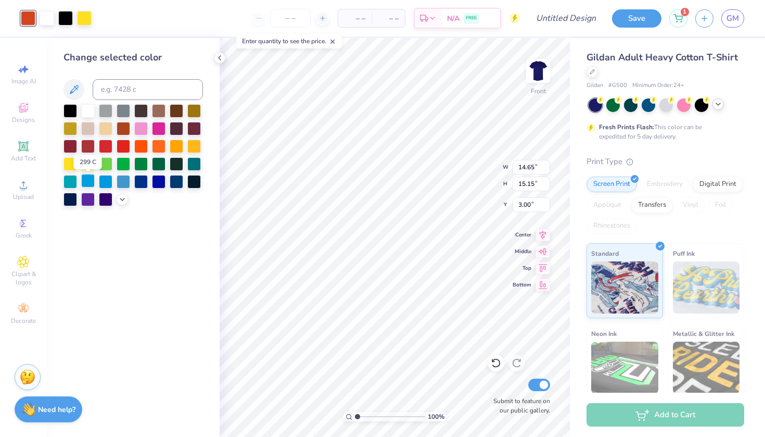
click at [87, 186] on div at bounding box center [88, 181] width 14 height 14
click at [84, 168] on div at bounding box center [88, 163] width 14 height 14
click at [70, 170] on div at bounding box center [71, 163] width 14 height 14
click at [72, 170] on div at bounding box center [71, 163] width 14 height 14
type input "4.73"
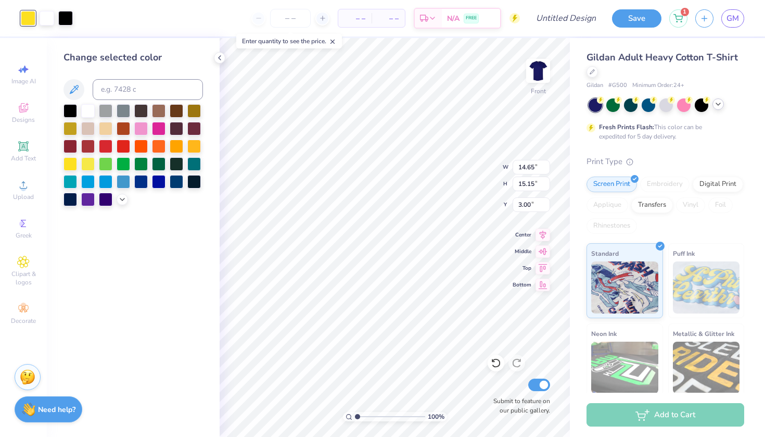
type input "4.89"
type input "8.04"
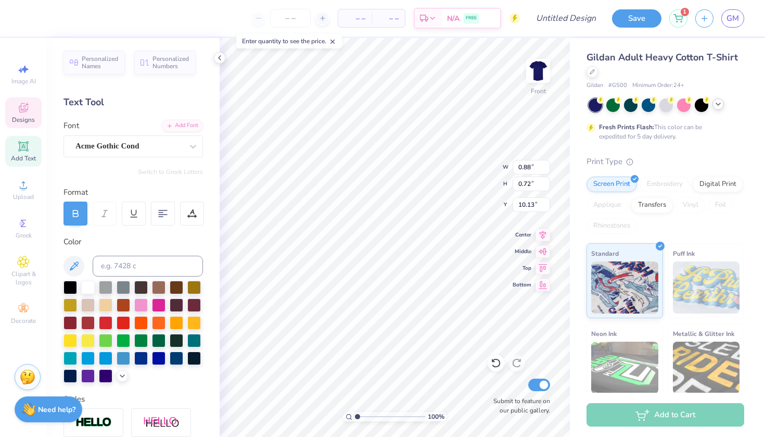
type input "0.94"
type input "0.77"
type input "10.79"
type input "0.89"
type input "0.72"
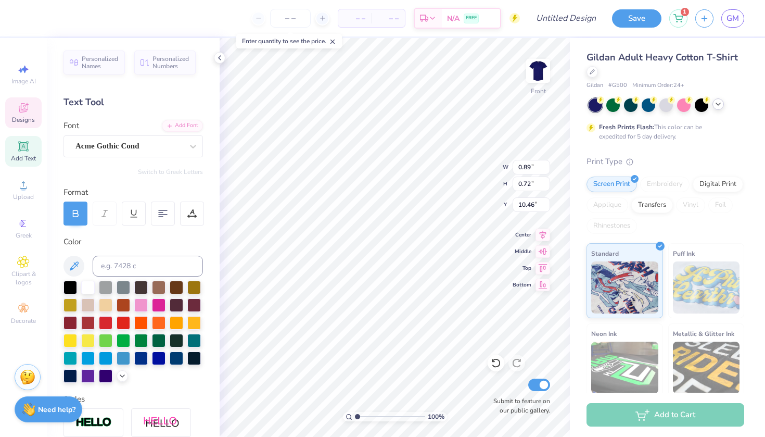
type input "10.79"
click at [548, 234] on icon at bounding box center [543, 233] width 15 height 12
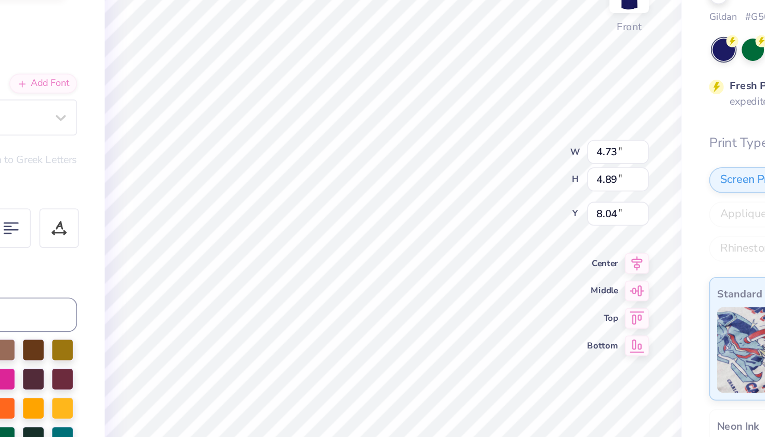
type input "4.44"
type input "4.59"
type input "8.34"
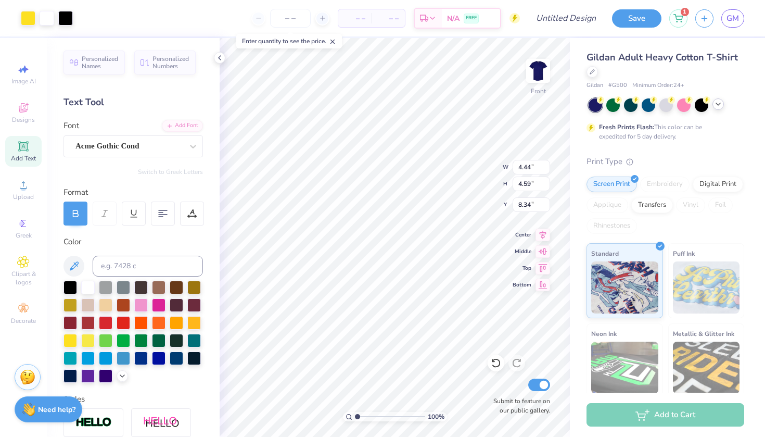
type input "4.63"
type input "4.78"
type input "11.13"
type input "4.63"
type input "4.78"
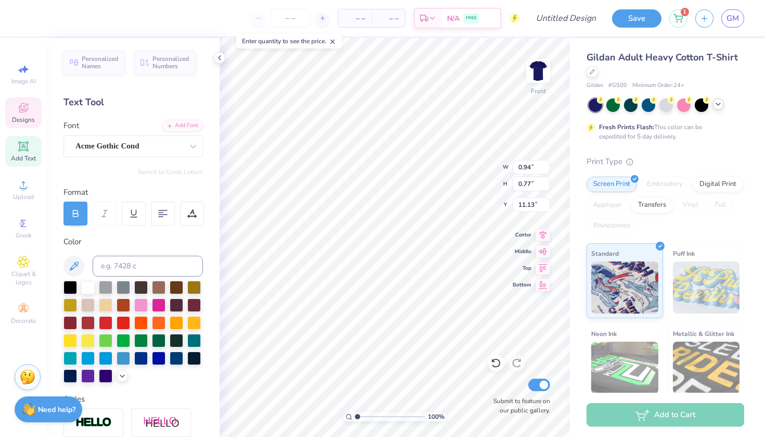
type input "8.34"
click at [545, 238] on icon at bounding box center [543, 233] width 15 height 12
type input "10.73"
type input "10.79"
type input "10.73"
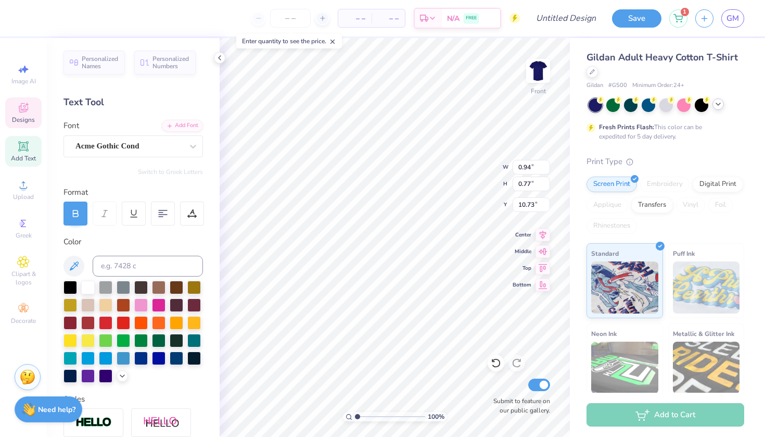
type input "0.89"
type input "0.72"
type input "10.73"
type textarea "t"
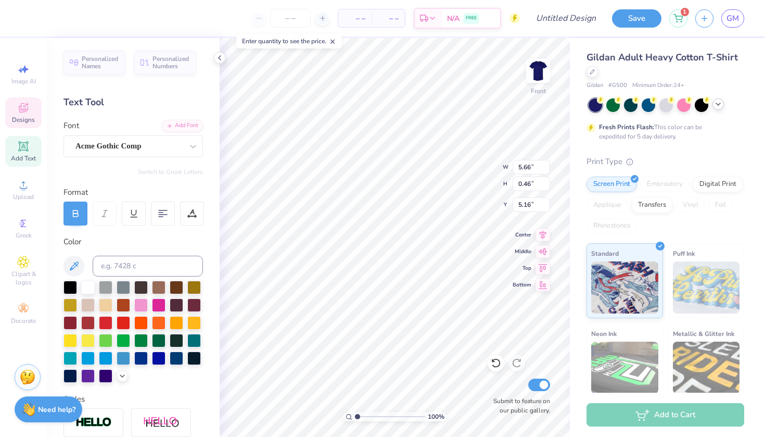
type textarea "T"
type textarea "U N I V E R S I T Y"
type textarea "U N I V E R S I T Y O F"
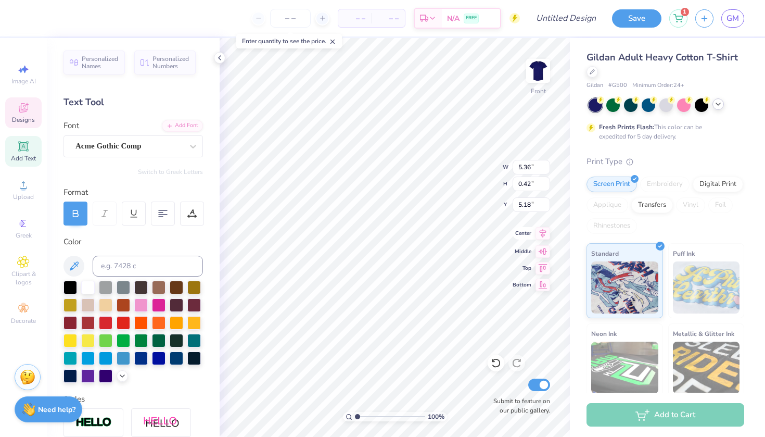
click at [550, 234] on icon at bounding box center [543, 233] width 15 height 12
type input "4.63"
type input "4.78"
type input "8.34"
type textarea "U N I V E R S I T Y O F"
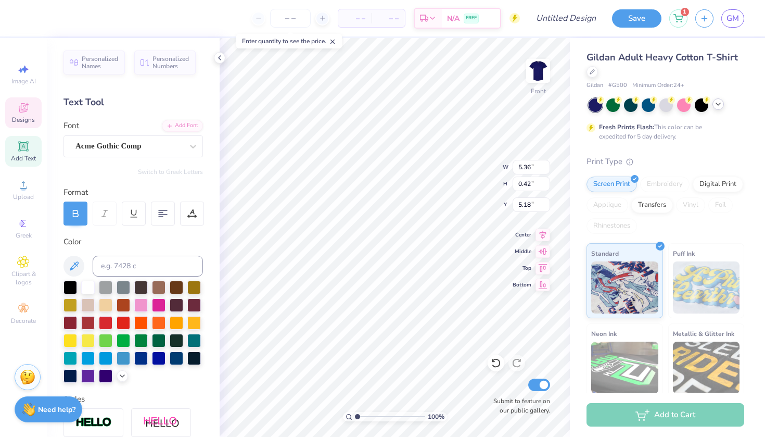
scroll to position [0, 4]
type textarea "U N I V E R S I T Y O F"
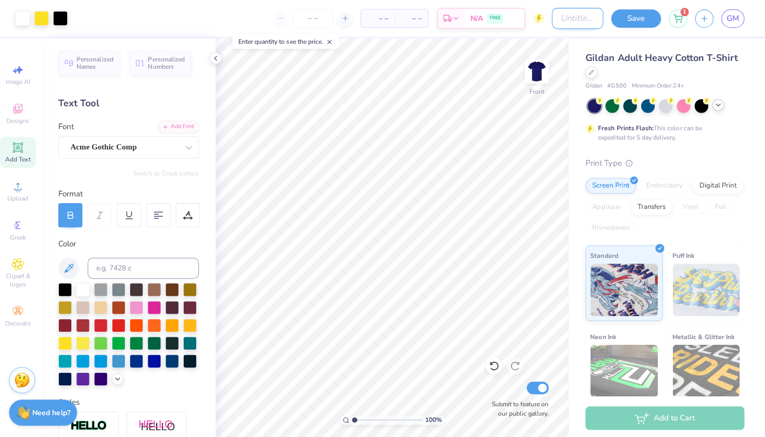
click at [564, 24] on input "Design Title" at bounding box center [579, 18] width 51 height 21
click at [587, 59] on span "Gildan Adult Heavy Cotton T-Shirt" at bounding box center [663, 57] width 152 height 12
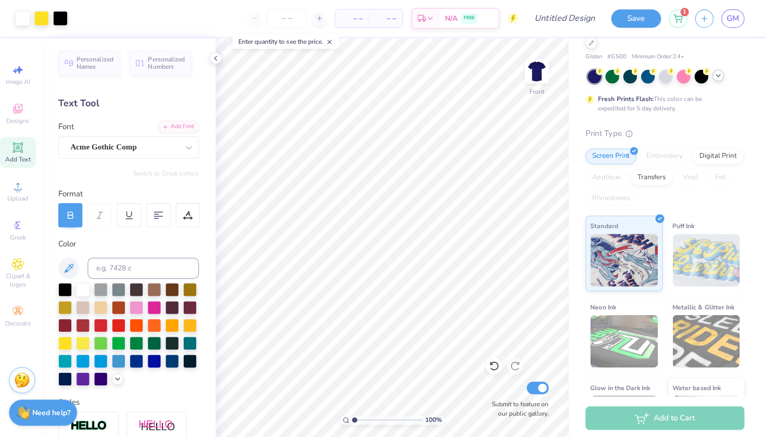
scroll to position [30, 0]
click at [579, 8] on input "Design Title" at bounding box center [579, 18] width 51 height 21
type input "GFHFHNF"
click at [633, 21] on button "Save" at bounding box center [636, 17] width 49 height 18
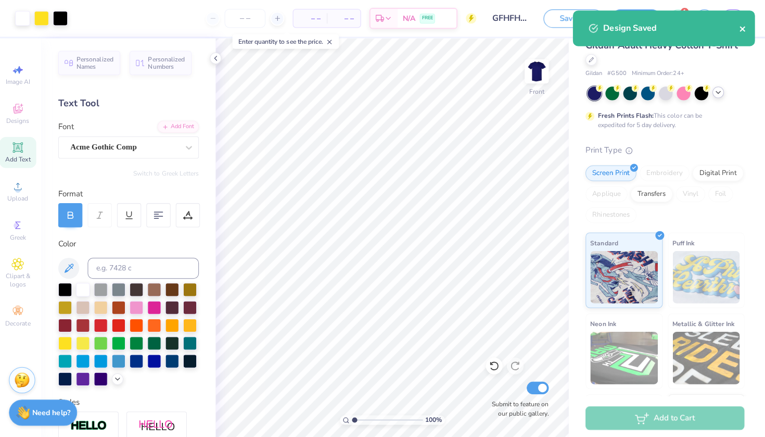
click at [739, 26] on icon "close" at bounding box center [742, 28] width 7 height 8
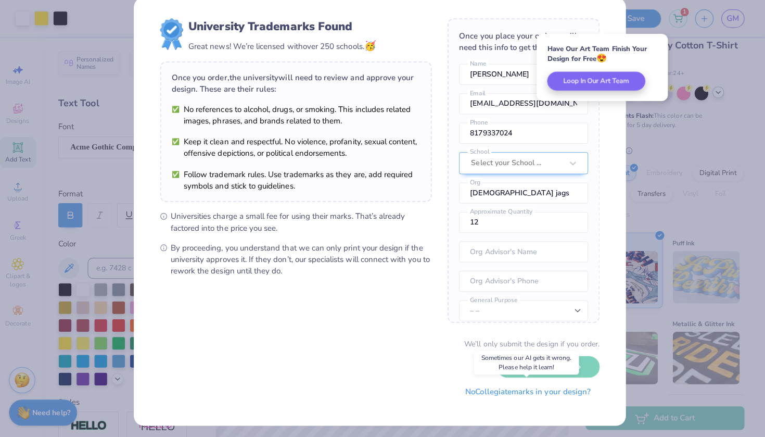
scroll to position [16, 0]
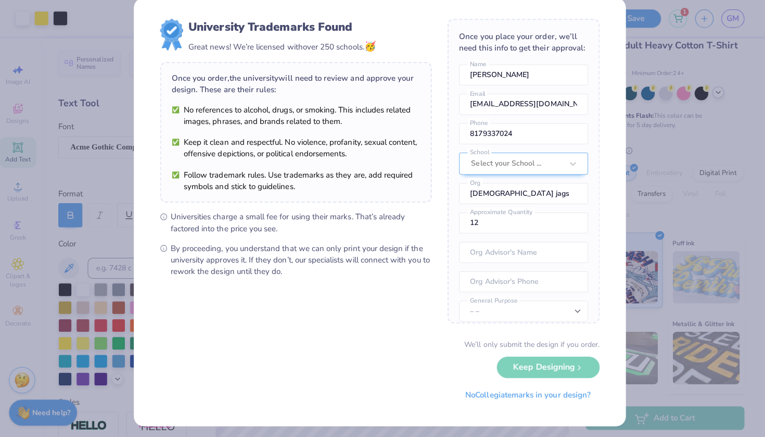
click at [557, 356] on div "We’ll only submit the design if you order. Keep Designing No Collegiate marks i…" at bounding box center [383, 369] width 436 height 66
click at [540, 389] on button "No Collegiate marks in your design?" at bounding box center [530, 389] width 142 height 21
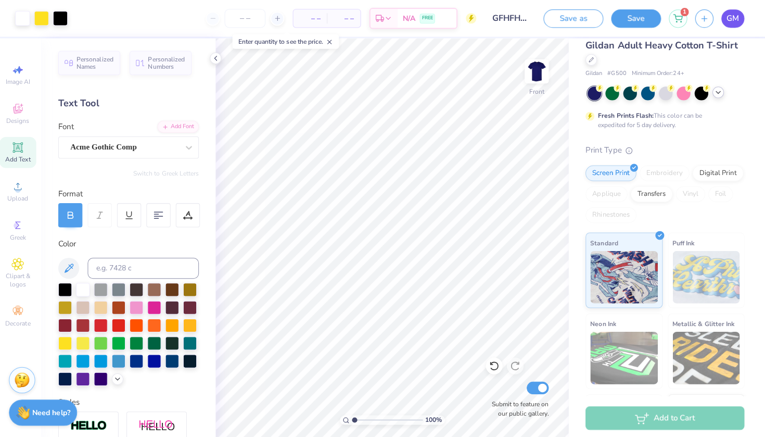
click at [727, 21] on span "GM" at bounding box center [733, 18] width 12 height 12
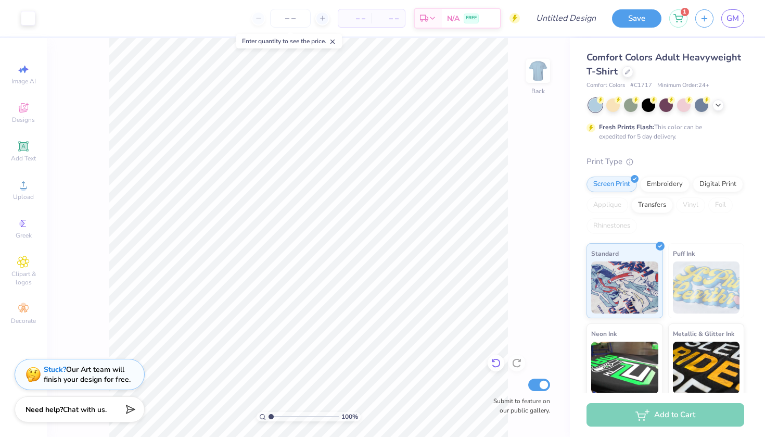
click at [491, 359] on div at bounding box center [496, 363] width 17 height 17
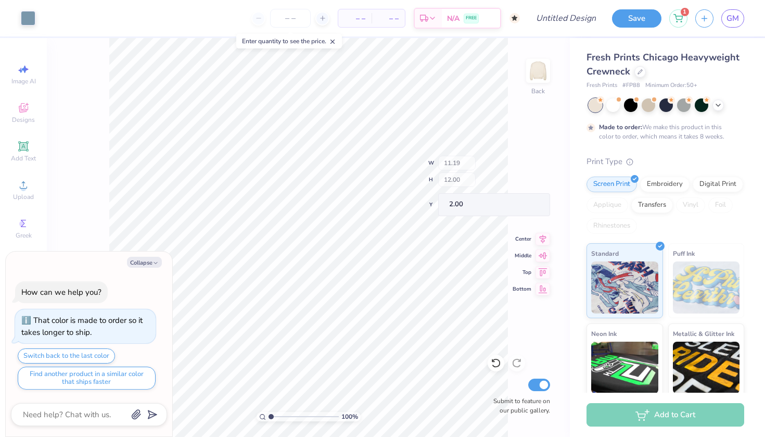
type textarea "x"
type input "9.44"
type input "2.86"
type textarea "x"
type input "5.02"
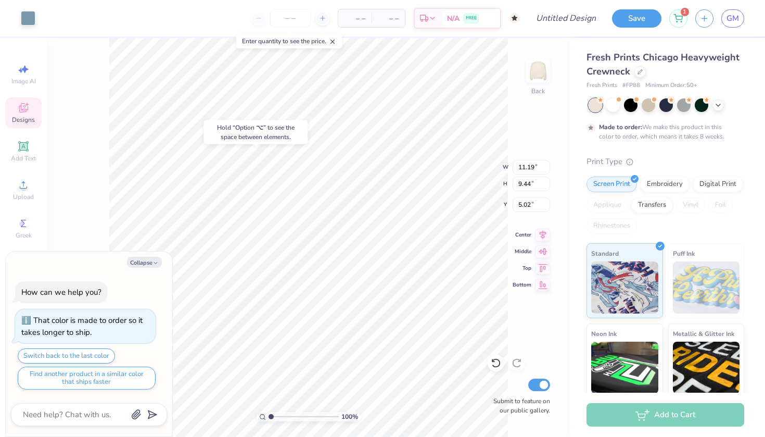
type textarea "x"
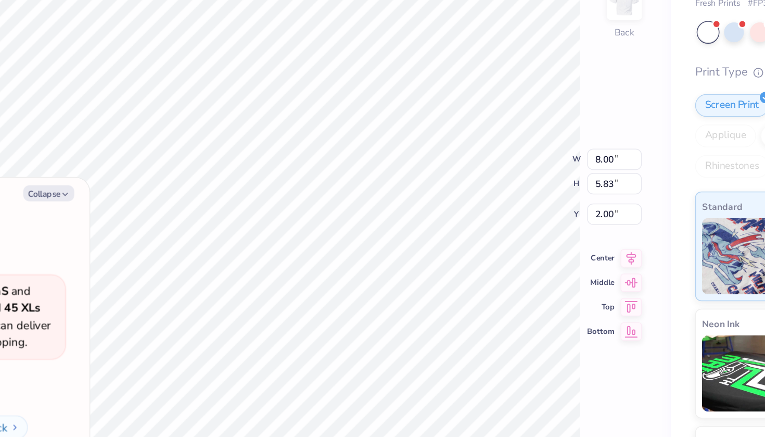
type textarea "x"
type input "2.17"
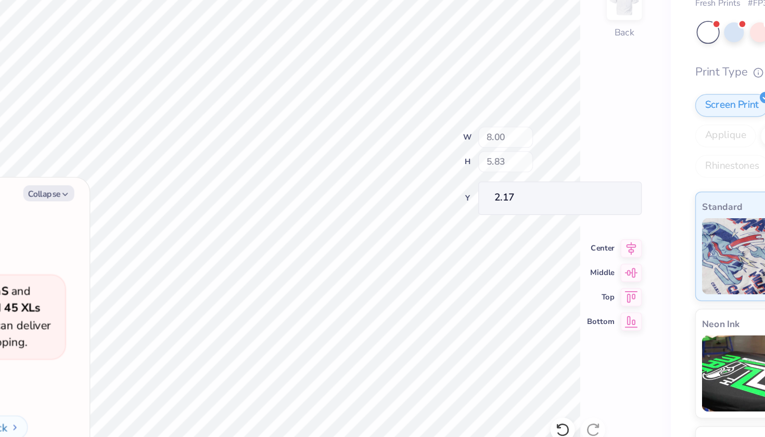
type textarea "x"
type input "2.59"
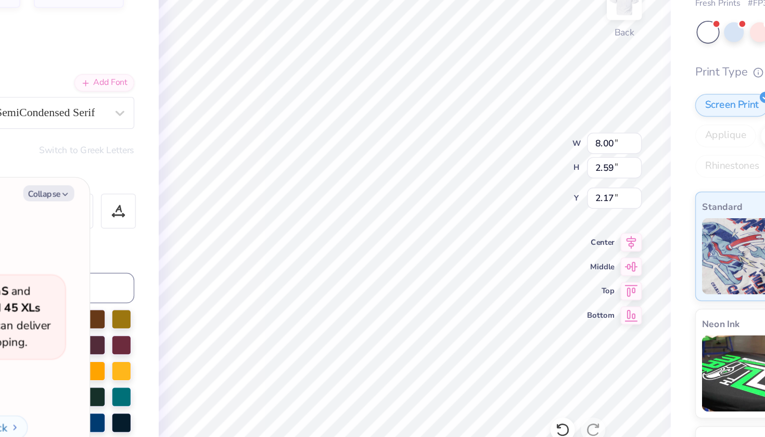
scroll to position [0, 1]
type textarea "x"
type input "1.96"
type input "3.98"
type input "3.71"
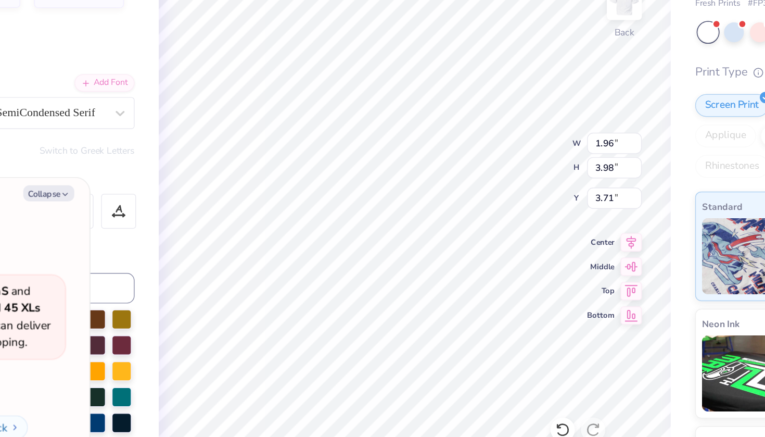
type textarea "x"
type input "1.30"
type input "2.05"
type input "5.74"
type textarea "x"
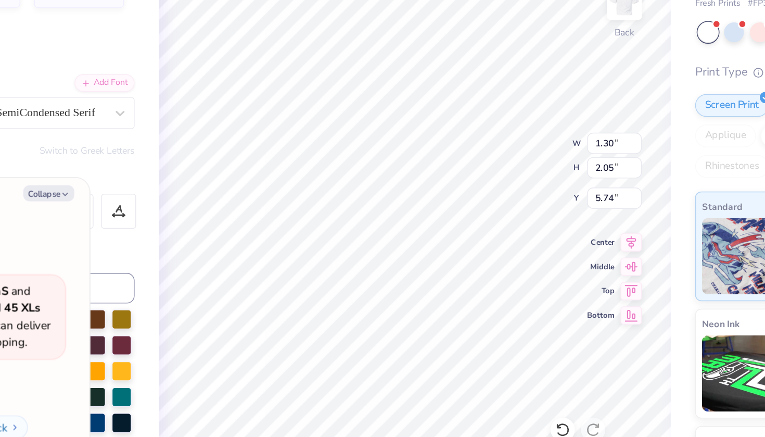
type input "1.96"
type input "3.98"
type input "3.71"
type textarea "x"
type input "6.01"
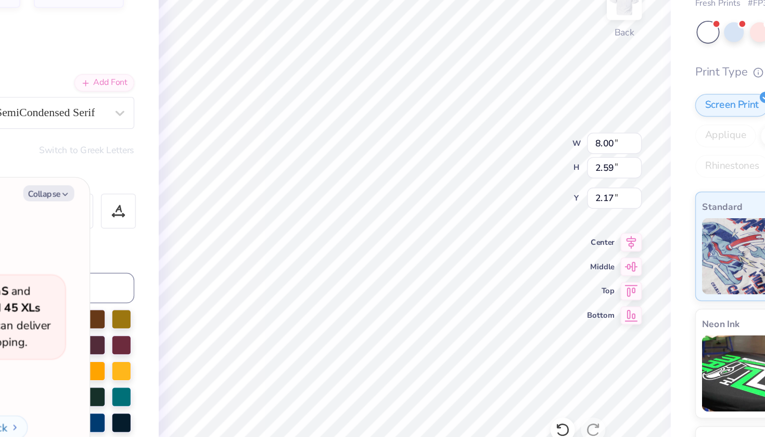
type textarea "x"
type textarea "S ZETA"
type textarea "x"
type textarea "SA ZETA"
type textarea "x"
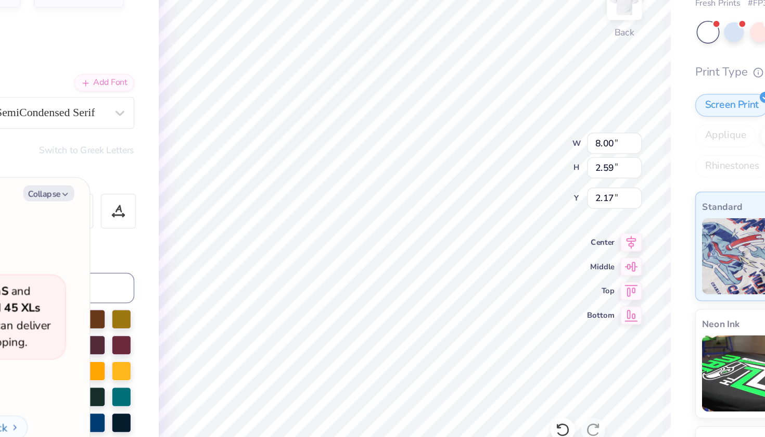
type textarea "SAI ZETA"
type textarea "x"
type textarea "[PERSON_NAME] ZETA"
type textarea "x"
type textarea "SAINT ZETA"
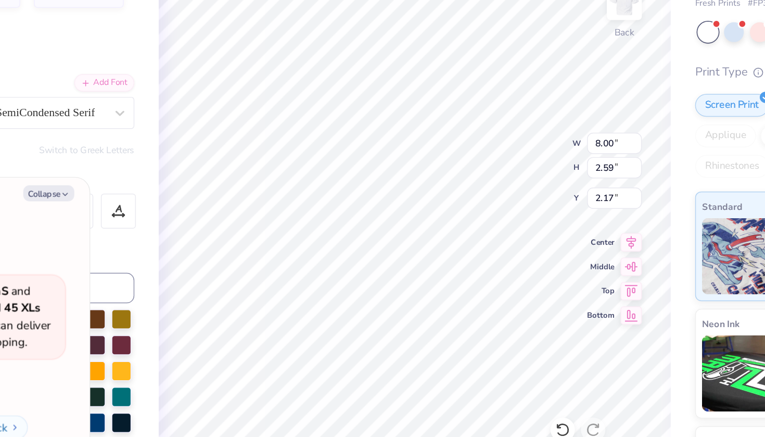
type textarea "x"
type textarea "SAINT ZETA"
type textarea "x"
type textarea "SAINT M ZETA"
type textarea "x"
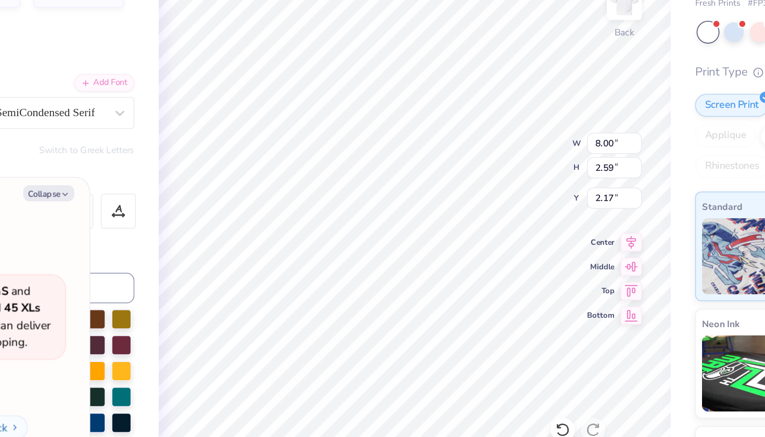
type textarea "SAINT MA ZETA"
type textarea "x"
type textarea "SAINT MAY ZETA"
type textarea "x"
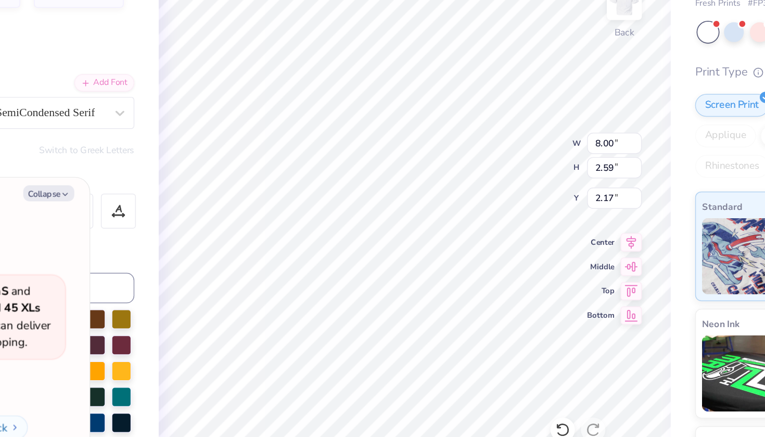
type textarea "SAINT MA ZETA"
type textarea "x"
type textarea "SAINT MAR ZETA"
type textarea "x"
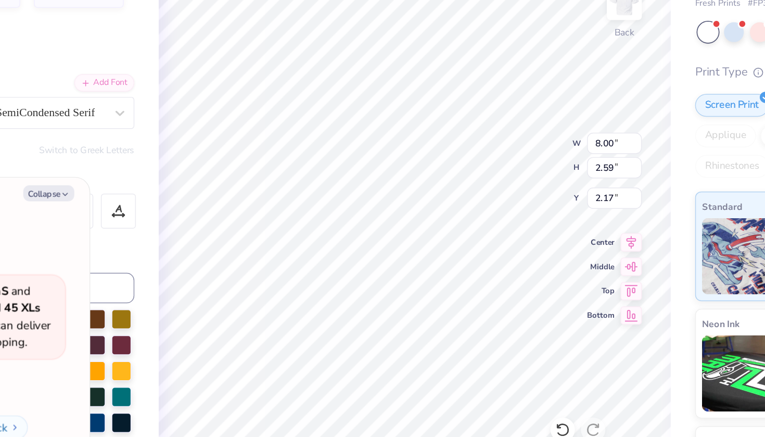
type textarea "SAINT [PERSON_NAME] ZETA"
type textarea "x"
type textarea "SAINT [PERSON_NAME]"
type textarea "x"
type textarea "SAINT [PERSON_NAME]"
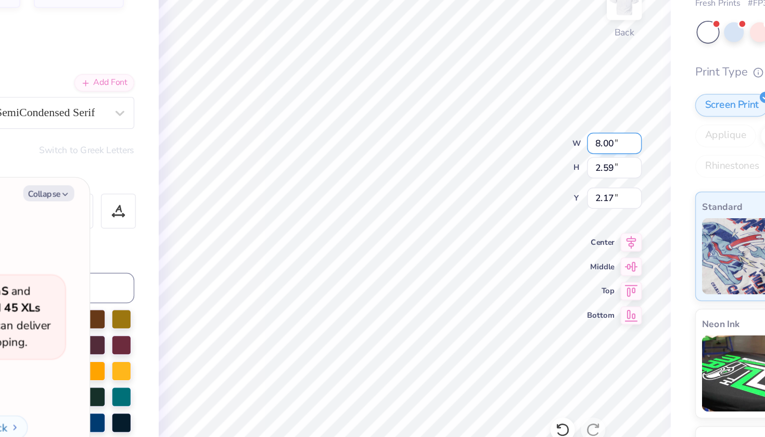
type textarea "x"
type textarea "SAINT [PERSON_NAME]"
type textarea "x"
type textarea "W"
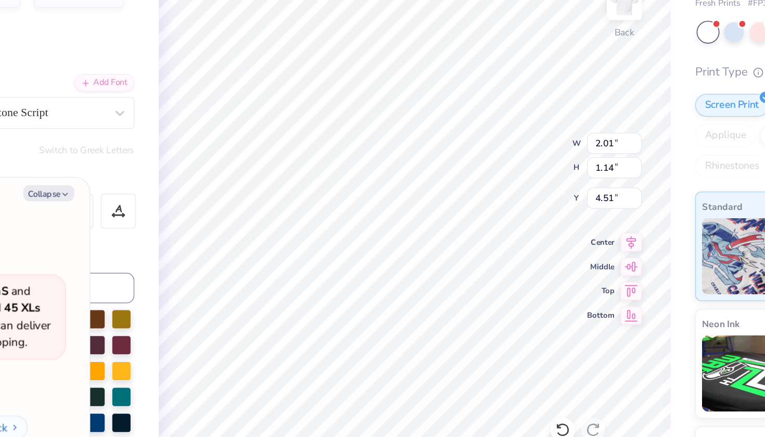
type textarea "x"
type textarea "WR"
type textarea "x"
type textarea "WRE"
type textarea "x"
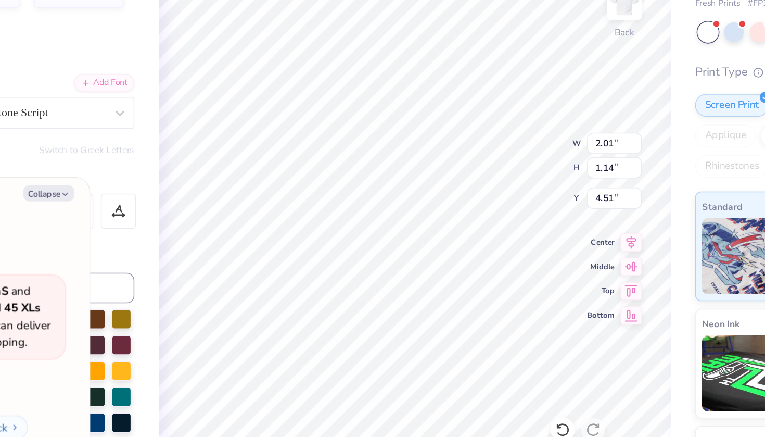
type textarea "WRES"
type textarea "x"
type textarea "WRE"
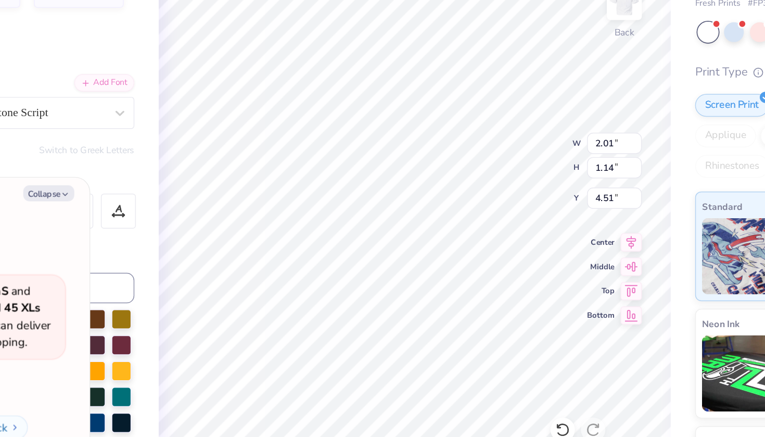
type textarea "x"
type textarea "WR"
type textarea "x"
type textarea "W"
type textarea "x"
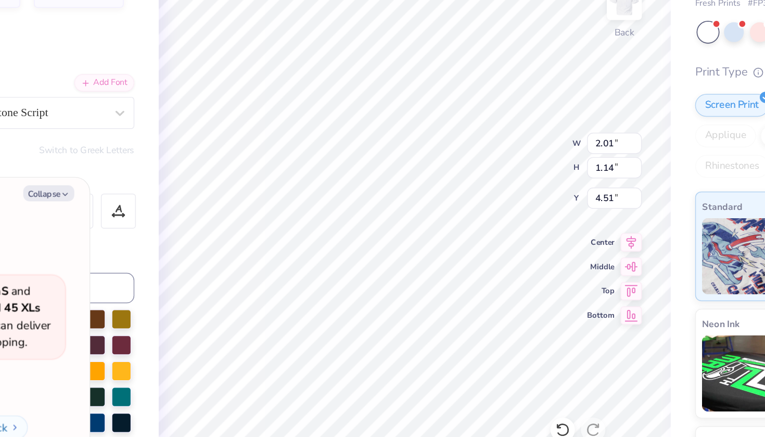
type textarea "Wr"
type textarea "x"
type textarea "Wre"
type textarea "x"
type textarea "Wres"
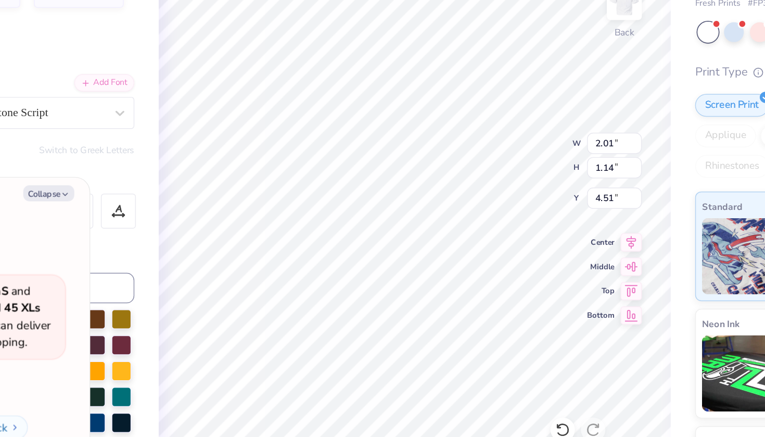
type textarea "x"
type textarea "Wrest"
type textarea "x"
type textarea "Wrestl"
type textarea "x"
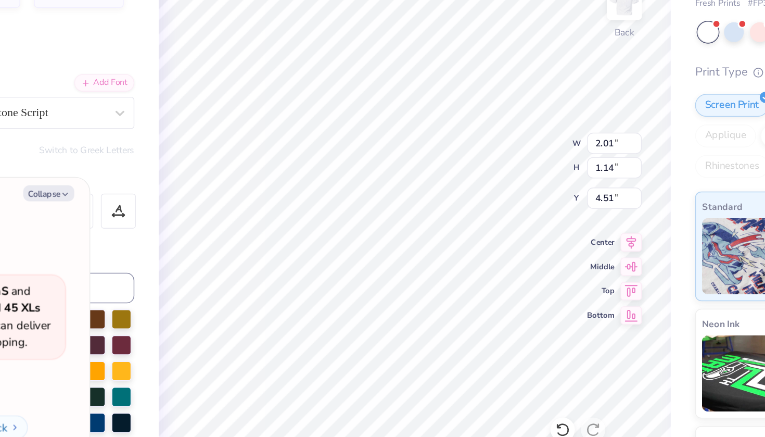
type textarea "Wrestli"
type textarea "x"
type textarea "Wrestlin"
type textarea "x"
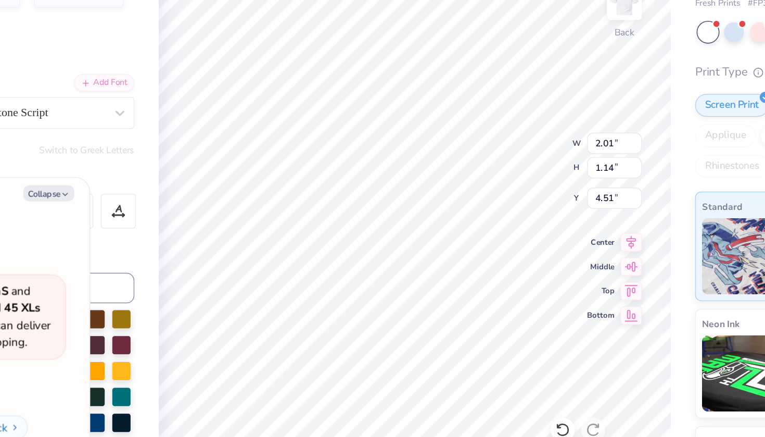
type textarea "Wrestling"
type textarea "x"
type textarea "Wrestli"
type textarea "x"
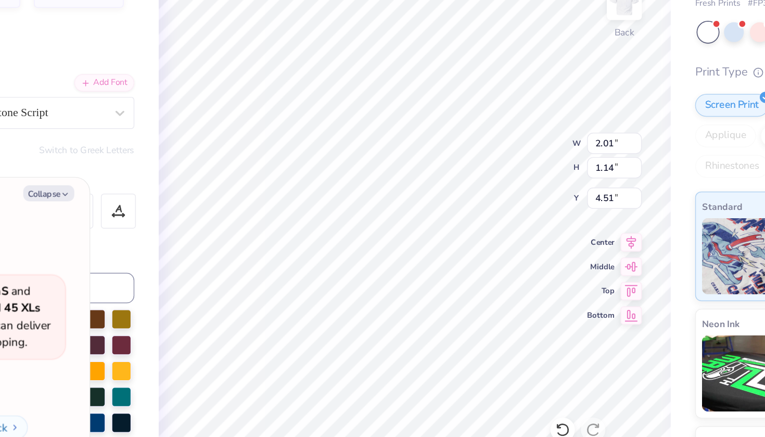
type textarea "Wrestlin"
type textarea "x"
type textarea "Wrestling"
type textarea "x"
type textarea "Wrestling"
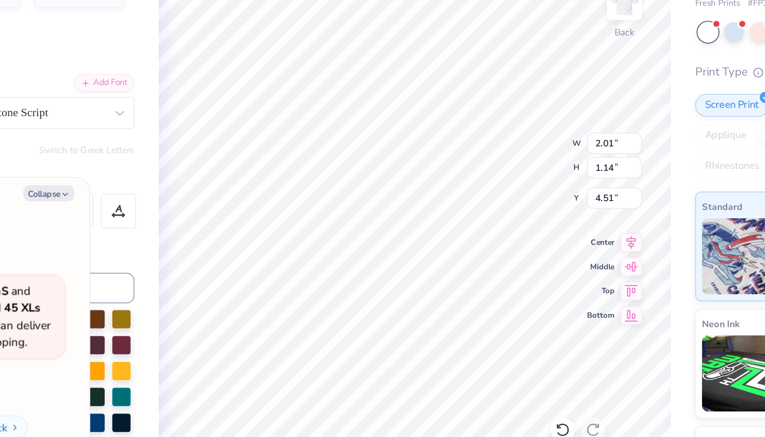
type textarea "x"
type textarea "Wrestling"
type textarea "x"
type textarea "Wrestlin"
type textarea "x"
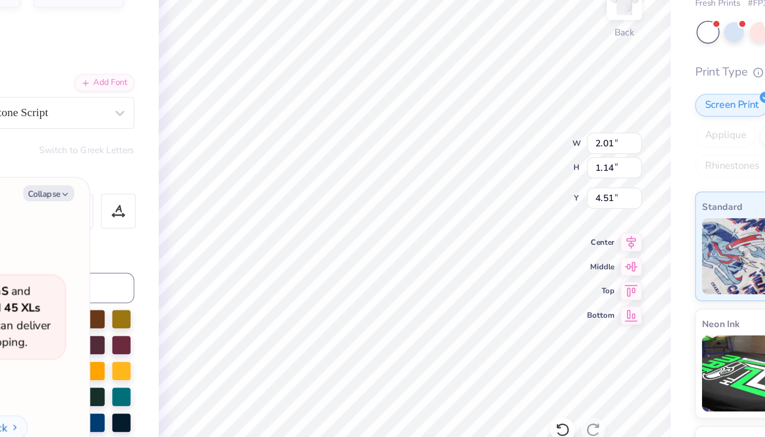
scroll to position [0, 0]
type textarea "Wr"
type textarea "x"
type textarea "W"
type textarea "x"
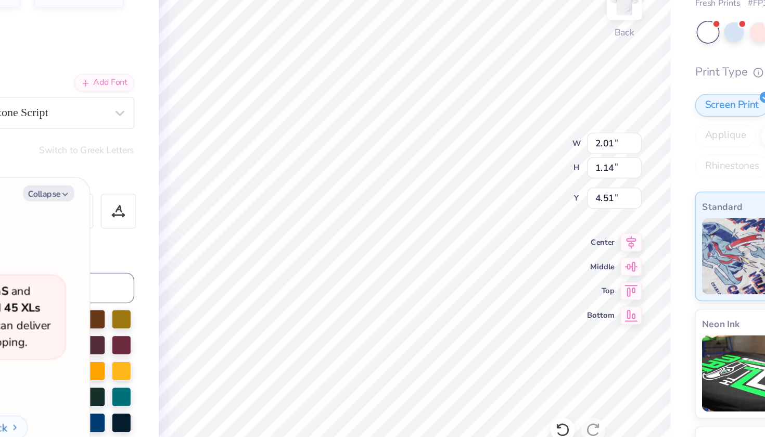
type textarea "Wo"
type textarea "x"
type textarea "Wom"
type textarea "x"
type textarea "Wome"
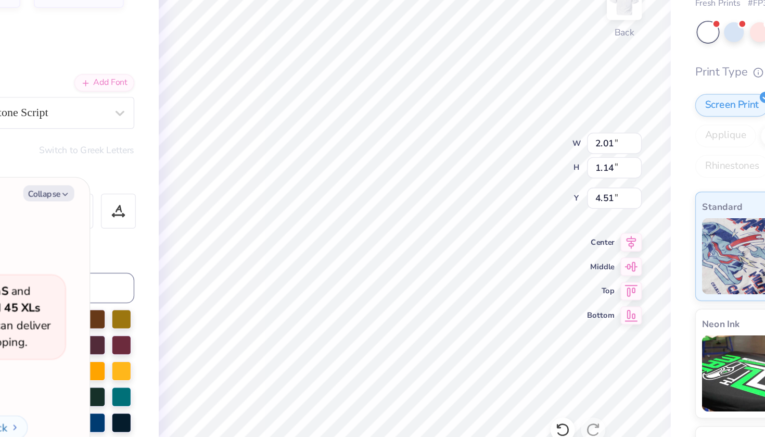
type textarea "x"
type textarea "Women"
type textarea "x"
type textarea "Womens"
type textarea "x"
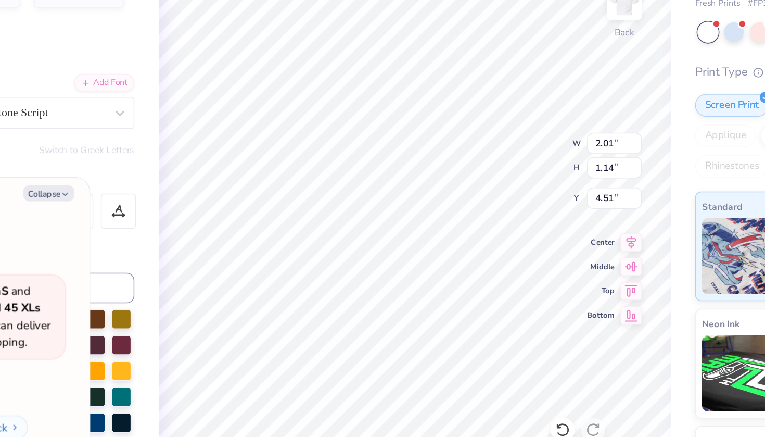
type textarea "Womens"
type textarea "x"
type textarea "Womens w"
type textarea "x"
type textarea "Womens wr"
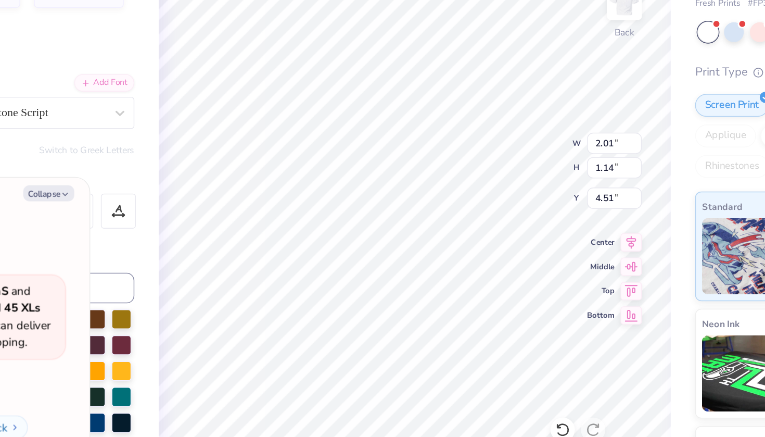
type textarea "x"
type textarea "Womens w"
type textarea "x"
type textarea "Womens"
type textarea "x"
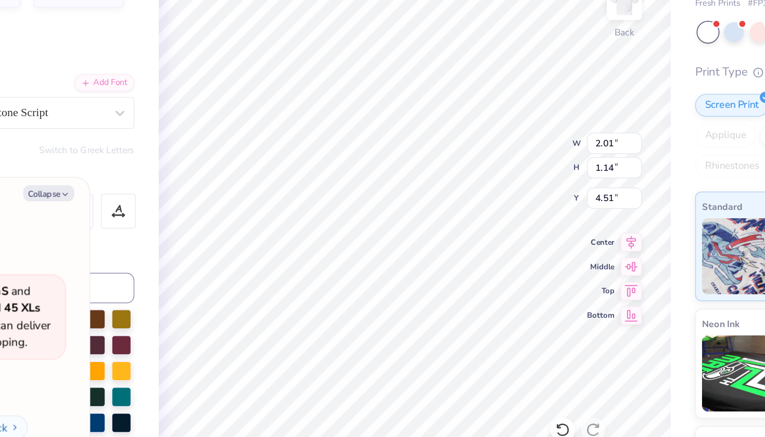
type textarea "Womens W"
type textarea "x"
type textarea "Womens"
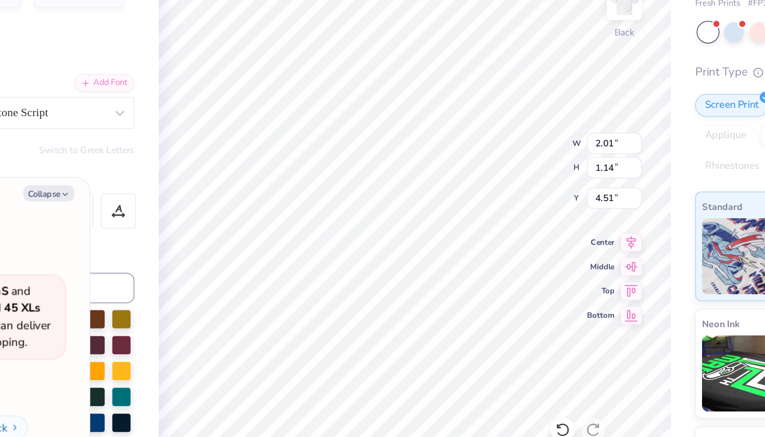
type textarea "x"
type textarea "W"
type textarea "x"
type textarea "Wr"
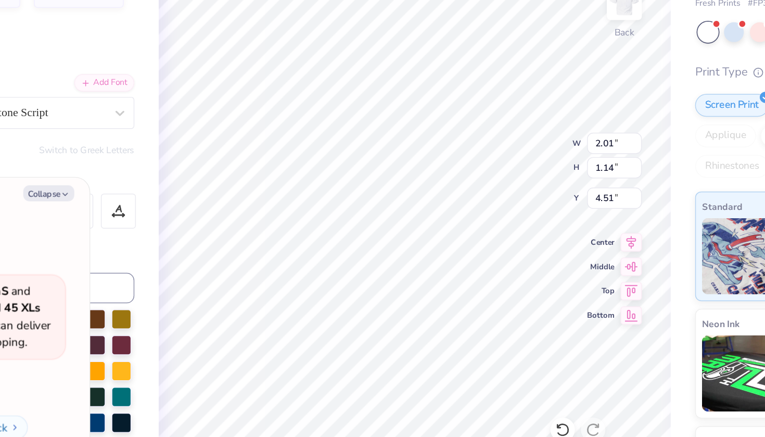
type textarea "x"
type textarea "Wre"
type textarea "x"
type textarea "Wres"
type textarea "x"
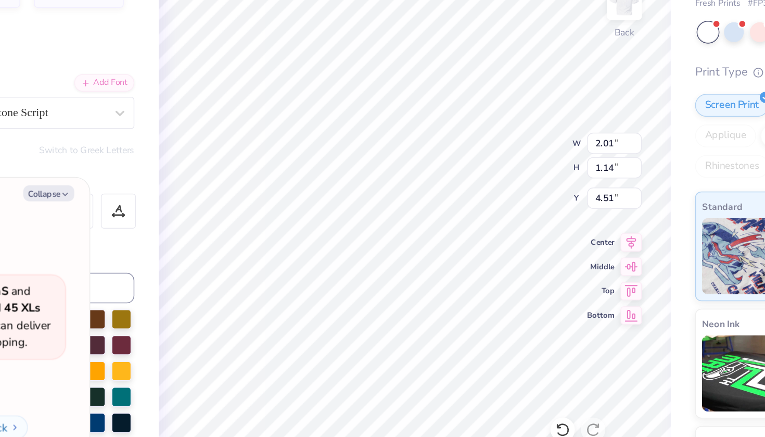
type textarea "Wrest"
type textarea "x"
type textarea "Wrestl"
type textarea "x"
type textarea "Wrestli"
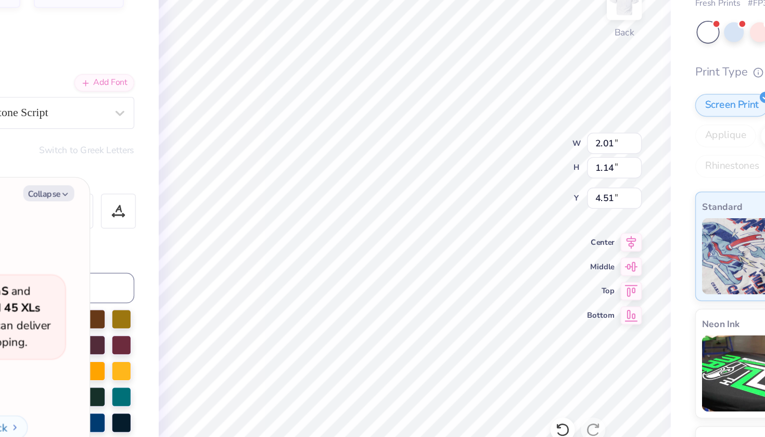
type textarea "x"
type textarea "Wrestlin"
type textarea "x"
type textarea "Wrestling"
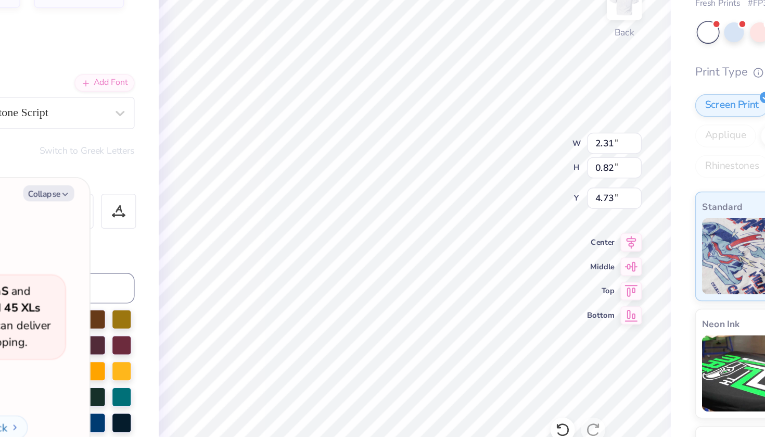
type textarea "x"
type input "3.13"
type input "1.34"
type input "4.41"
type textarea "x"
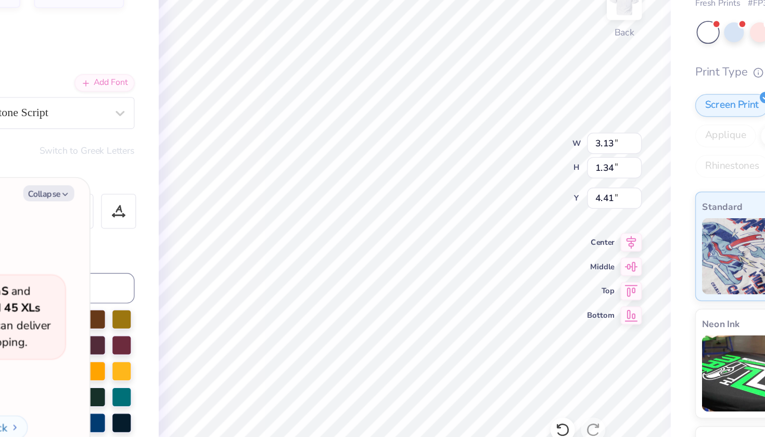
type input "4.42"
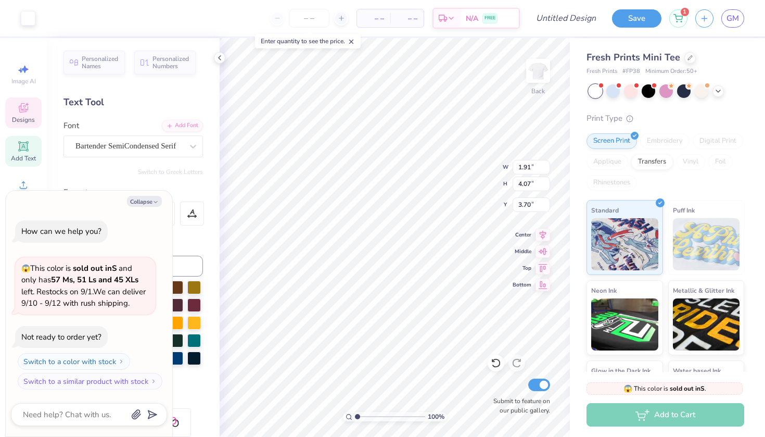
type textarea "x"
type input "1.96"
type input "3.98"
type input "3.71"
type textarea "x"
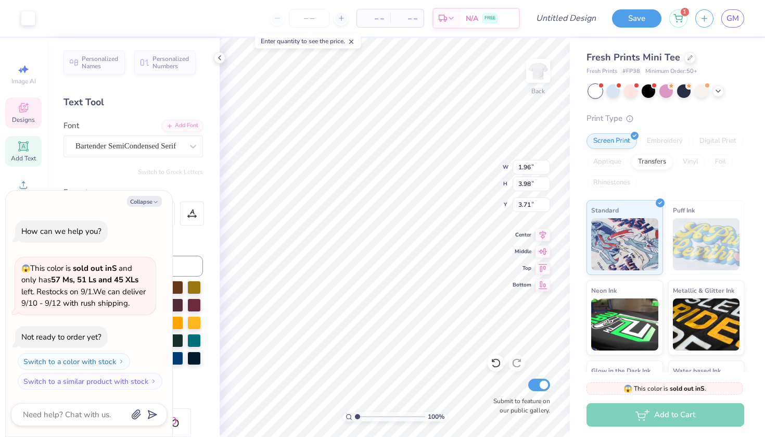
type input "5.53"
type textarea "x"
type input "6.11"
type textarea "x"
type input "5.99"
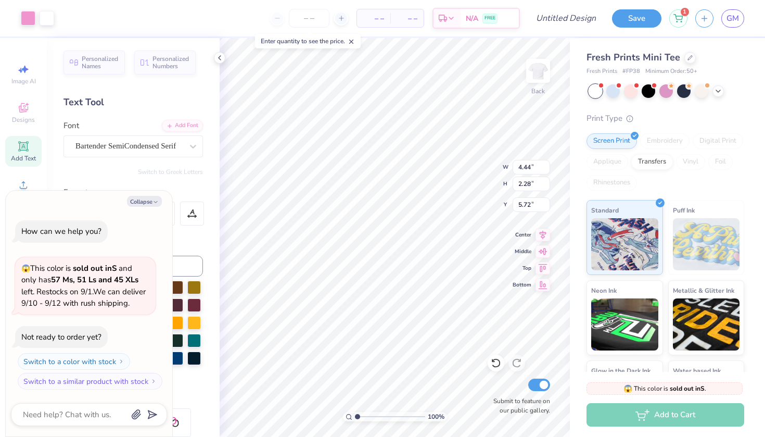
type textarea "x"
type input "1.86"
type textarea "x"
type input "1.89"
type textarea "x"
